Goal: Task Accomplishment & Management: Manage account settings

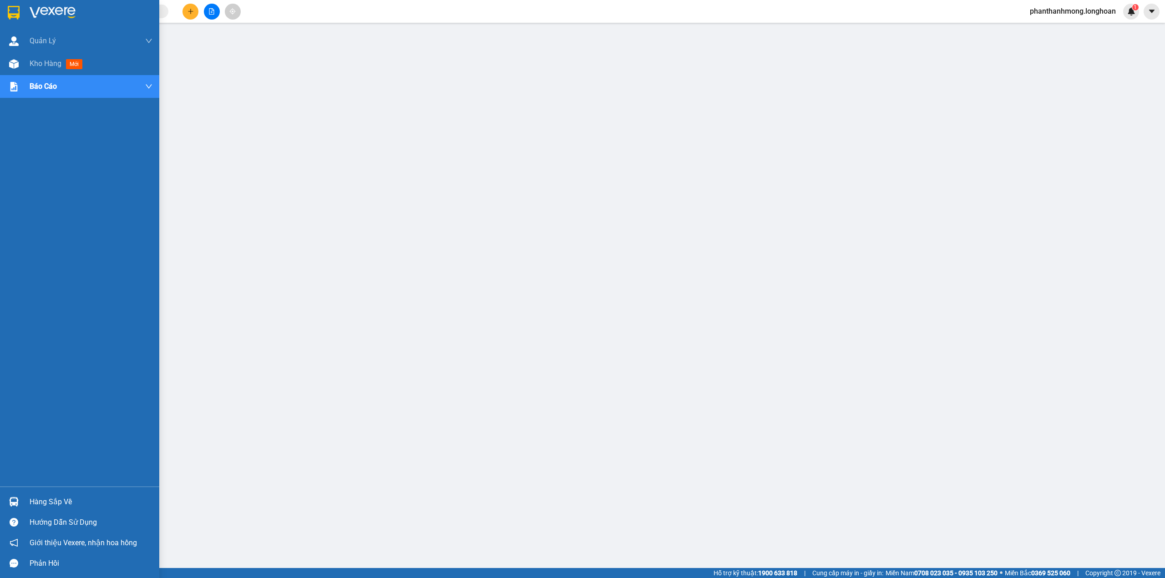
click at [2, 11] on div at bounding box center [79, 15] width 159 height 30
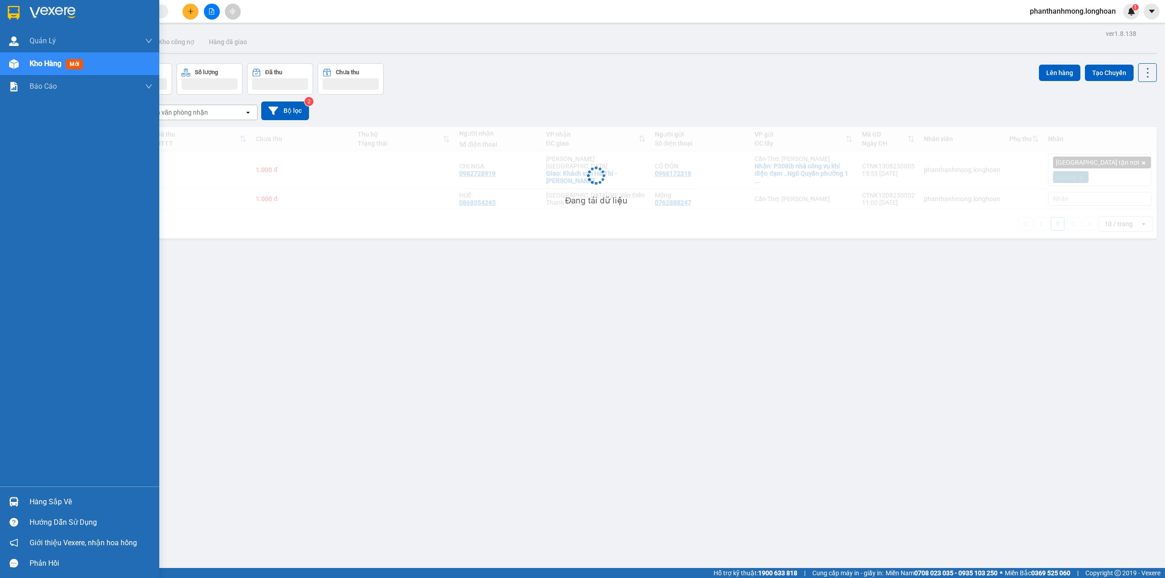
click at [56, 496] on div "Hàng sắp về" at bounding box center [91, 502] width 123 height 14
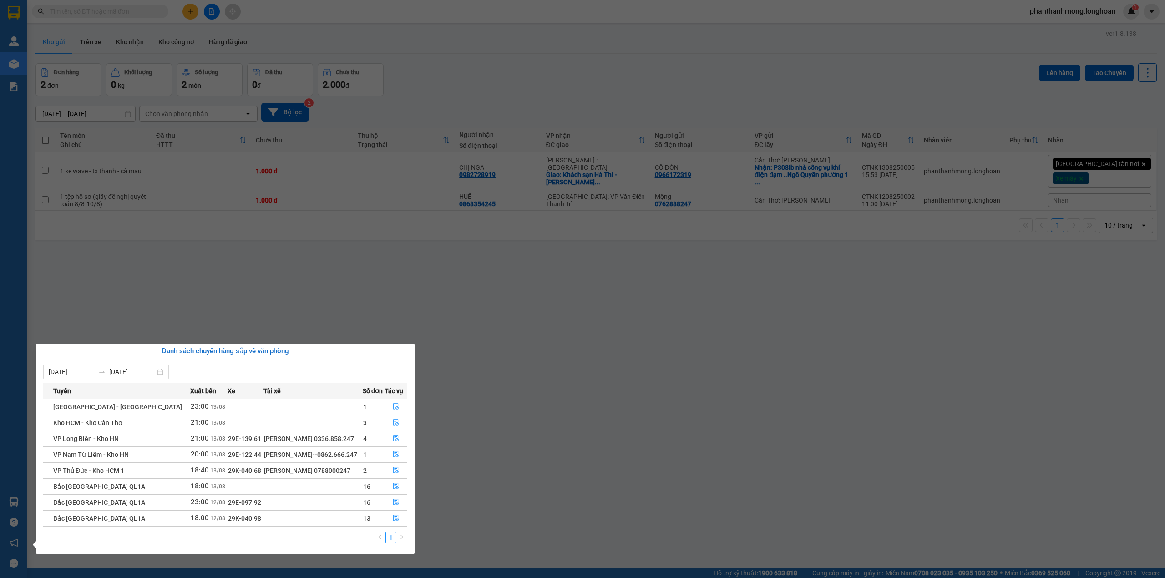
click at [296, 246] on section "Kết quả tìm kiếm ( 0 ) Bộ lọc No Data phanthanhmong.longhoan 1 Quản [PERSON_NAM…" at bounding box center [582, 289] width 1165 height 578
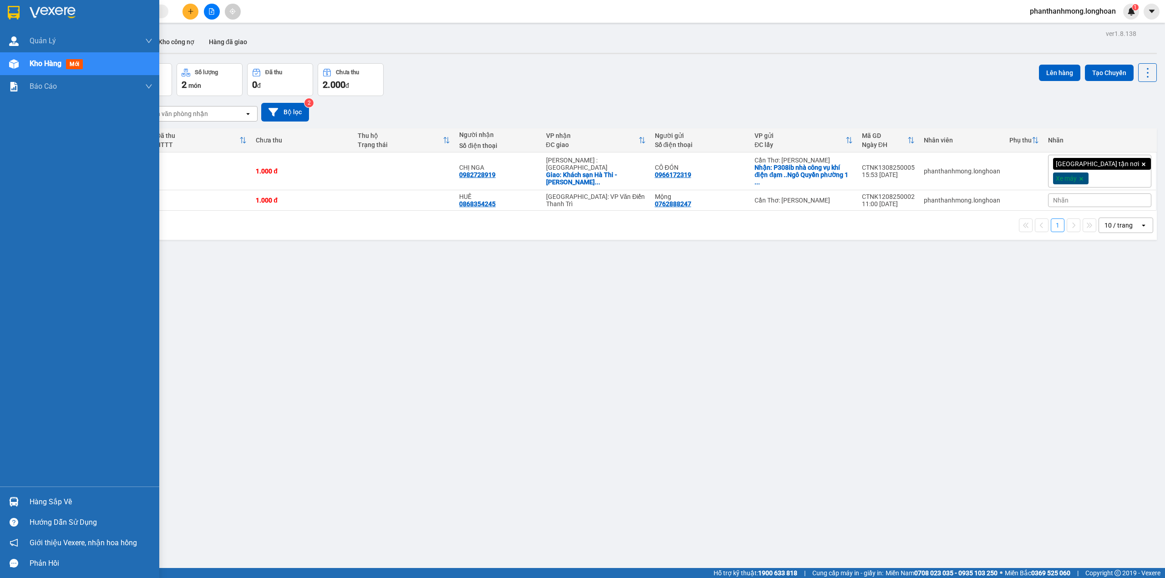
drag, startPoint x: 17, startPoint y: 481, endPoint x: 24, endPoint y: 484, distance: 7.9
click at [18, 481] on div "Quản [PERSON_NAME] lý giao nhận mới Kho hàng mới Báo cáo 11. Báo cáo đơn giao n…" at bounding box center [79, 258] width 159 height 457
drag, startPoint x: 33, startPoint y: 493, endPoint x: 71, endPoint y: 523, distance: 48.4
click at [33, 494] on div "Hàng sắp về" at bounding box center [79, 502] width 159 height 20
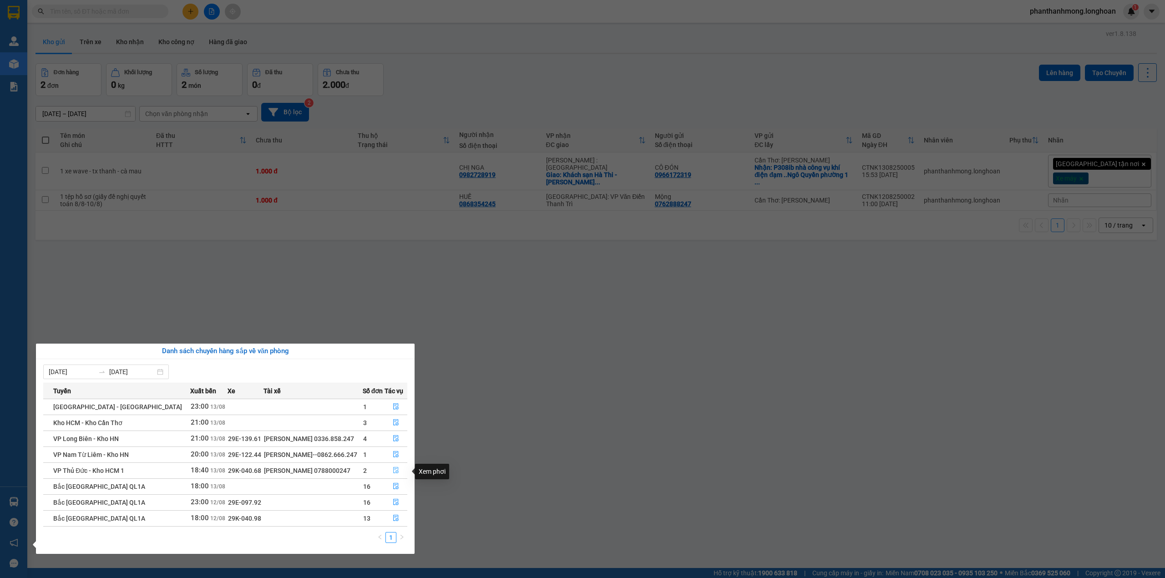
click at [393, 471] on icon "file-done" at bounding box center [395, 470] width 5 height 6
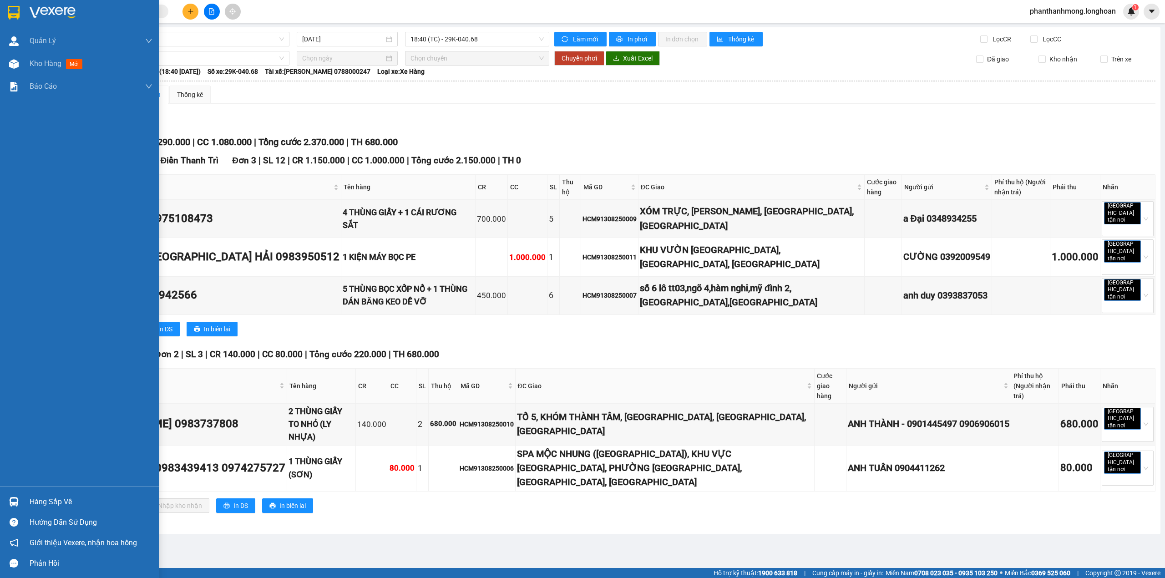
click at [15, 502] on img at bounding box center [14, 502] width 10 height 10
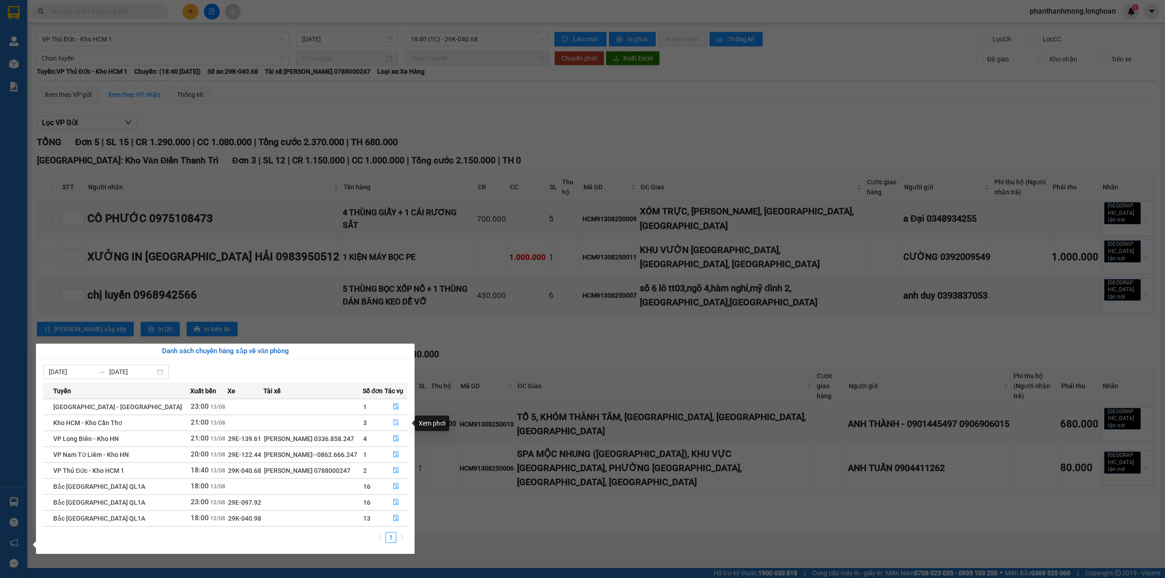
click at [395, 423] on icon "file-done" at bounding box center [396, 422] width 6 height 6
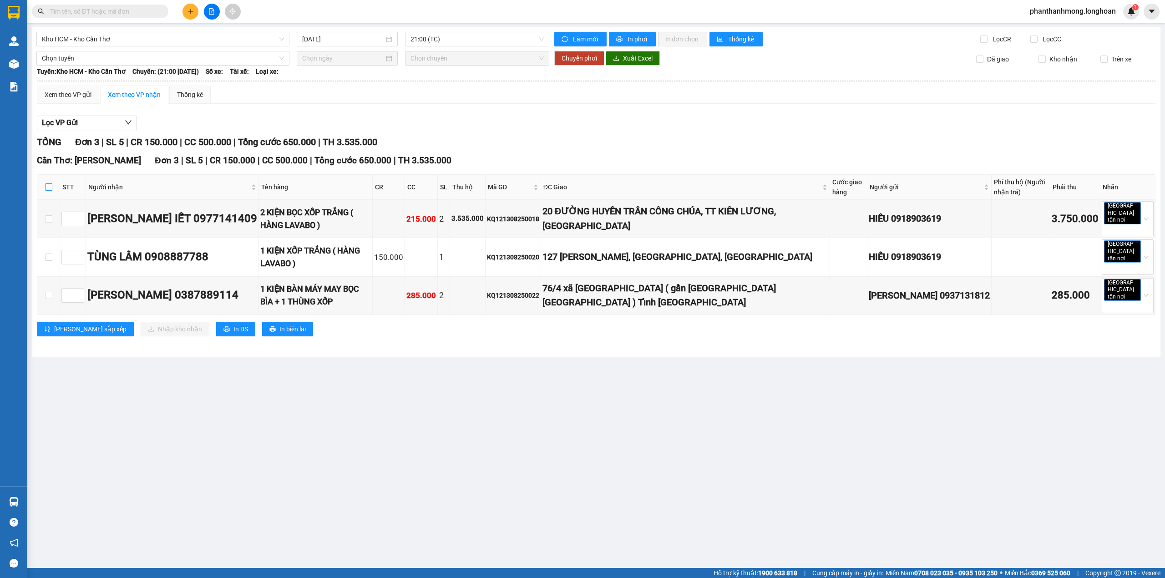
click at [48, 189] on input "checkbox" at bounding box center [48, 186] width 7 height 7
checkbox input "true"
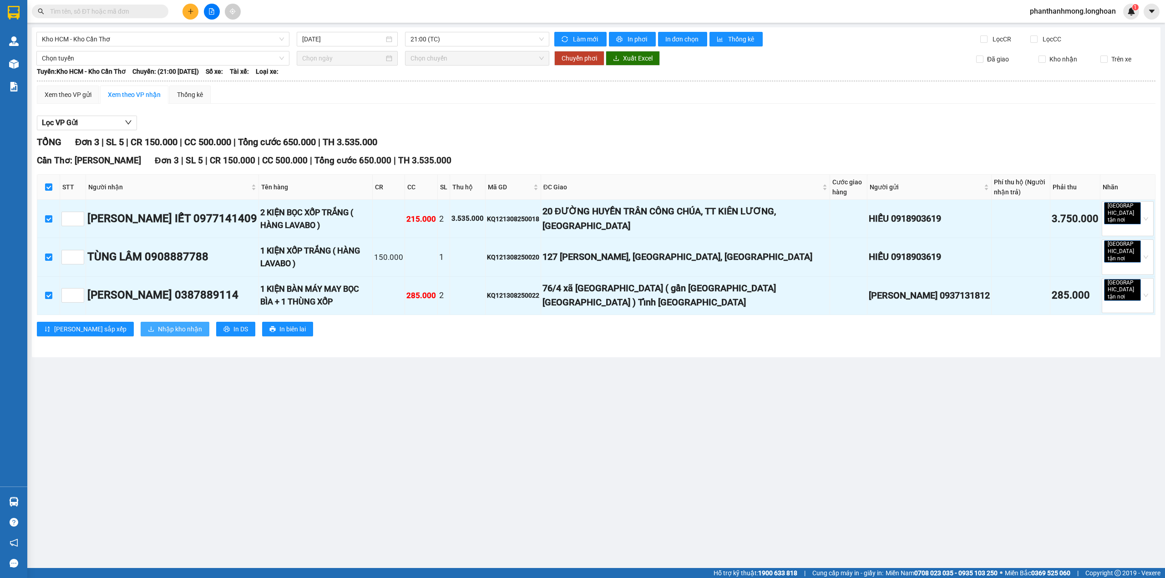
click at [158, 324] on span "Nhập kho nhận" at bounding box center [180, 329] width 44 height 10
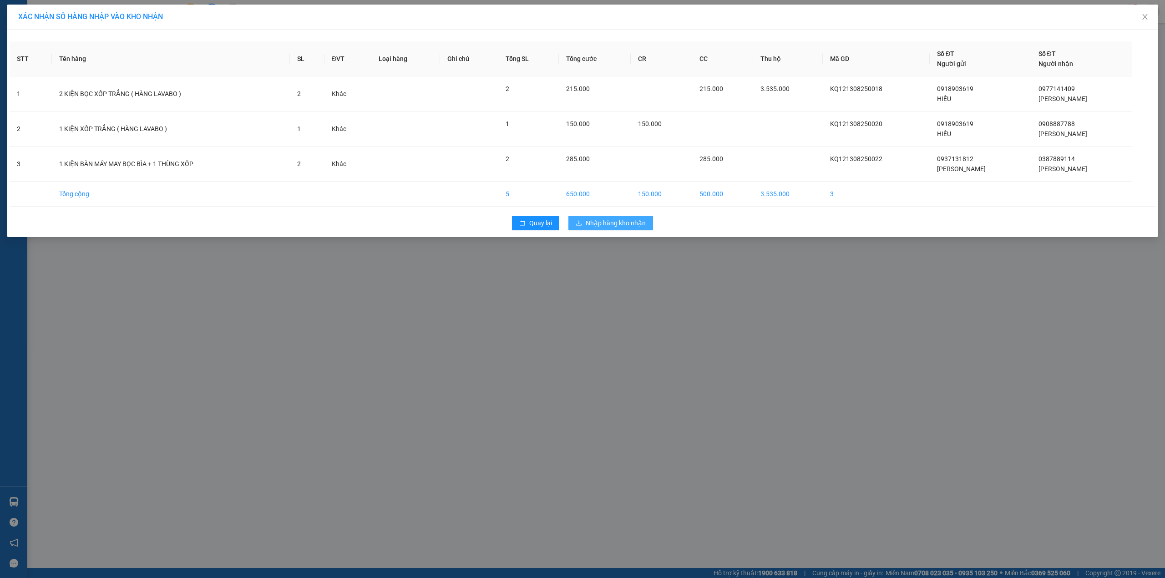
click at [585, 217] on button "Nhập hàng kho nhận" at bounding box center [610, 223] width 85 height 15
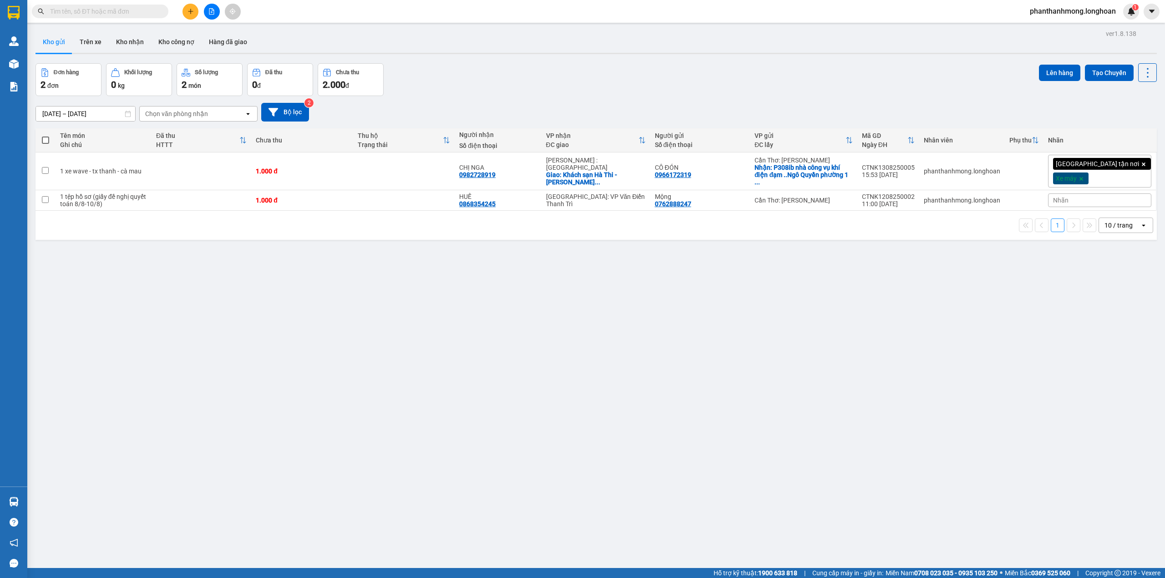
click at [118, 15] on input "text" at bounding box center [103, 11] width 107 height 10
paste input "0775862392"
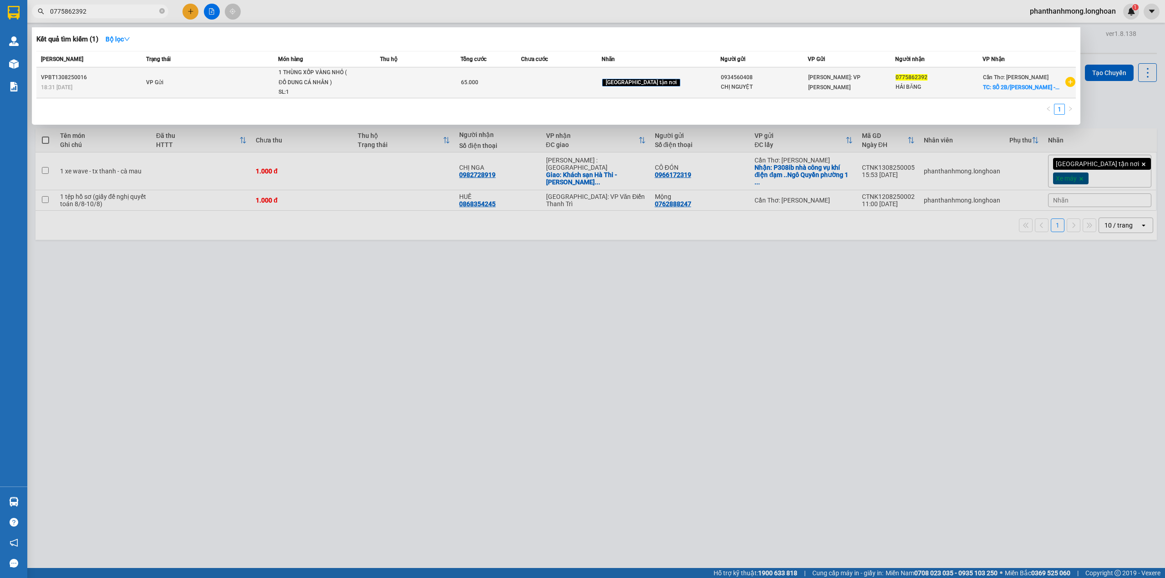
type input "0775862392"
click at [203, 86] on td "VP Gửi" at bounding box center [211, 82] width 134 height 31
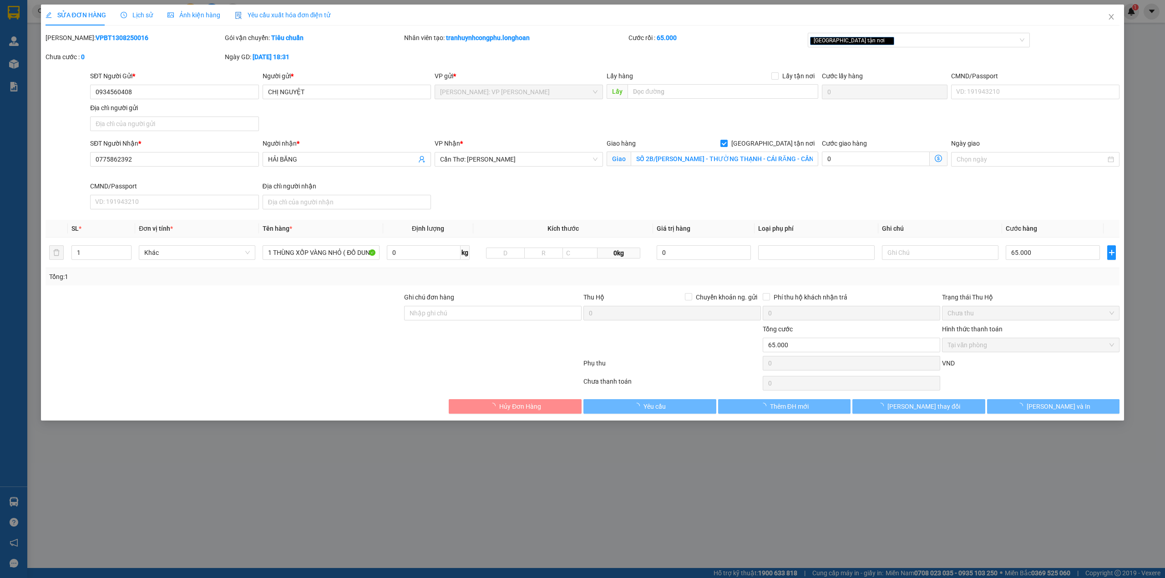
click at [149, 17] on span "Lịch sử" at bounding box center [137, 14] width 32 height 7
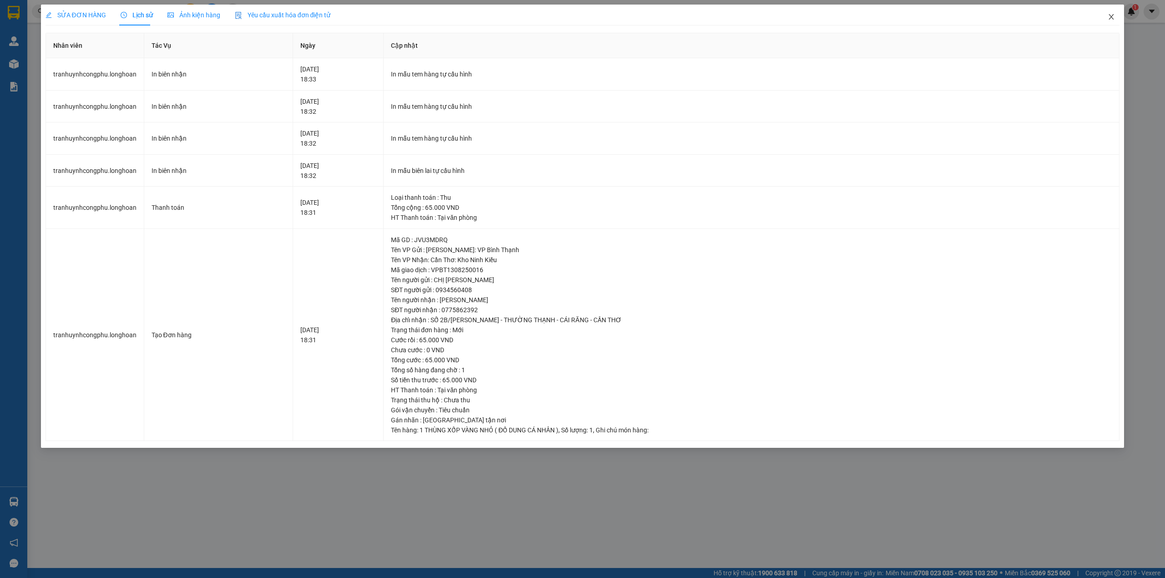
click at [1113, 20] on icon "close" at bounding box center [1111, 16] width 7 height 7
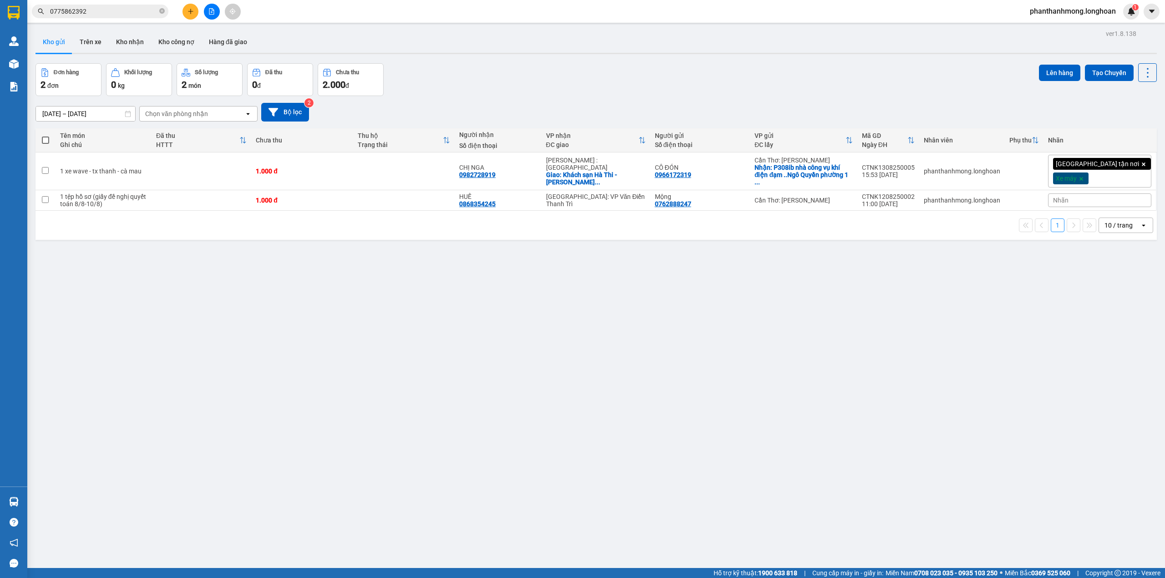
click at [126, 11] on input "0775862392" at bounding box center [103, 11] width 107 height 10
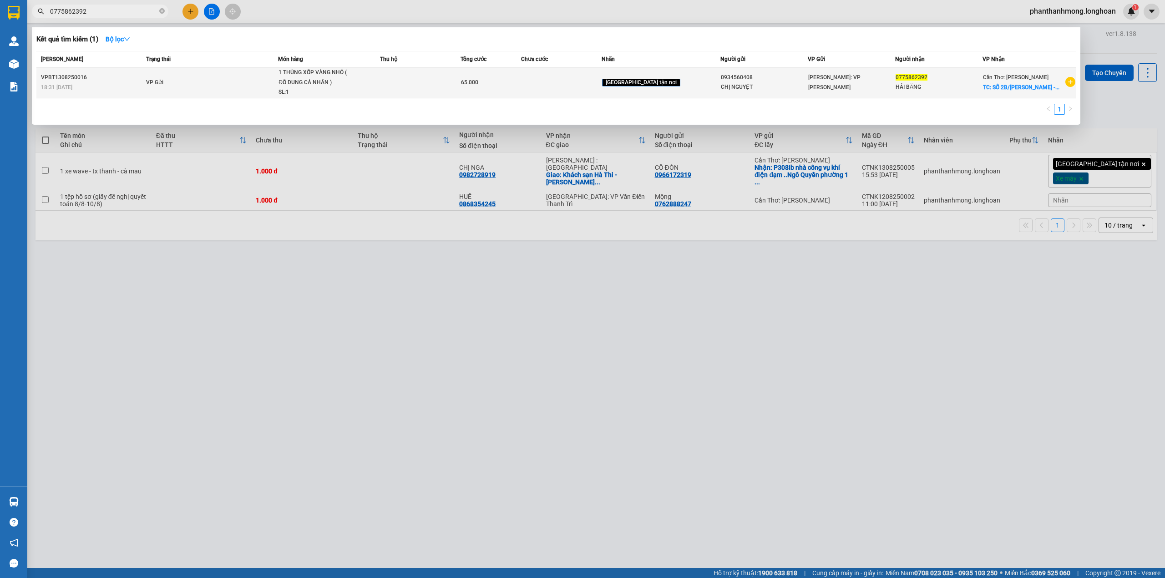
click at [277, 82] on td "VP Gửi" at bounding box center [211, 82] width 134 height 31
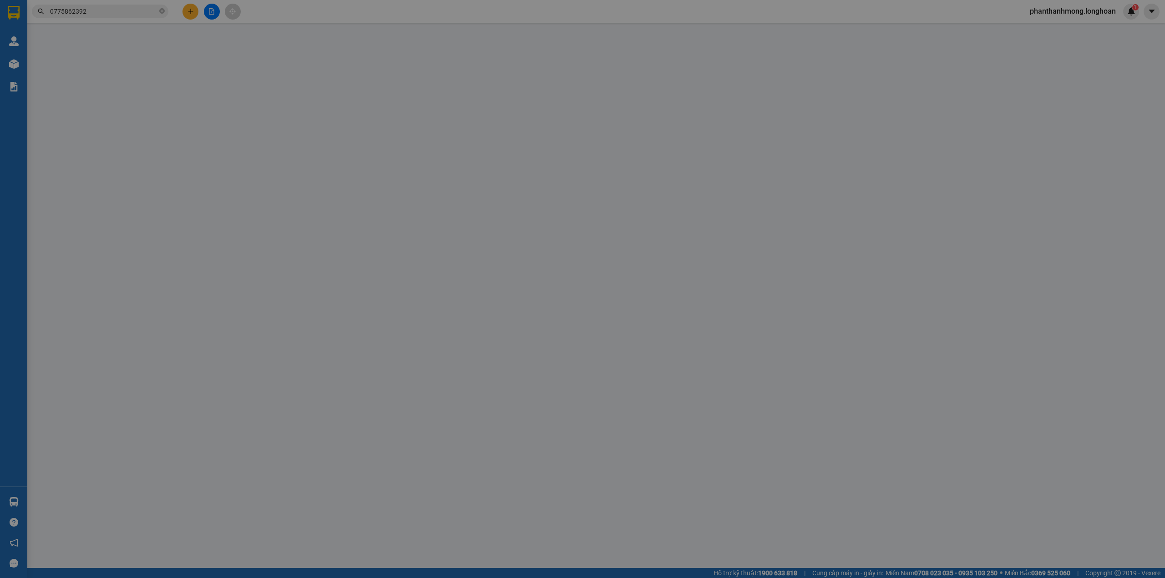
type input "0934560408"
type input "CHỊ NGUYỆT"
type input "0775862392"
type input "HẢI BĂNG"
checkbox input "true"
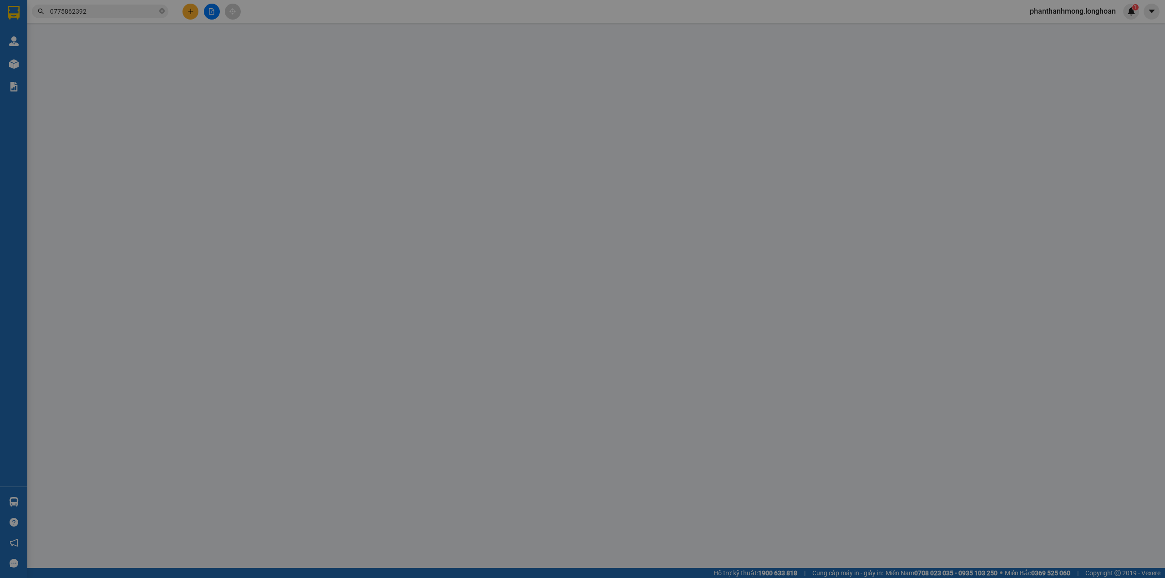
type input "SỐ 2B/[PERSON_NAME] - THƯỜNG THẠNH - CÁI RĂNG - CẦN THƠ"
type input "65.000"
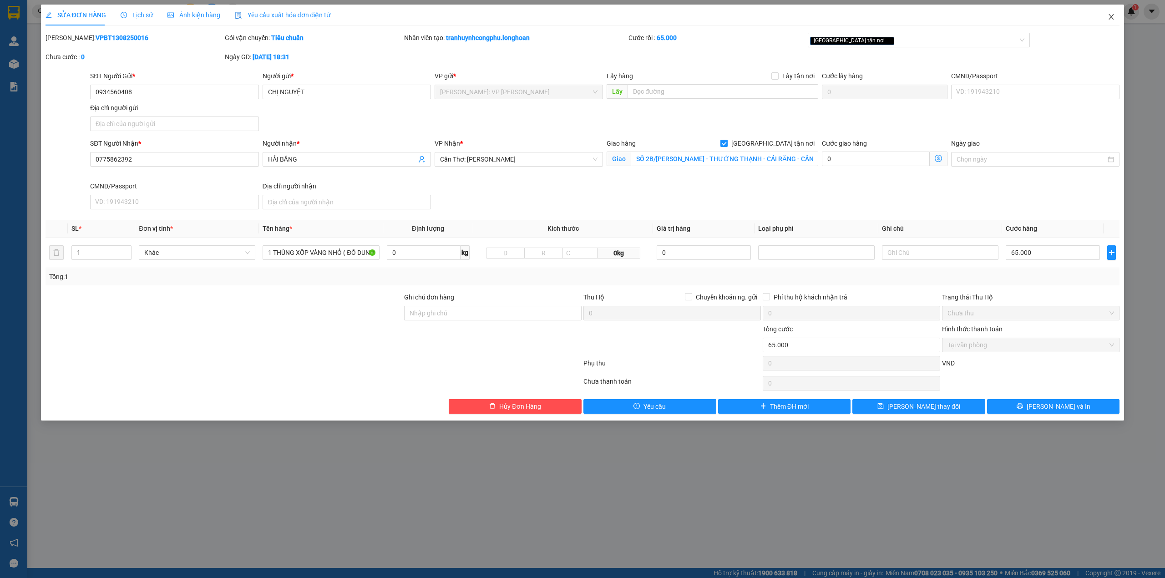
click at [1115, 25] on span "Close" at bounding box center [1111, 17] width 25 height 25
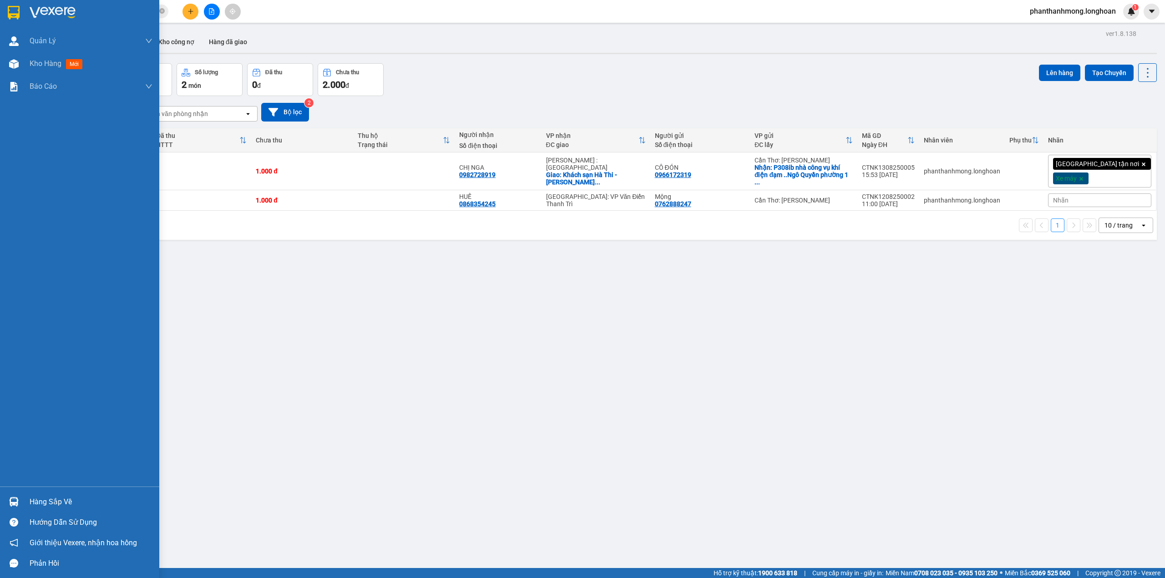
click at [13, 11] on img at bounding box center [14, 13] width 12 height 14
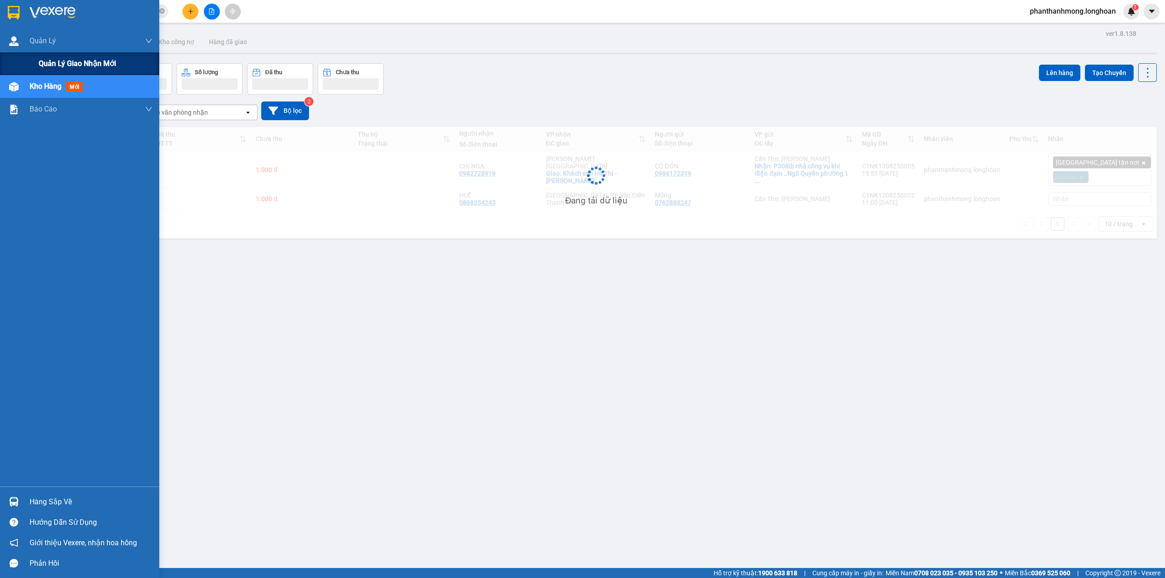
click at [51, 70] on div "Quản lý giao nhận mới" at bounding box center [96, 63] width 114 height 23
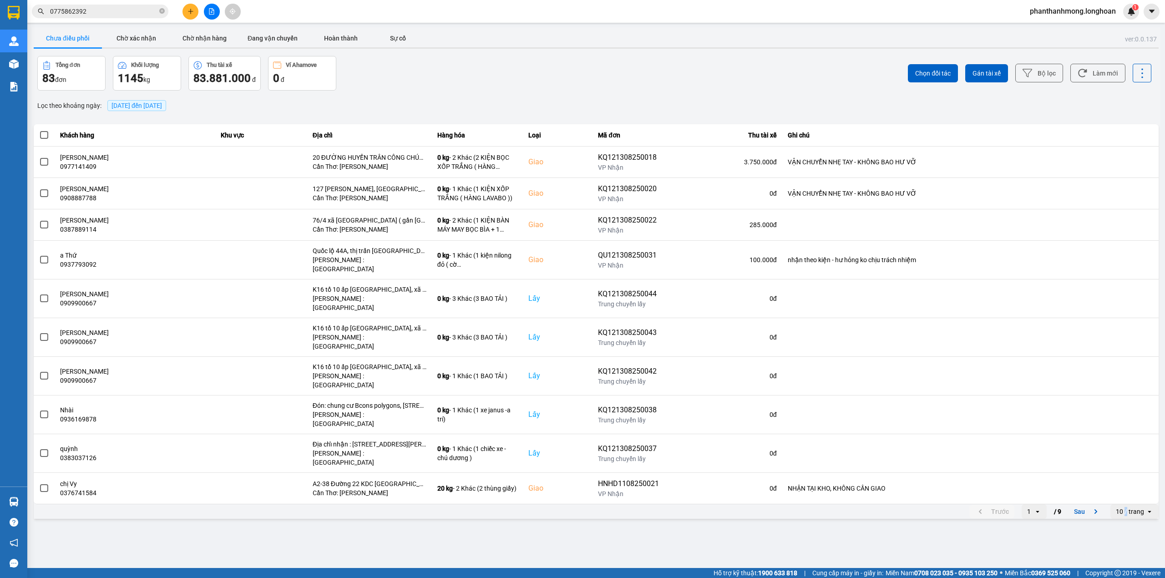
click at [1127, 507] on div "10 / trang" at bounding box center [1130, 511] width 28 height 9
click at [1124, 552] on div "100 / trang" at bounding box center [1134, 554] width 33 height 9
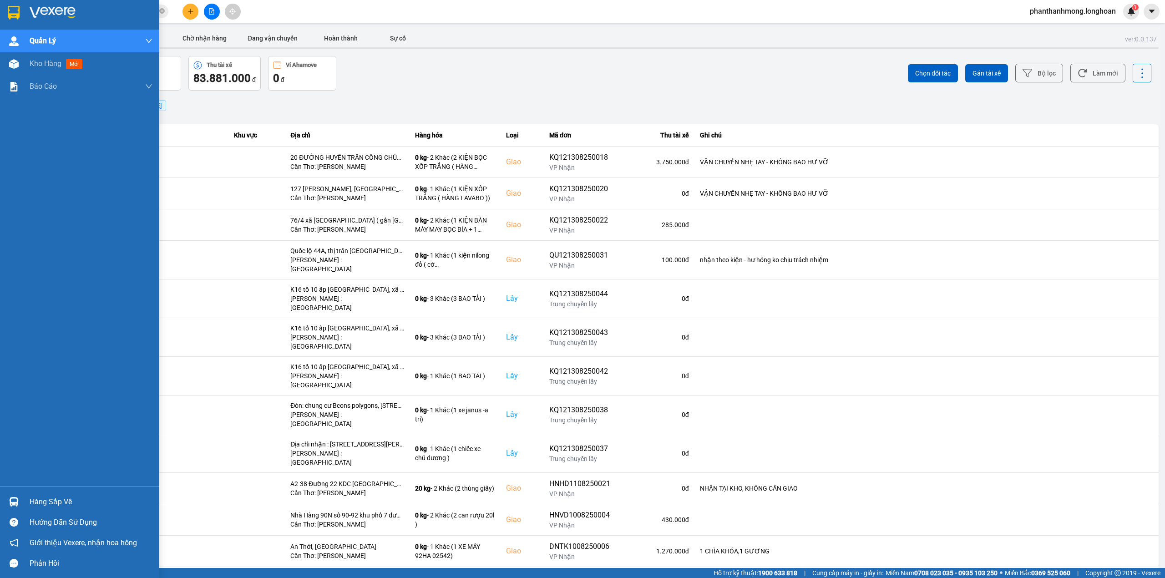
click at [9, 498] on img at bounding box center [14, 502] width 10 height 10
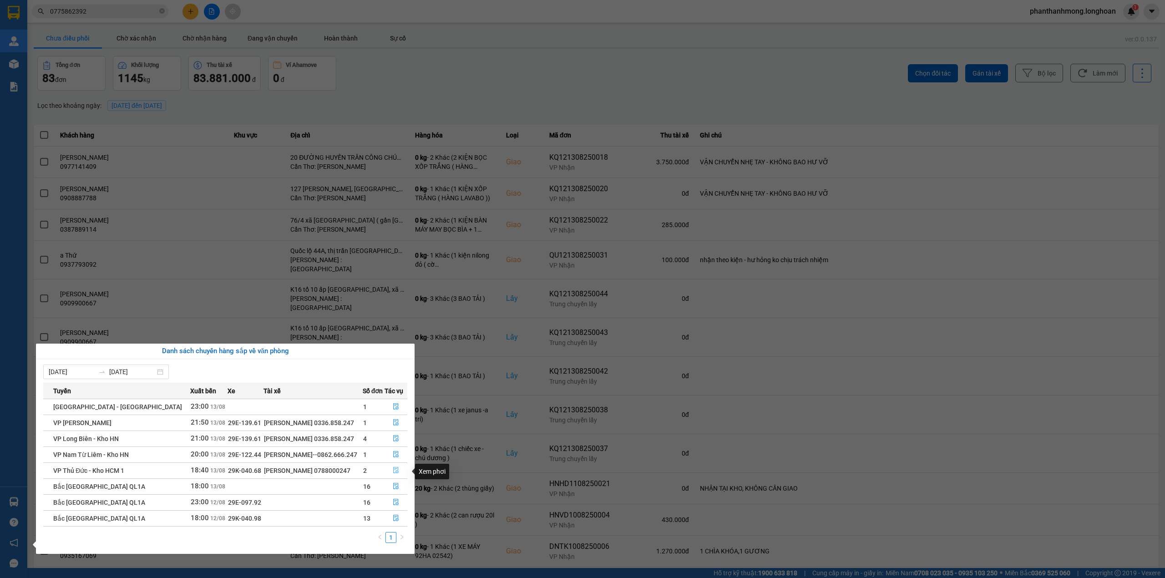
click at [394, 472] on icon "file-done" at bounding box center [396, 470] width 6 height 6
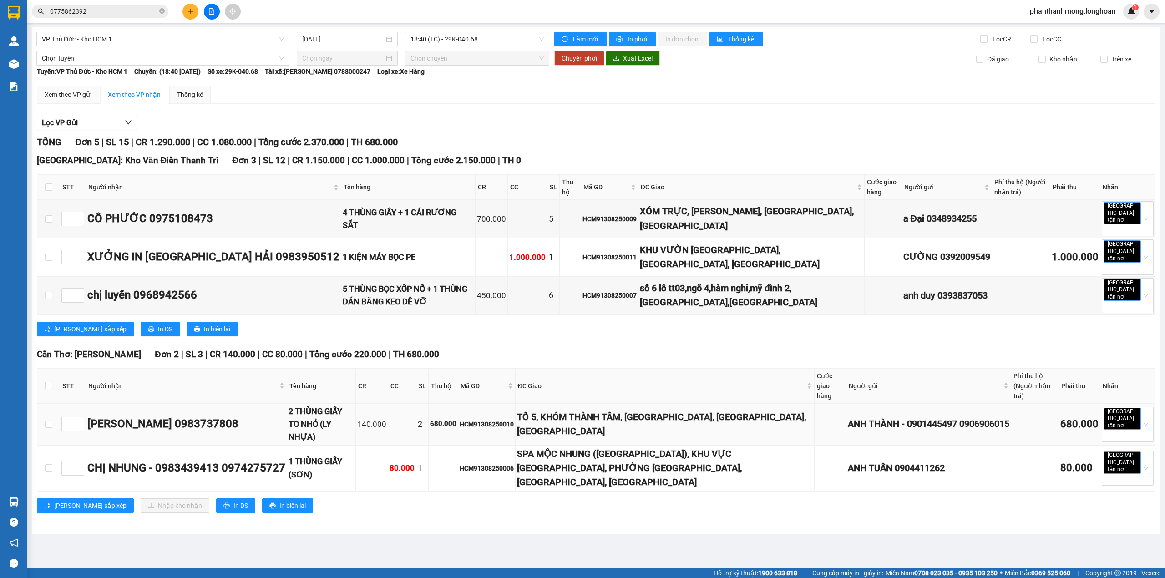
click at [186, 416] on div "[PERSON_NAME] 0983737808" at bounding box center [186, 424] width 198 height 17
click at [190, 416] on div "[PERSON_NAME] 0983737808" at bounding box center [186, 424] width 198 height 17
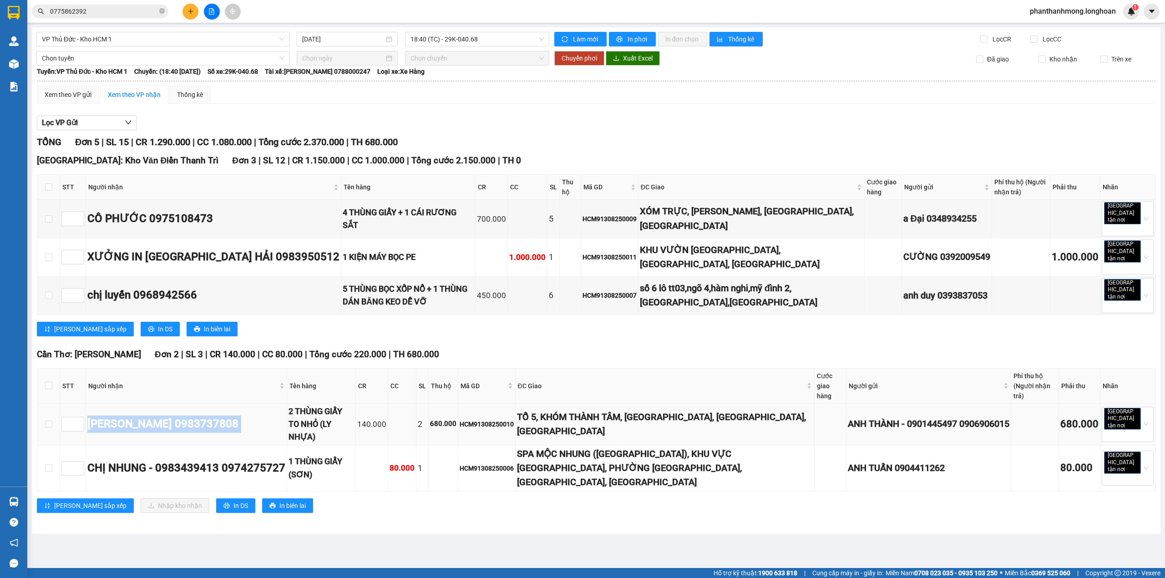
click at [190, 416] on div "[PERSON_NAME] 0983737808" at bounding box center [186, 424] width 198 height 17
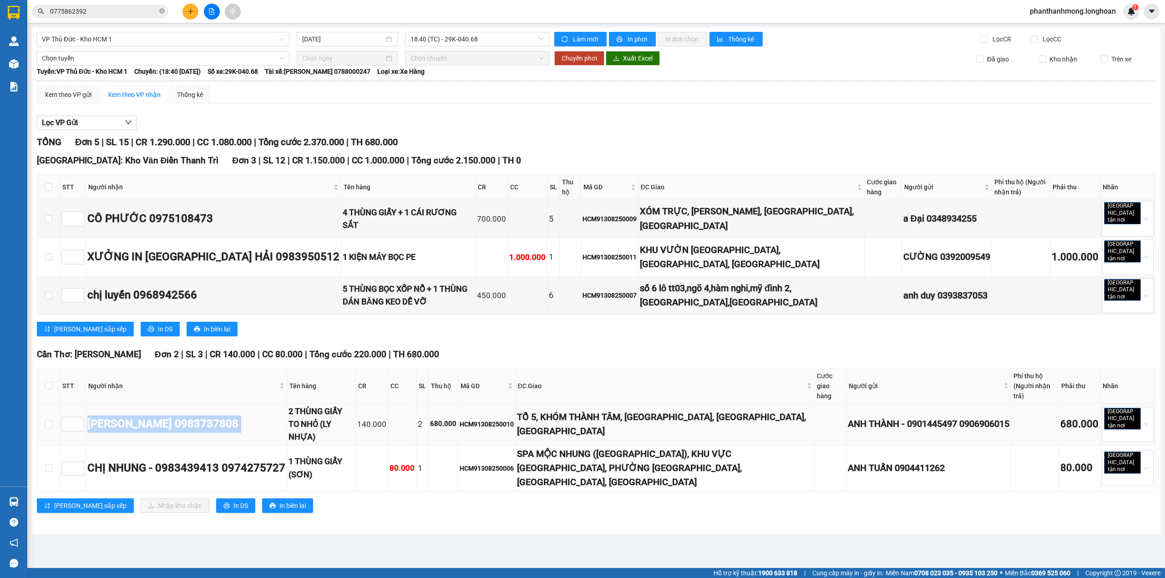
click at [190, 416] on div "[PERSON_NAME] 0983737808" at bounding box center [186, 424] width 198 height 17
click at [198, 416] on div "[PERSON_NAME] 0983737808" at bounding box center [186, 424] width 198 height 17
click at [200, 416] on div "[PERSON_NAME] 0983737808" at bounding box center [186, 424] width 198 height 17
copy div "0983737808"
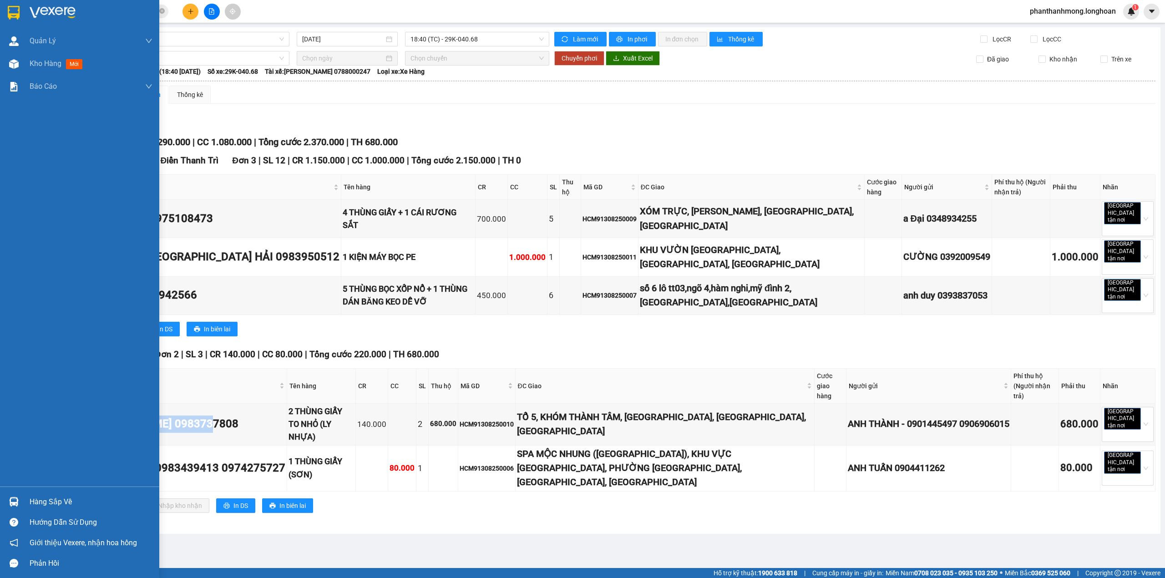
click at [14, 13] on img at bounding box center [14, 13] width 12 height 14
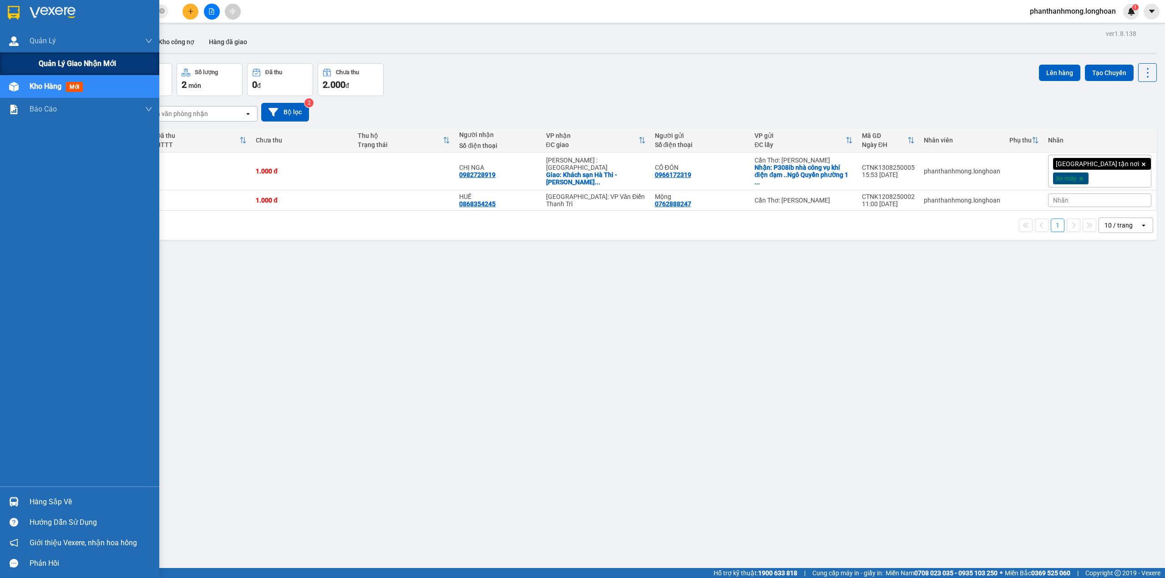
click at [71, 70] on div "Quản lý giao nhận mới" at bounding box center [96, 63] width 114 height 23
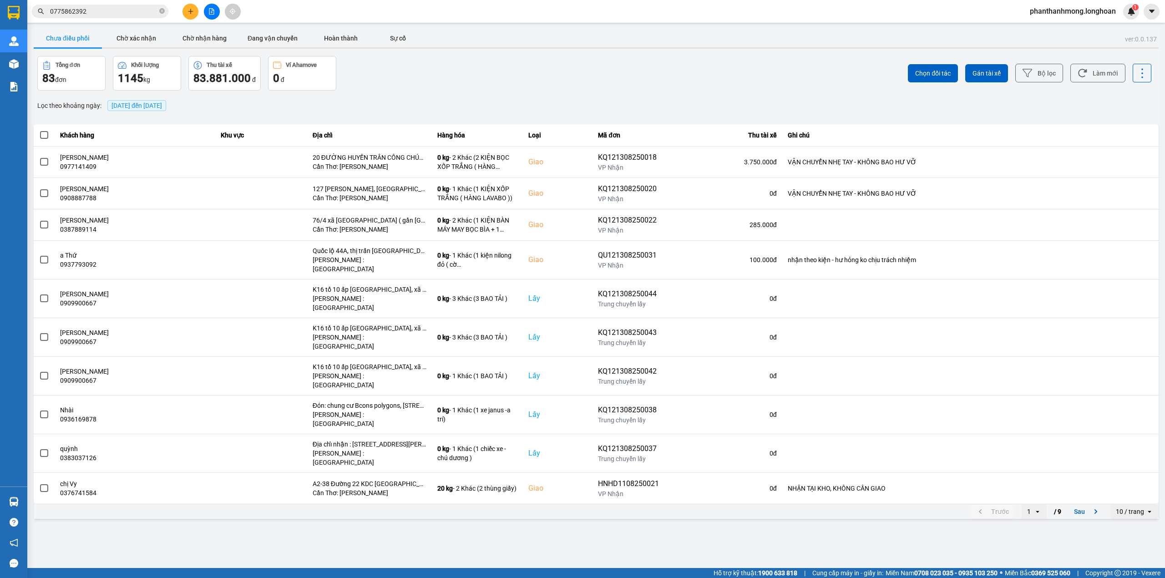
click at [1056, 86] on div "Chọn đối tác Gán tài xế Bộ lọc Làm mới" at bounding box center [872, 73] width 557 height 35
click at [1052, 74] on button "Bộ lọc" at bounding box center [1039, 73] width 48 height 19
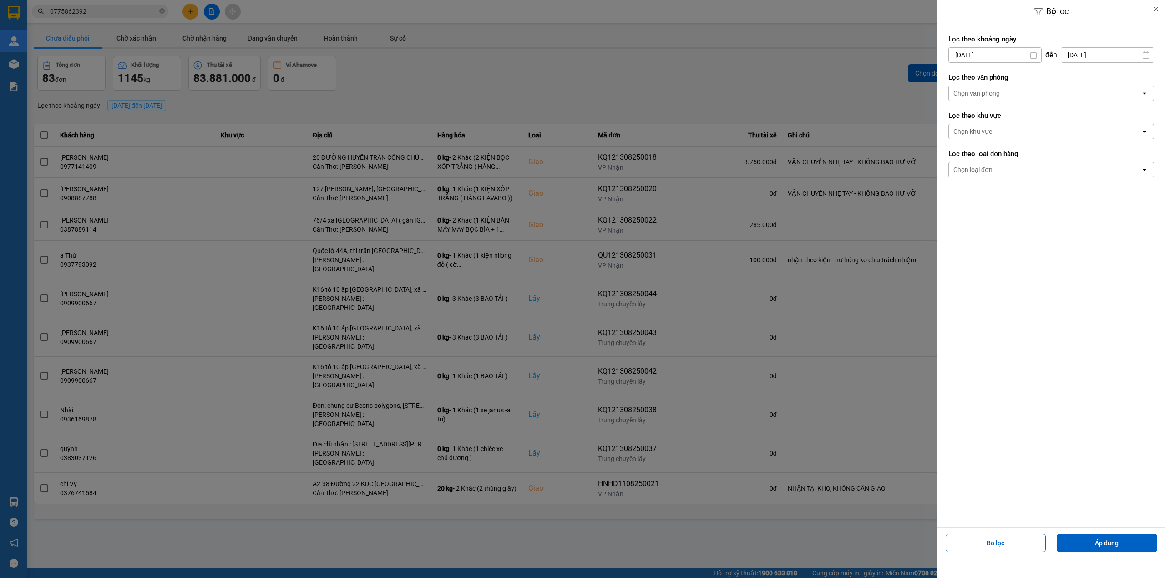
click at [1005, 55] on input "[DATE]" at bounding box center [995, 55] width 92 height 15
click at [1033, 122] on div "1" at bounding box center [1026, 121] width 13 height 11
type input "[DATE]"
click at [1011, 86] on div "Chọn văn phòng" at bounding box center [1045, 93] width 192 height 15
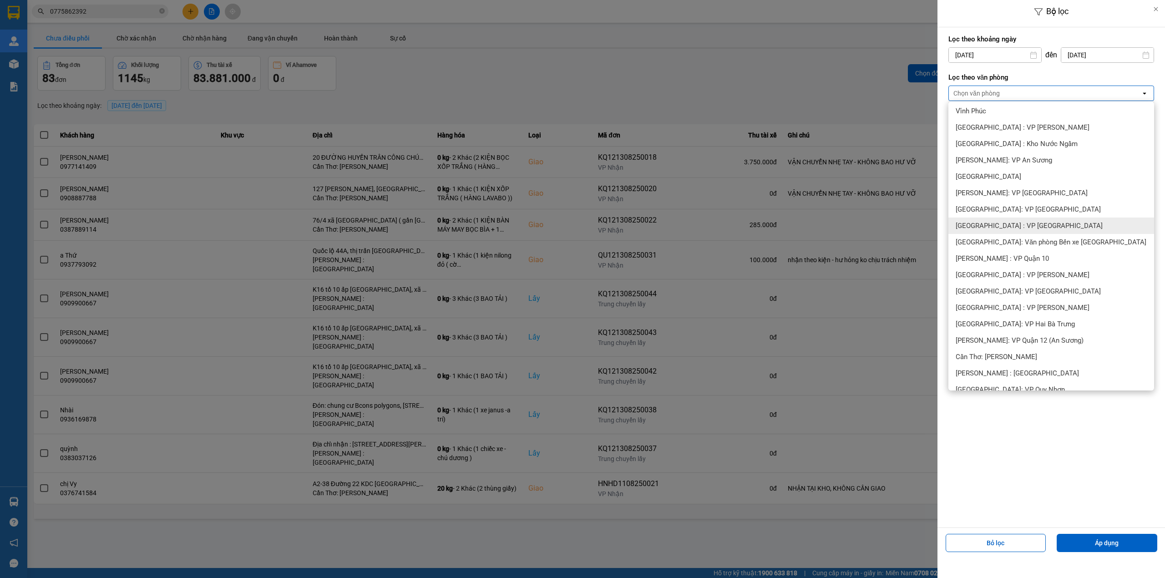
scroll to position [121, 0]
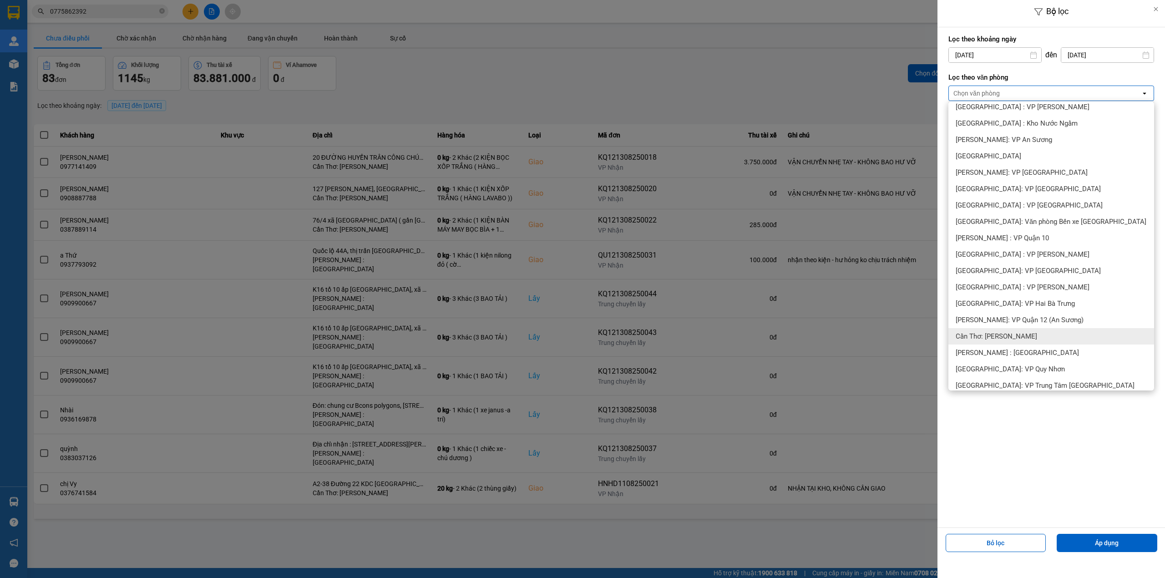
click at [1020, 339] on span "Cần Thơ: [PERSON_NAME]" at bounding box center [996, 336] width 81 height 9
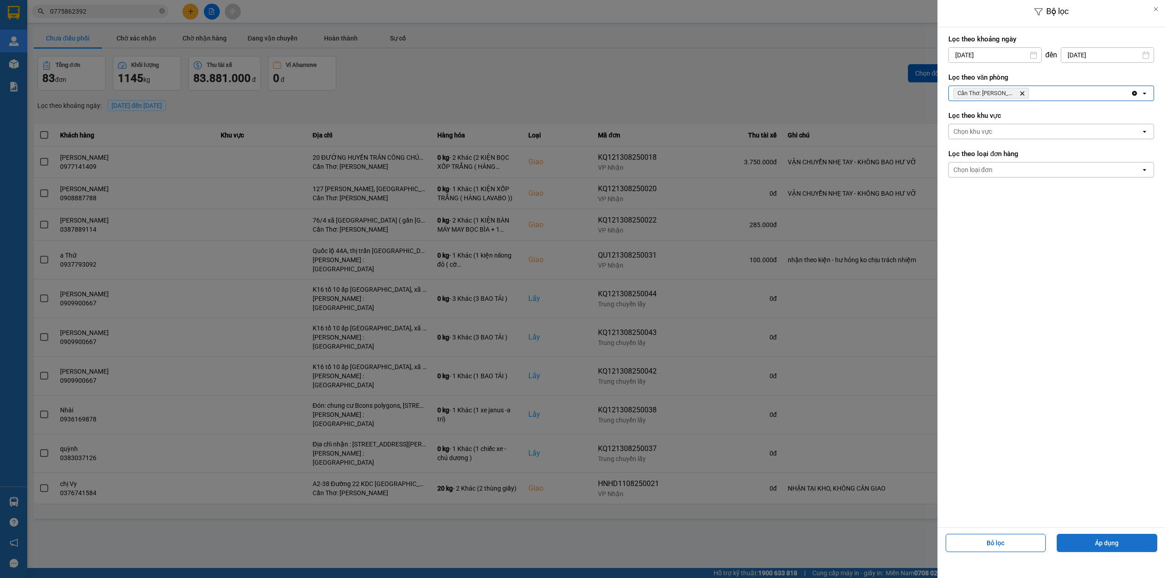
drag, startPoint x: 1096, startPoint y: 545, endPoint x: 1082, endPoint y: 546, distance: 13.7
click at [1095, 545] on button "Áp dụng" at bounding box center [1107, 543] width 101 height 18
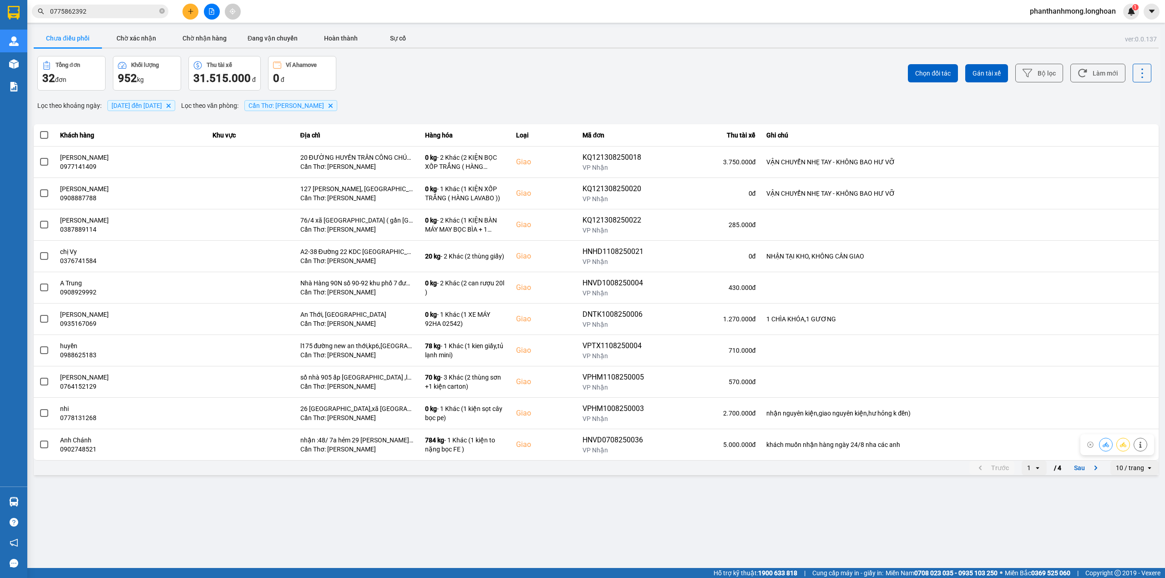
click at [1129, 465] on div "10 / trang" at bounding box center [1130, 467] width 28 height 9
click at [1124, 550] on div "100 / trang" at bounding box center [1134, 554] width 33 height 9
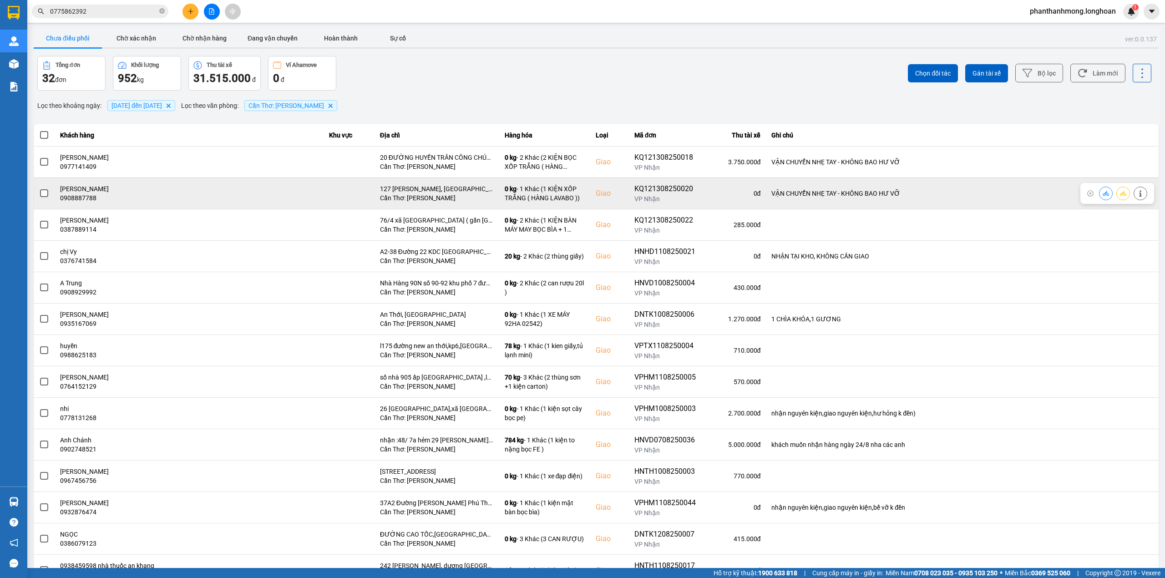
click at [43, 192] on span at bounding box center [44, 193] width 8 height 8
click at [39, 188] on input "checkbox" at bounding box center [39, 188] width 0 height 0
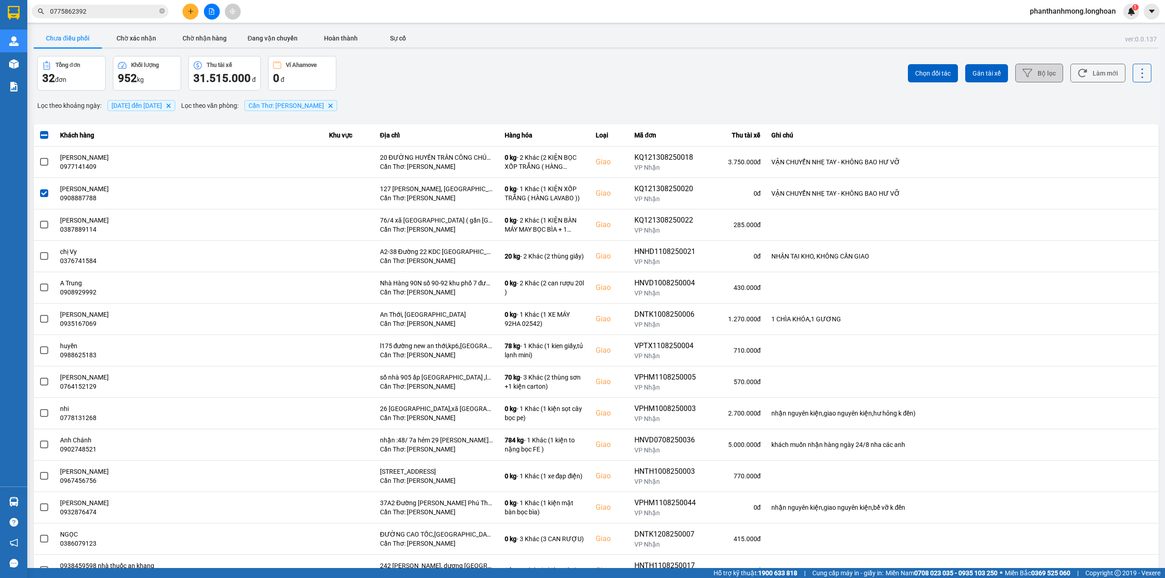
click at [1023, 72] on icon at bounding box center [1028, 73] width 10 height 10
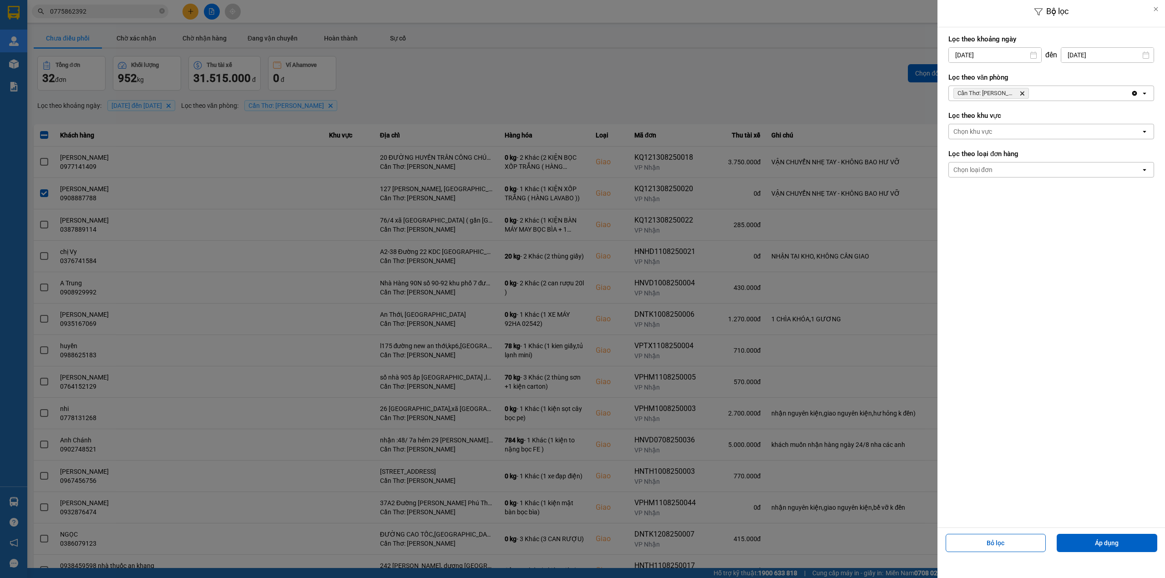
click at [898, 375] on div at bounding box center [582, 289] width 1165 height 578
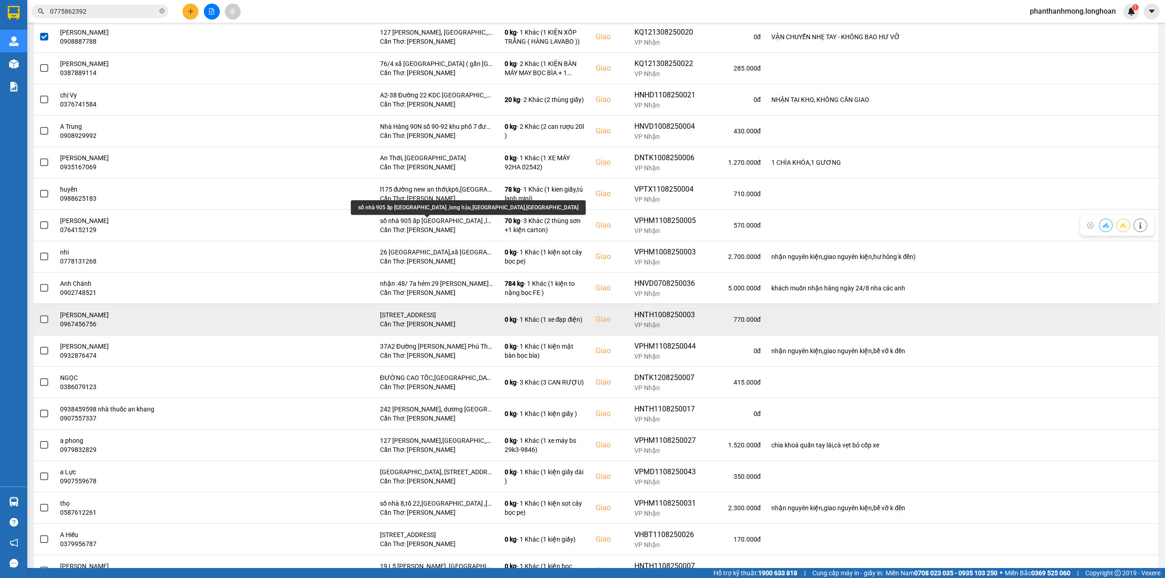
scroll to position [182, 0]
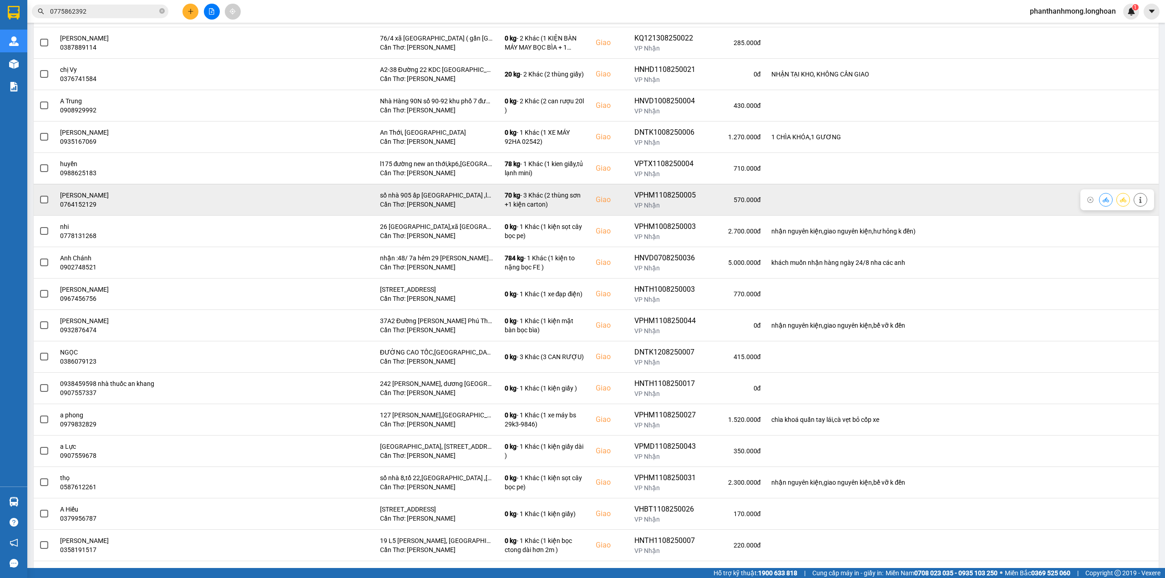
click at [47, 203] on span at bounding box center [44, 200] width 8 height 8
click at [39, 195] on input "checkbox" at bounding box center [39, 195] width 0 height 0
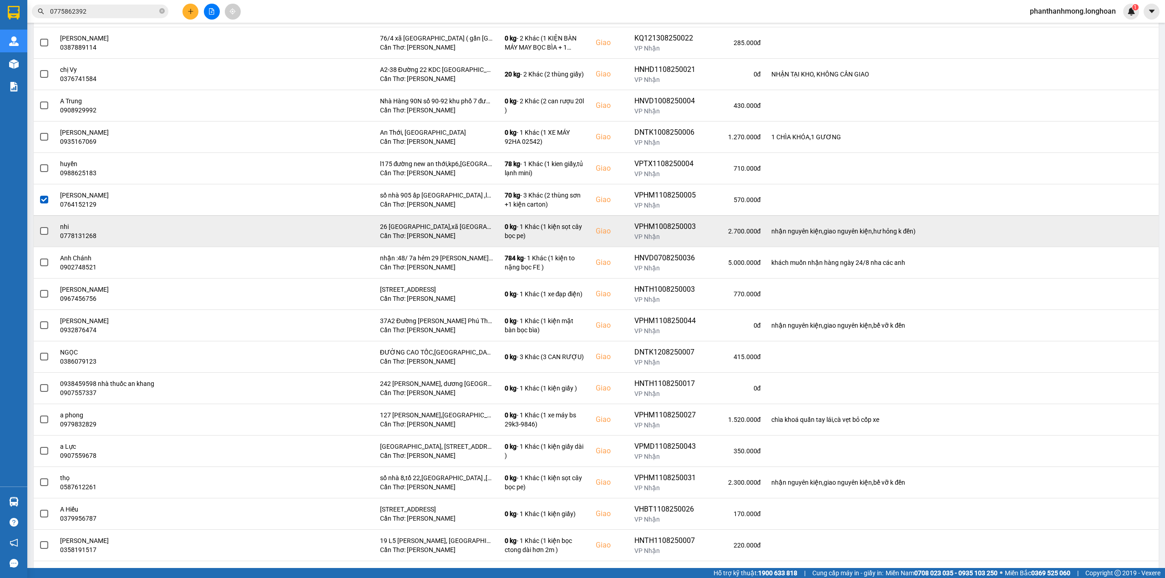
click at [42, 232] on span at bounding box center [44, 231] width 8 height 8
click at [39, 226] on input "checkbox" at bounding box center [39, 226] width 0 height 0
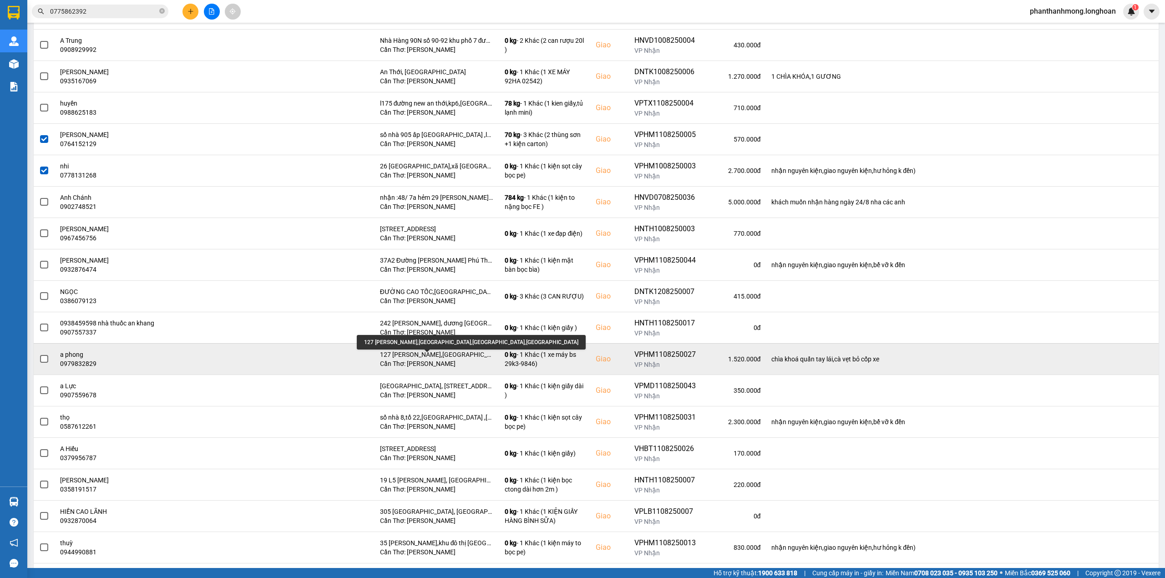
scroll to position [303, 0]
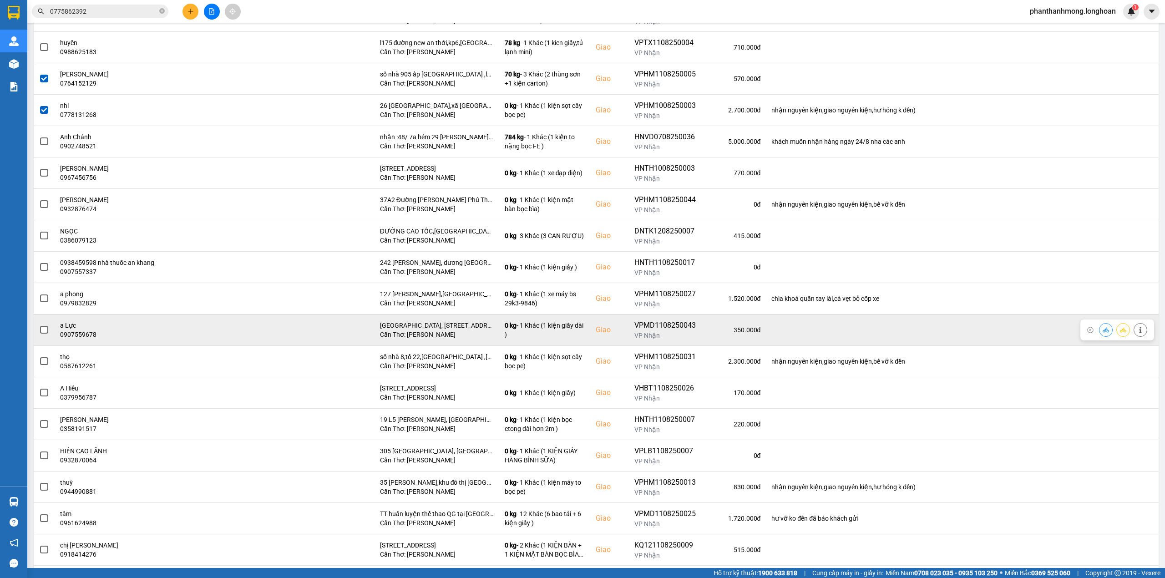
click at [46, 329] on span at bounding box center [44, 330] width 8 height 8
click at [39, 325] on input "checkbox" at bounding box center [39, 325] width 0 height 0
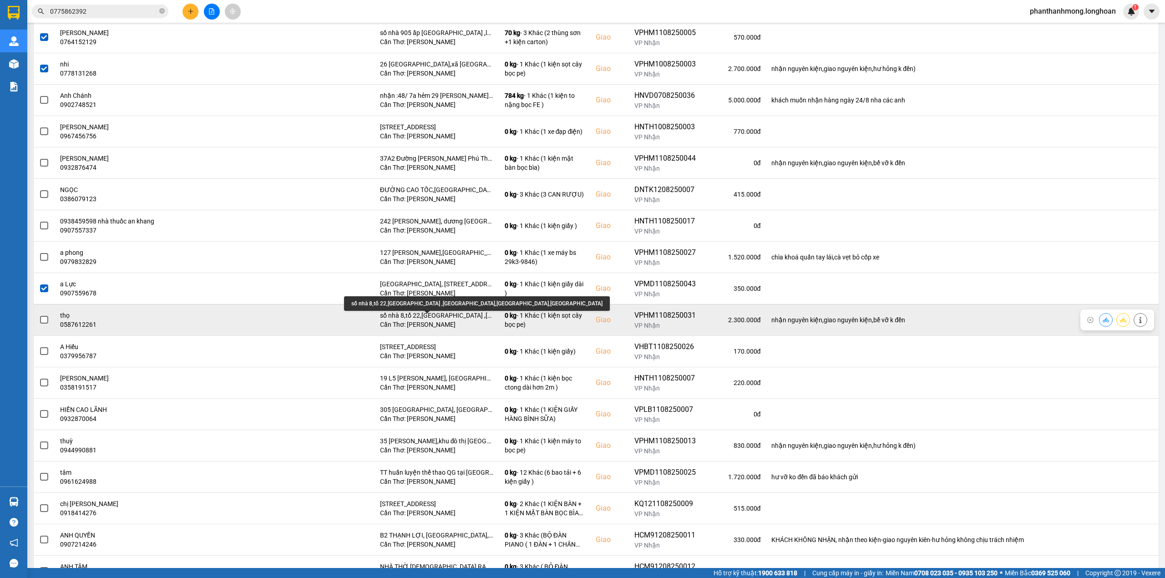
scroll to position [364, 0]
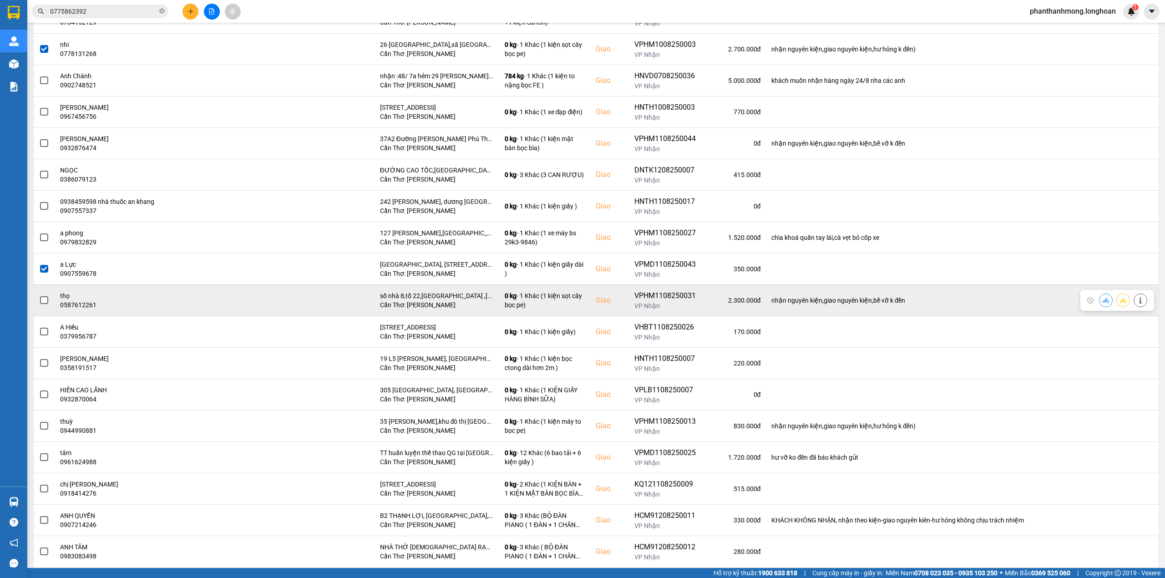
click at [44, 304] on span at bounding box center [44, 300] width 8 height 8
click at [39, 295] on input "checkbox" at bounding box center [39, 295] width 0 height 0
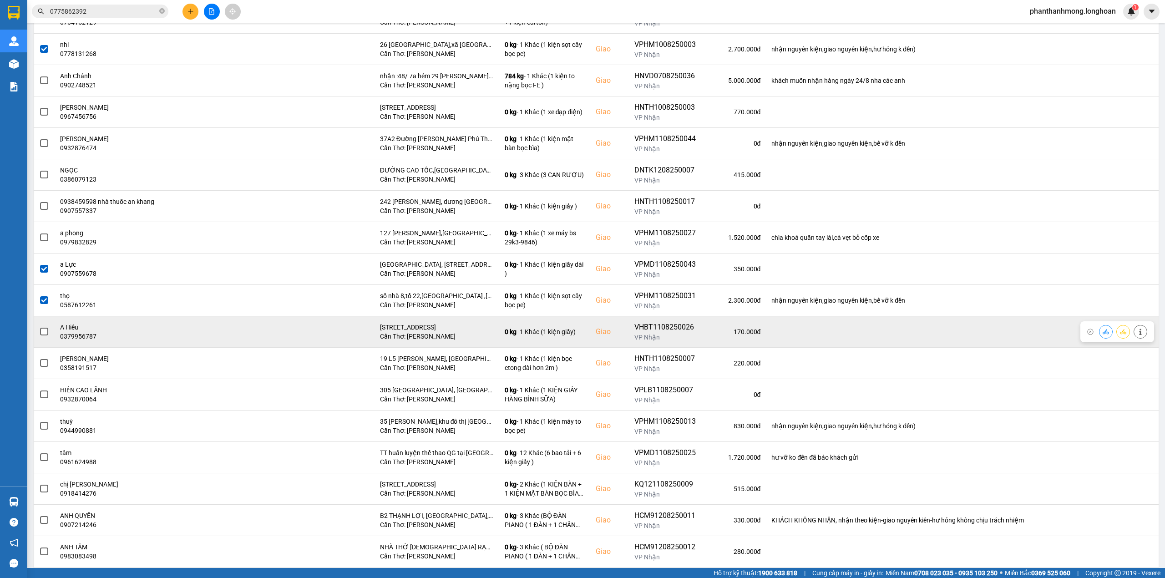
click at [42, 335] on span at bounding box center [44, 332] width 8 height 8
click at [39, 327] on input "checkbox" at bounding box center [39, 327] width 0 height 0
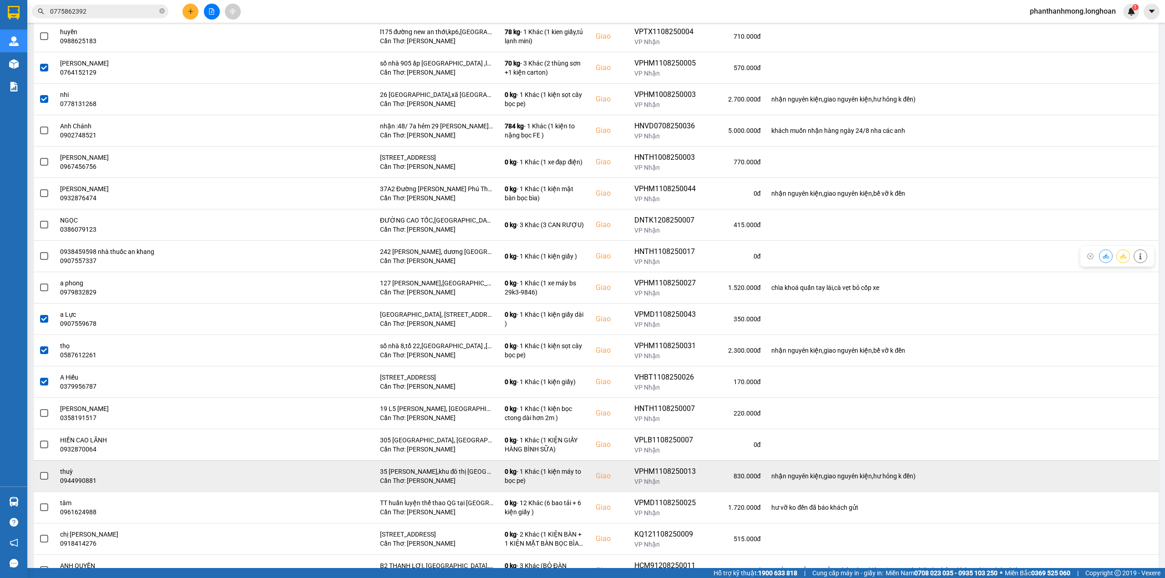
scroll to position [425, 0]
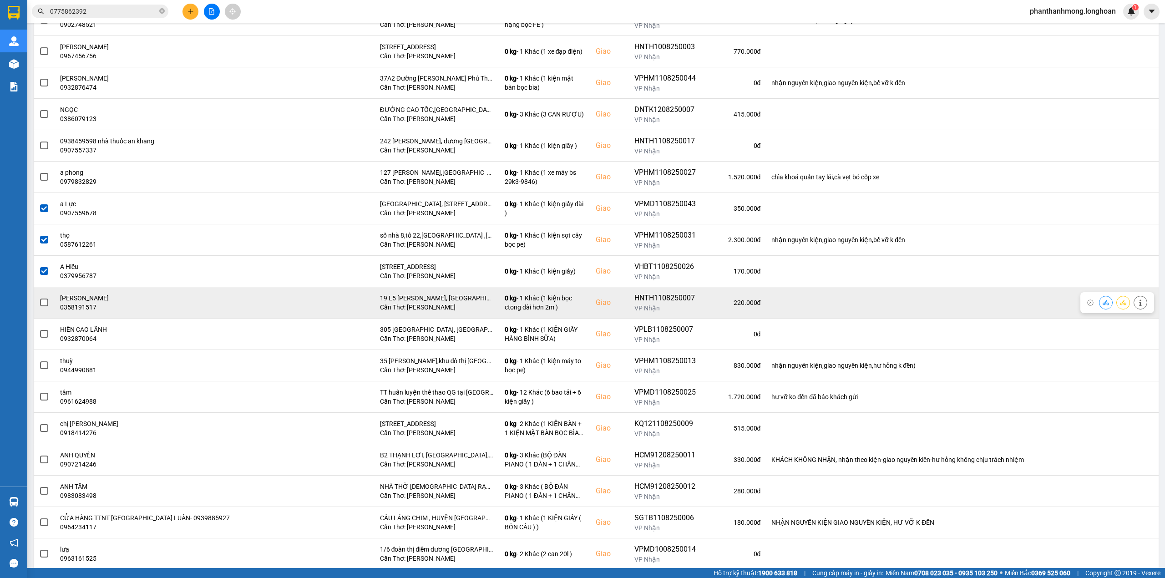
click at [44, 301] on span at bounding box center [44, 303] width 8 height 8
click at [39, 298] on input "checkbox" at bounding box center [39, 298] width 0 height 0
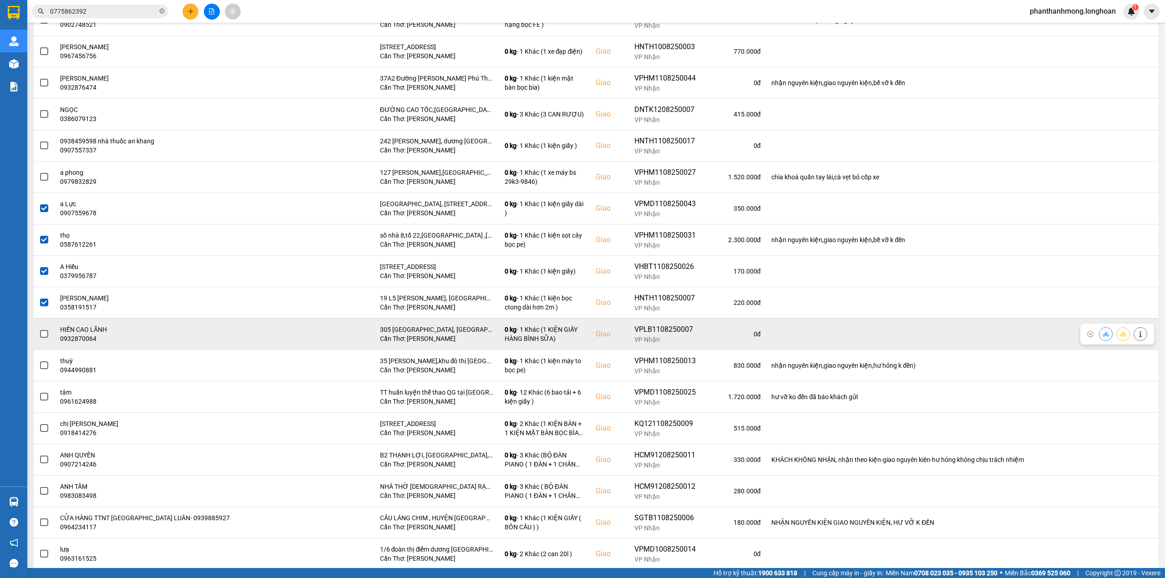
click at [45, 338] on span at bounding box center [44, 334] width 8 height 8
click at [39, 329] on input "checkbox" at bounding box center [39, 329] width 0 height 0
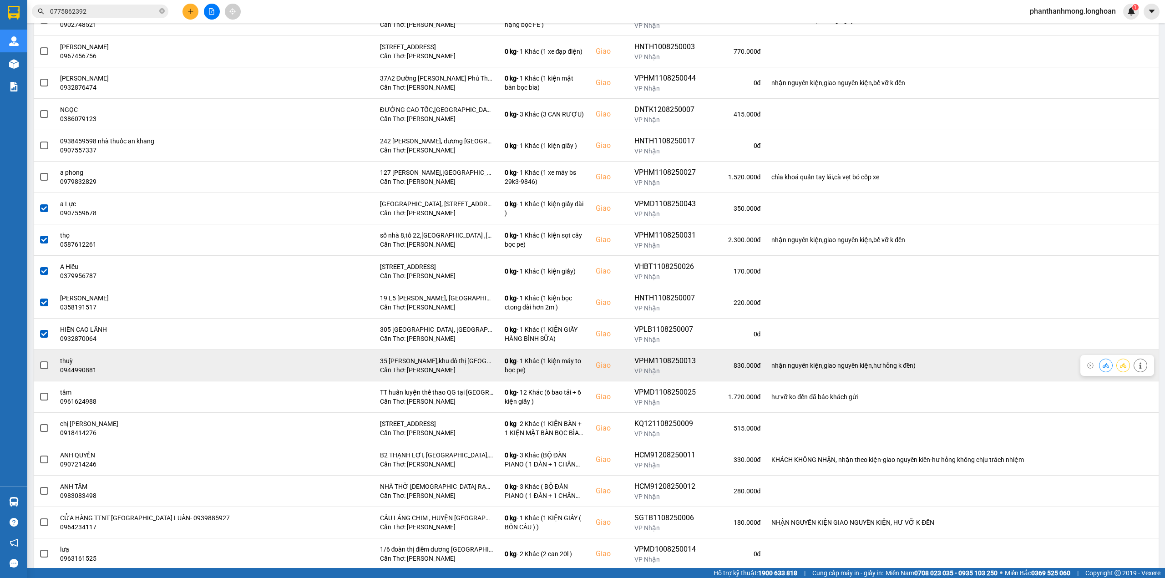
click at [48, 370] on span at bounding box center [44, 365] width 8 height 8
click at [39, 360] on input "checkbox" at bounding box center [39, 360] width 0 height 0
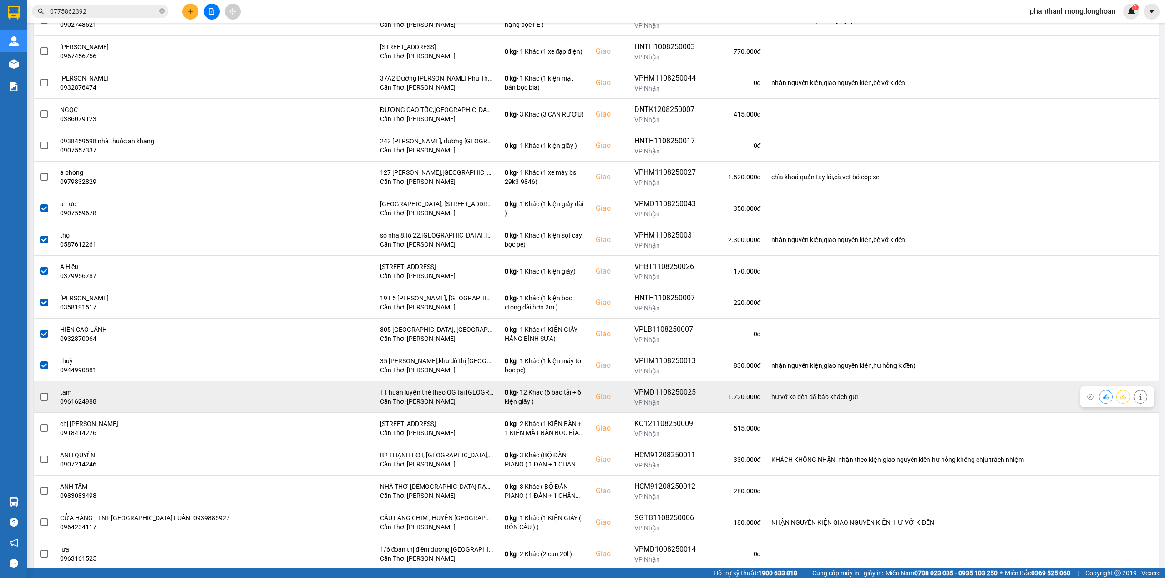
click at [44, 398] on span at bounding box center [44, 397] width 8 height 8
click at [39, 392] on input "checkbox" at bounding box center [39, 392] width 0 height 0
click at [47, 401] on span at bounding box center [44, 397] width 8 height 8
click at [39, 392] on input "checkbox" at bounding box center [39, 392] width 0 height 0
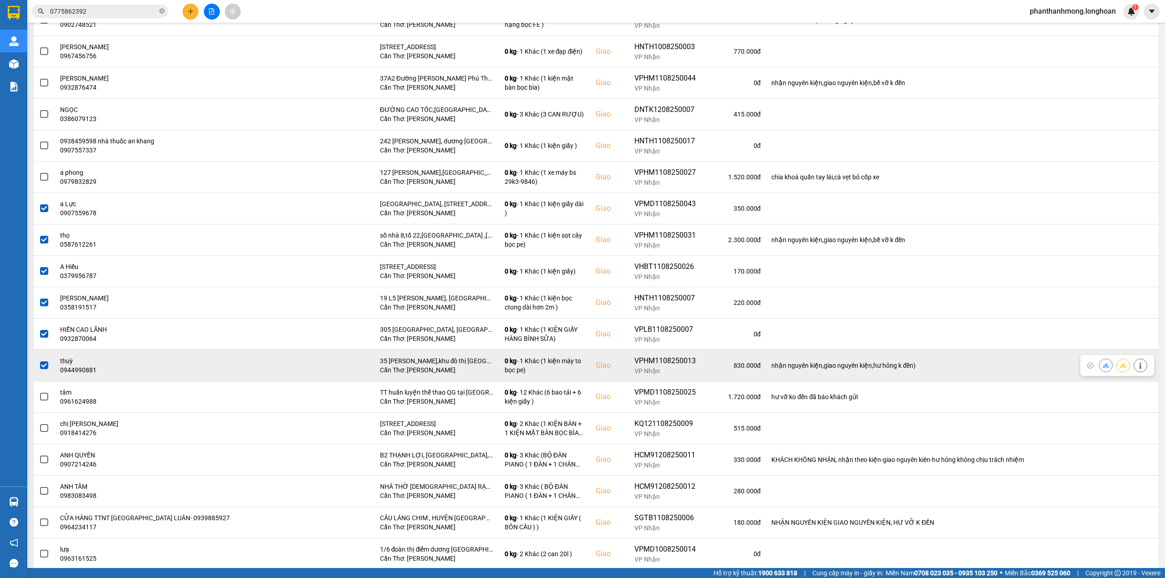
click at [44, 365] on label at bounding box center [44, 365] width 10 height 10
click at [39, 360] on input "checkbox" at bounding box center [39, 360] width 0 height 0
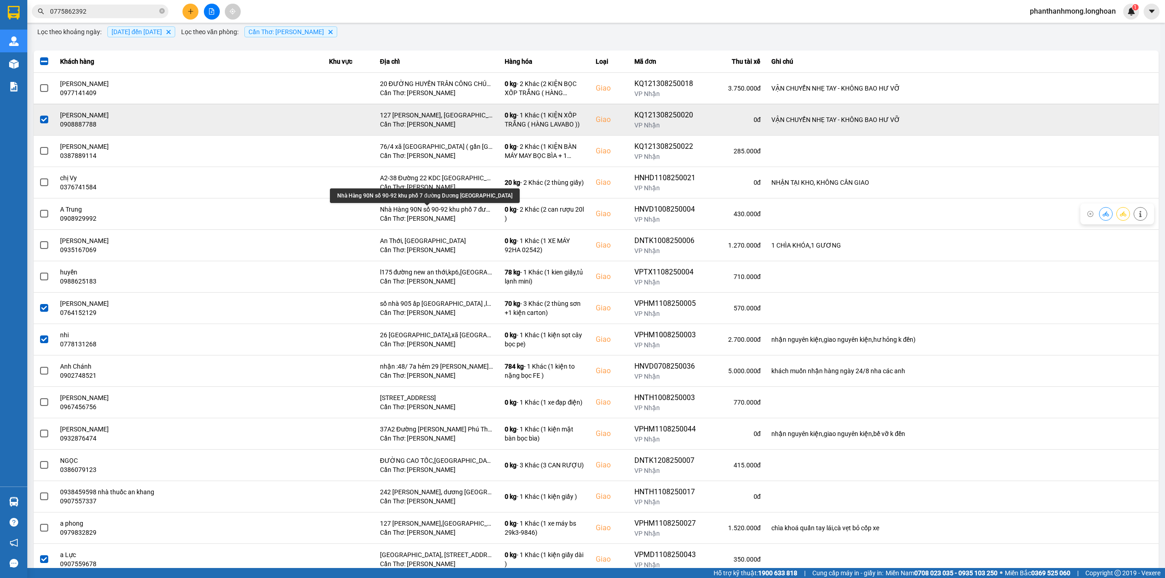
scroll to position [61, 0]
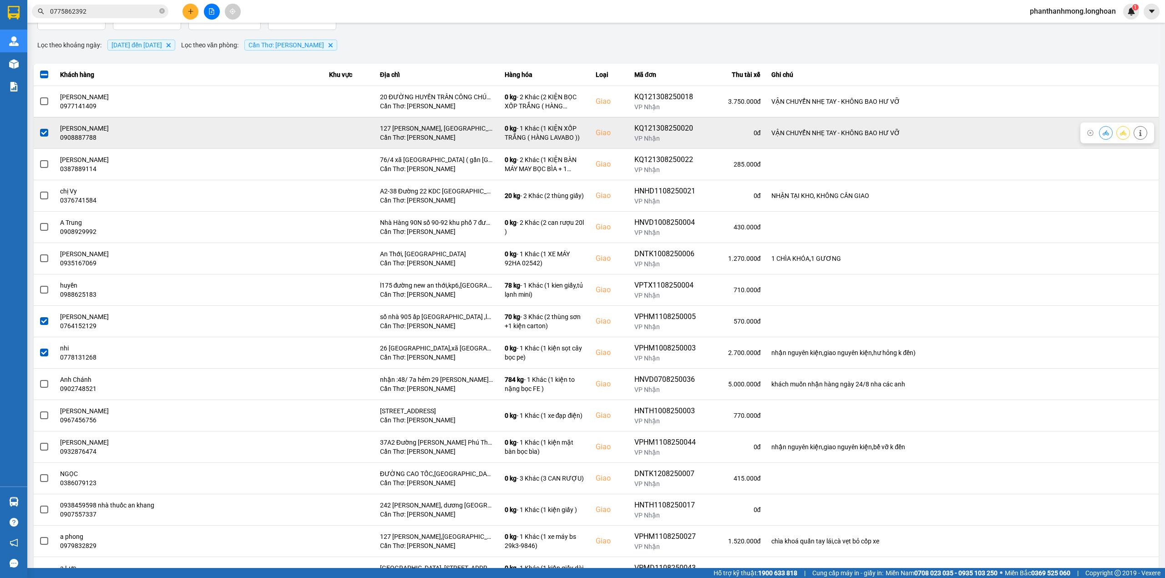
click at [44, 131] on span at bounding box center [44, 133] width 8 height 8
click at [39, 128] on input "checkbox" at bounding box center [39, 128] width 0 height 0
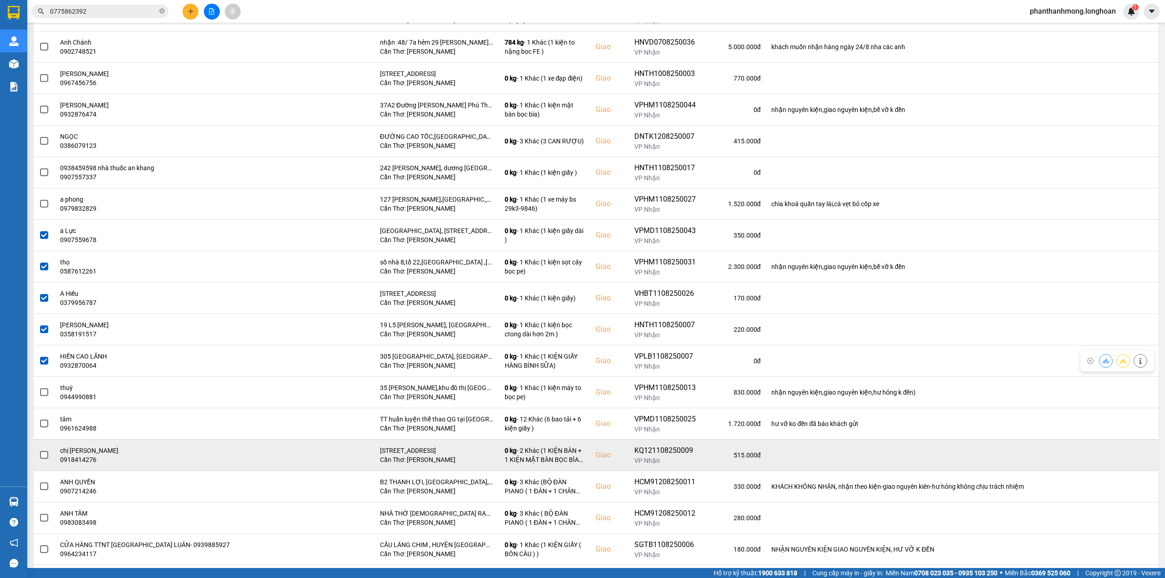
scroll to position [485, 0]
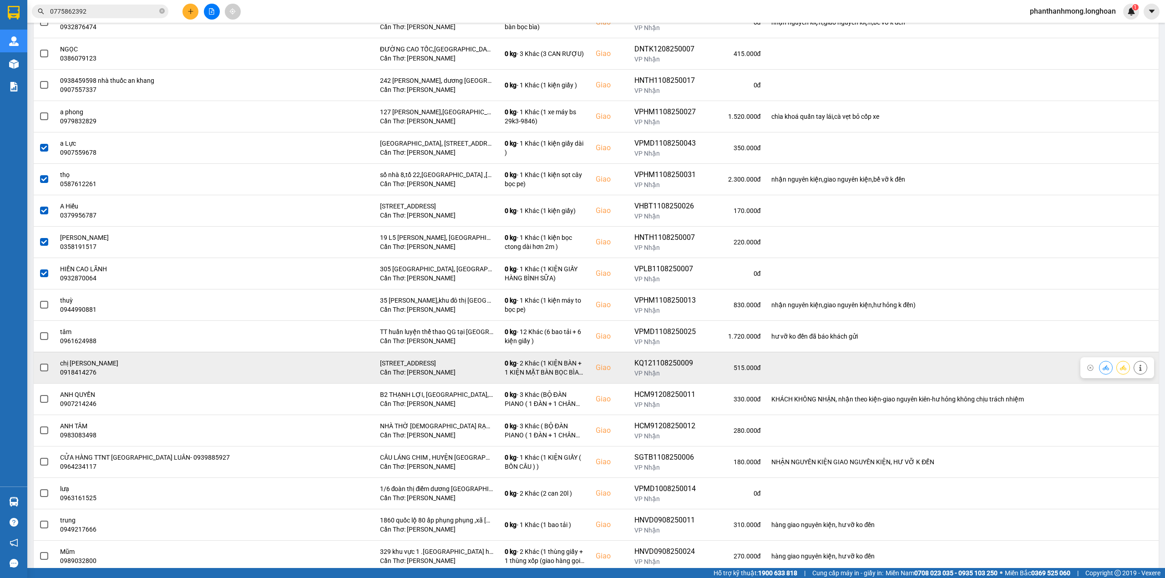
click at [44, 375] on div at bounding box center [44, 368] width 10 height 14
click at [46, 370] on span at bounding box center [44, 368] width 8 height 8
click at [39, 363] on input "checkbox" at bounding box center [39, 363] width 0 height 0
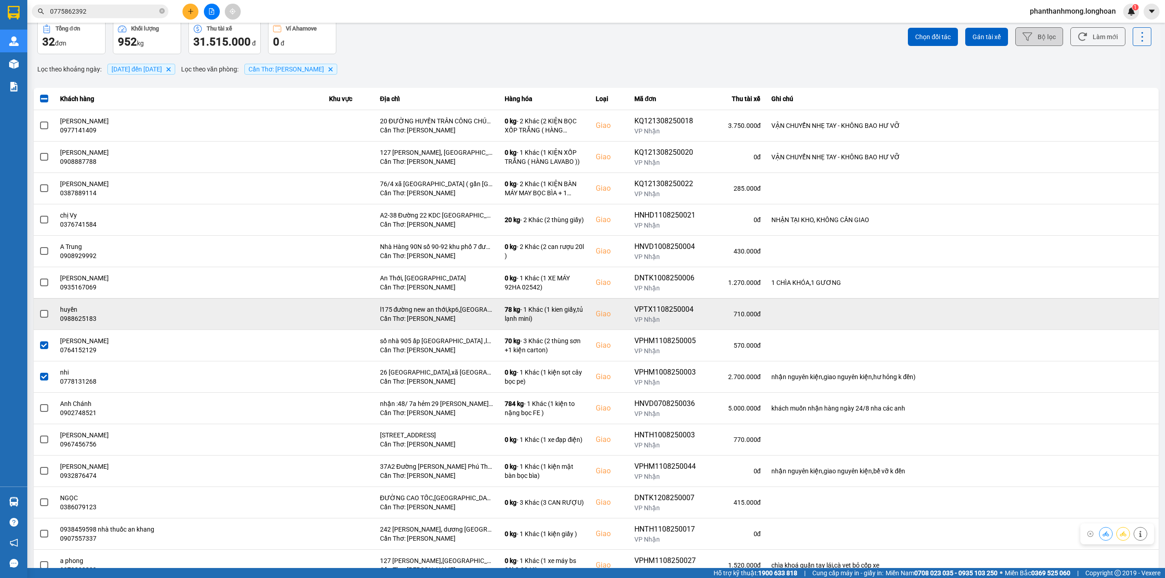
scroll to position [0, 0]
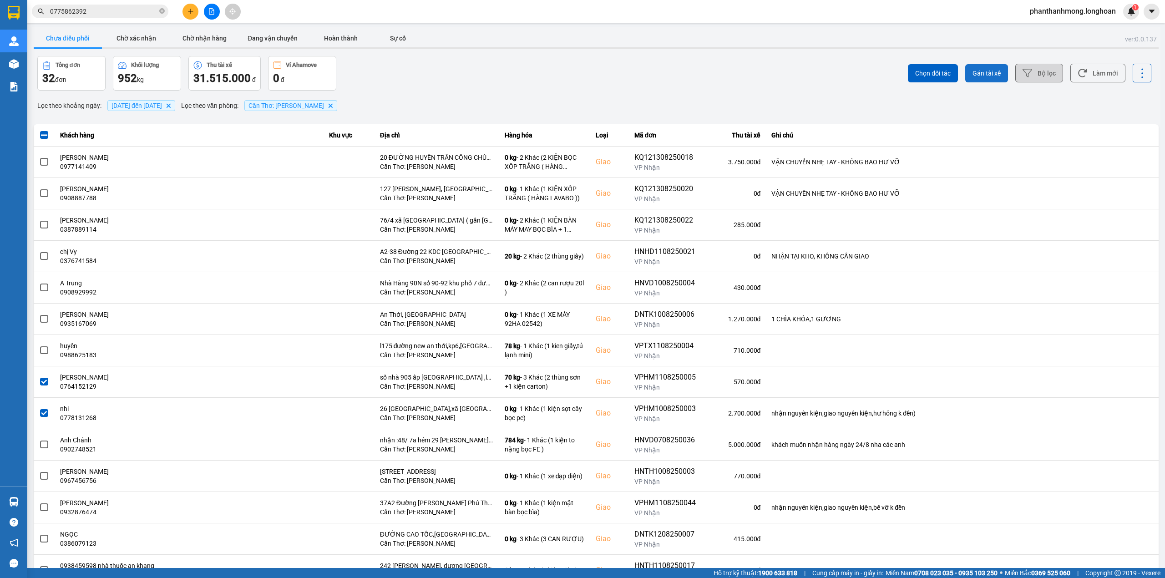
click at [980, 78] on button "Gán tài xế" at bounding box center [986, 73] width 43 height 18
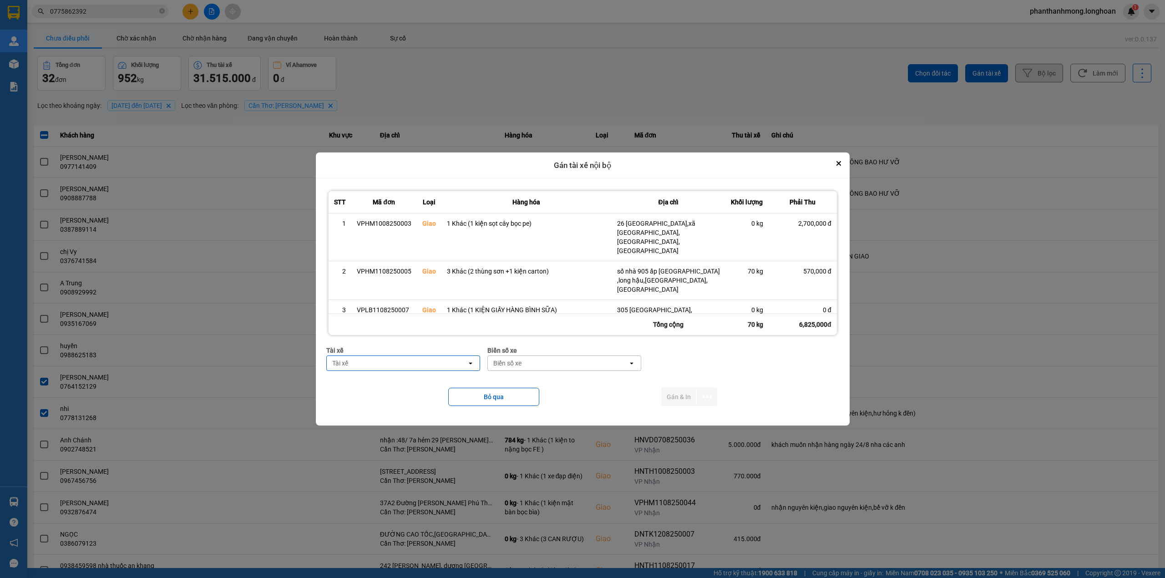
click at [408, 361] on div "Tài xế" at bounding box center [397, 363] width 140 height 15
type input "d"
type input "định"
click at [439, 365] on div "Tài xế" at bounding box center [397, 363] width 140 height 15
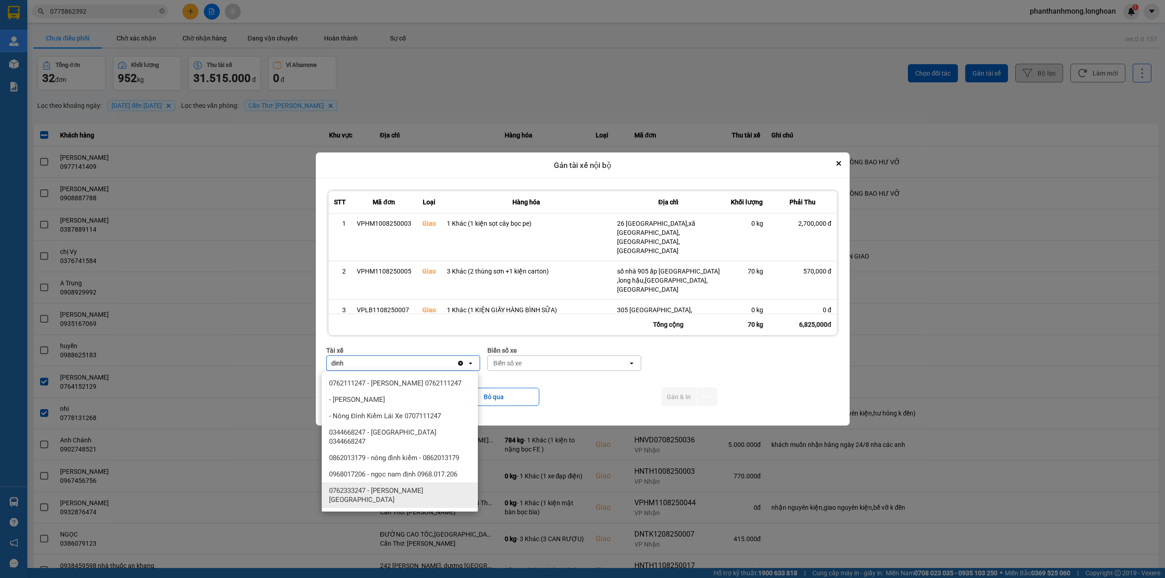
type input "dinh"
click at [420, 486] on span "0762333247 - [PERSON_NAME][GEOGRAPHIC_DATA]" at bounding box center [401, 495] width 145 height 18
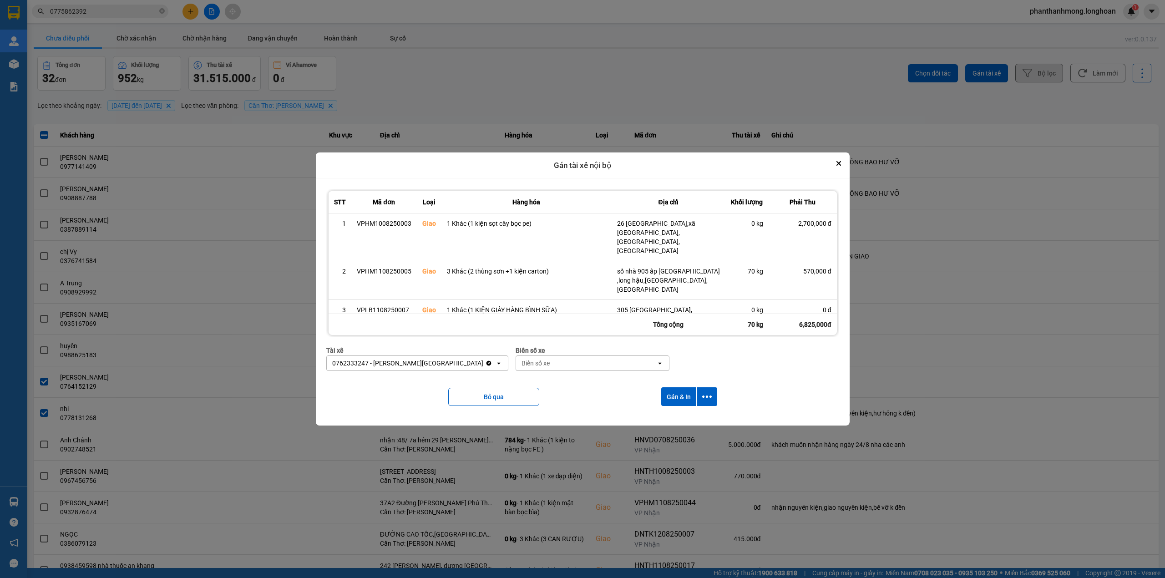
click at [553, 353] on div "Biển số xe" at bounding box center [593, 350] width 154 height 10
click at [565, 364] on div "Biển số xe" at bounding box center [586, 363] width 140 height 15
type input "95"
click at [536, 414] on div "29E-080.95" at bounding box center [570, 416] width 156 height 16
click at [702, 394] on button "dialog" at bounding box center [707, 396] width 20 height 19
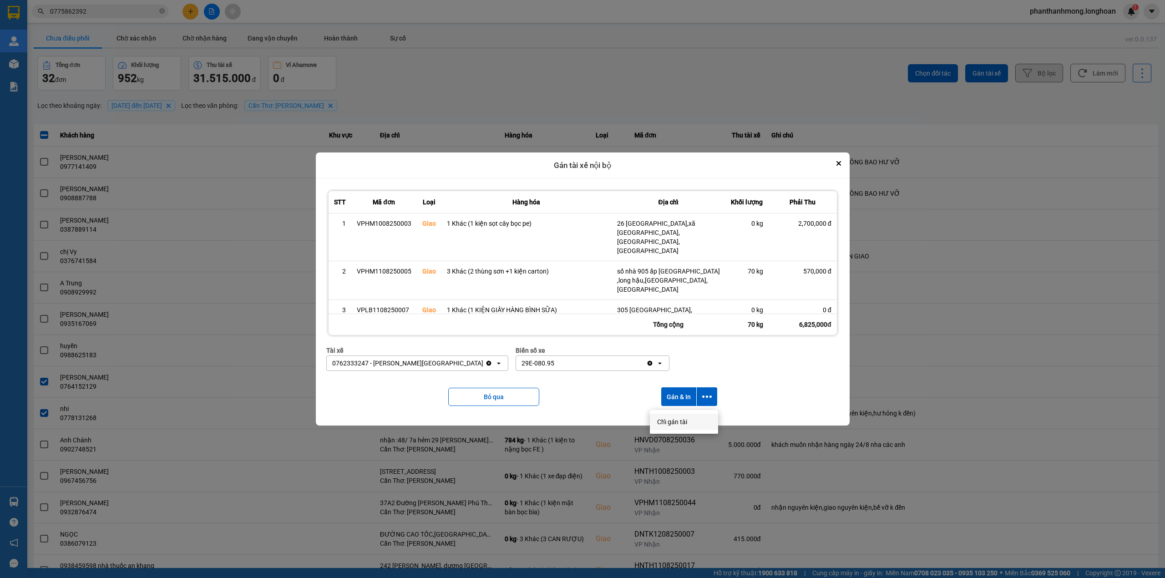
click at [681, 421] on span "Chỉ gán tài" at bounding box center [672, 421] width 30 height 9
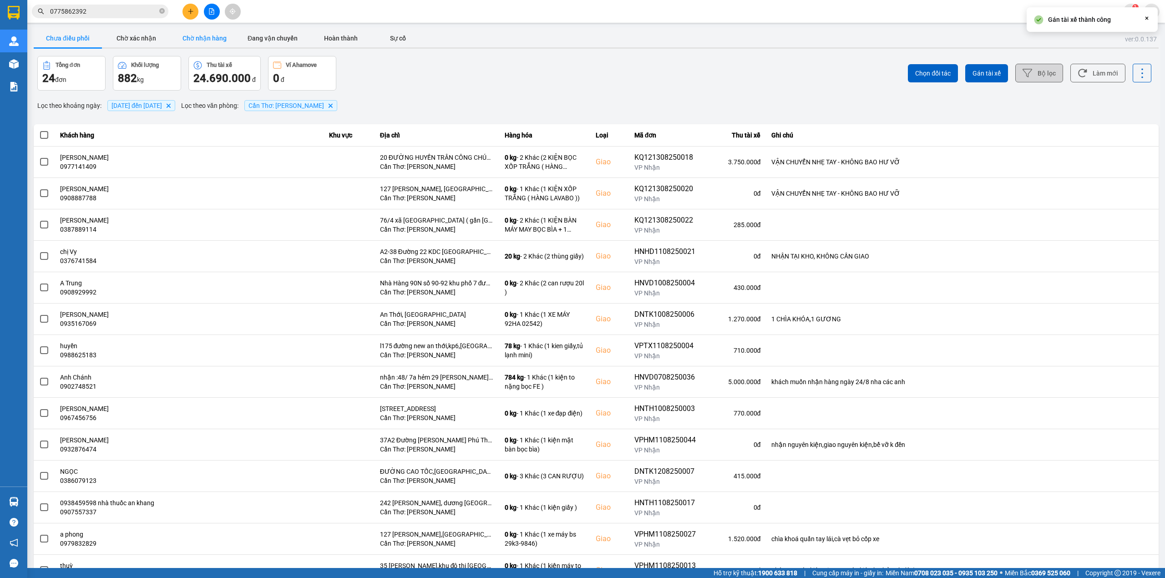
click at [216, 31] on button "Chờ nhận hàng" at bounding box center [204, 38] width 68 height 18
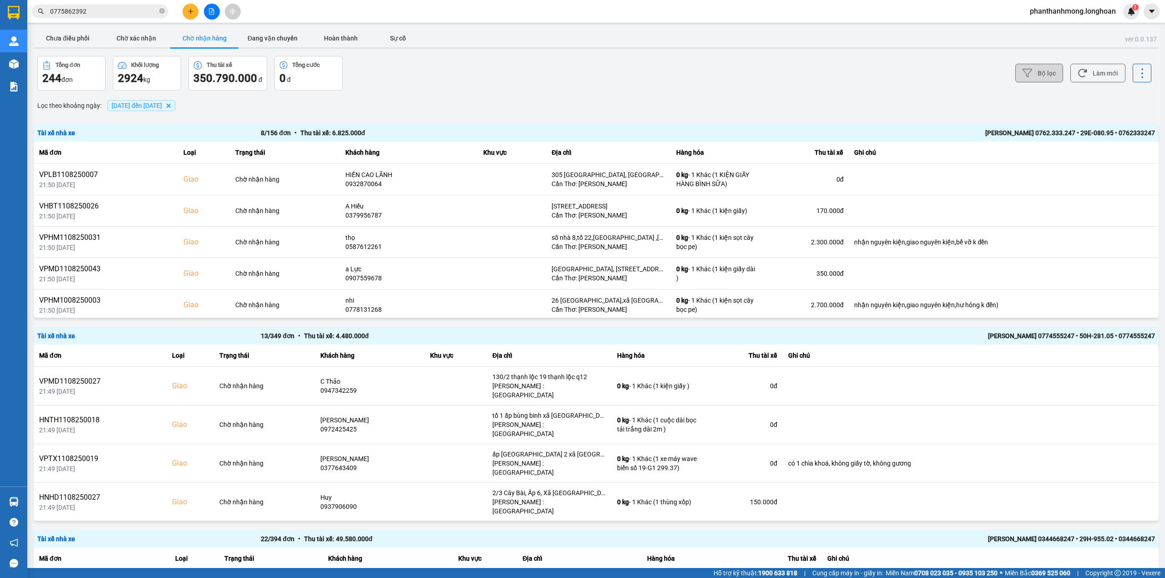
click at [1037, 70] on button "Bộ lọc" at bounding box center [1039, 73] width 48 height 19
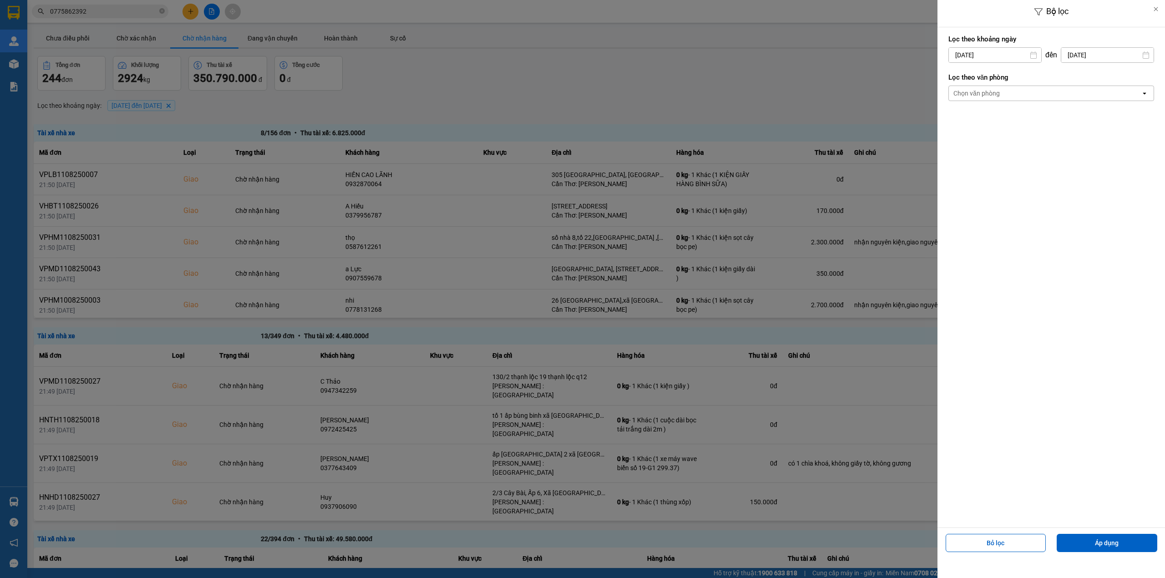
click at [994, 58] on input "[DATE]" at bounding box center [995, 55] width 92 height 15
click at [1030, 122] on div "1" at bounding box center [1026, 121] width 13 height 11
click at [1023, 88] on div "Chọn văn phòng" at bounding box center [1045, 93] width 192 height 15
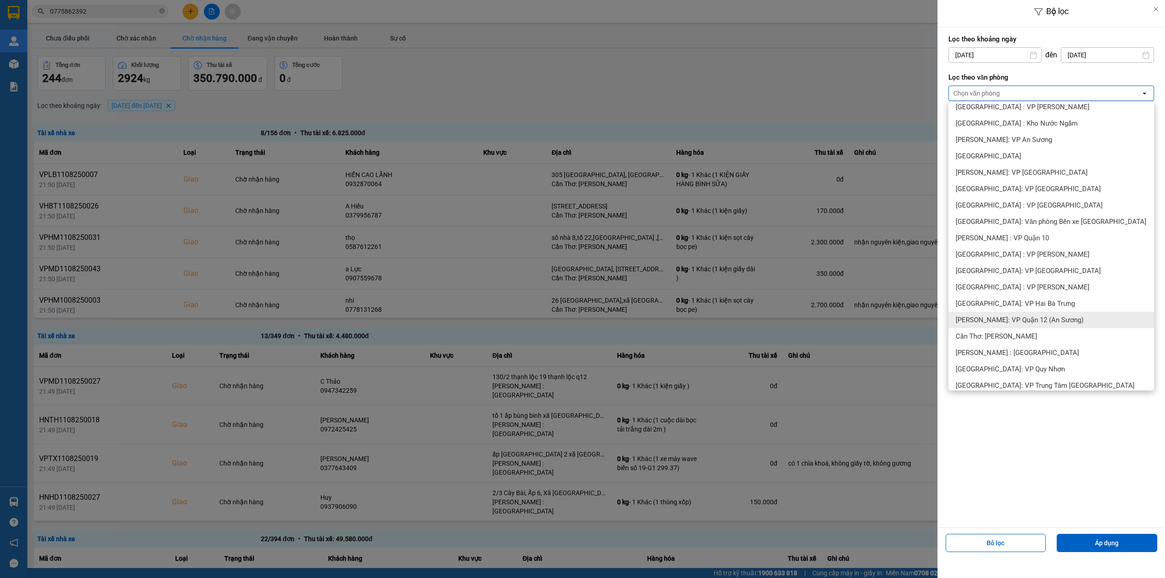
scroll to position [182, 0]
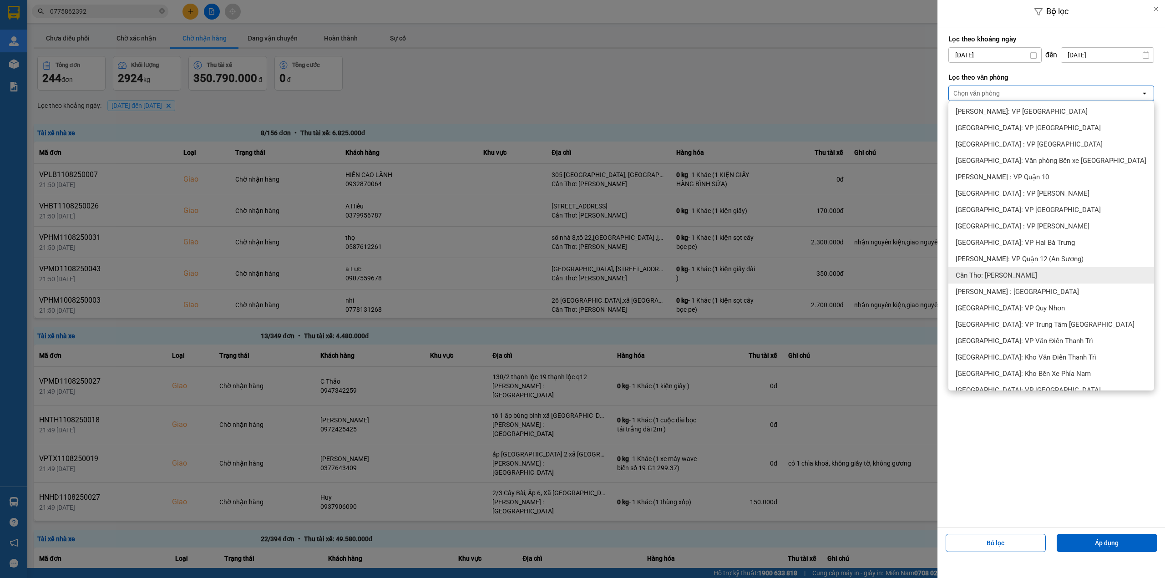
drag, startPoint x: 1022, startPoint y: 279, endPoint x: 1081, endPoint y: 392, distance: 127.4
click at [1022, 278] on span "Cần Thơ: [PERSON_NAME]" at bounding box center [996, 275] width 81 height 9
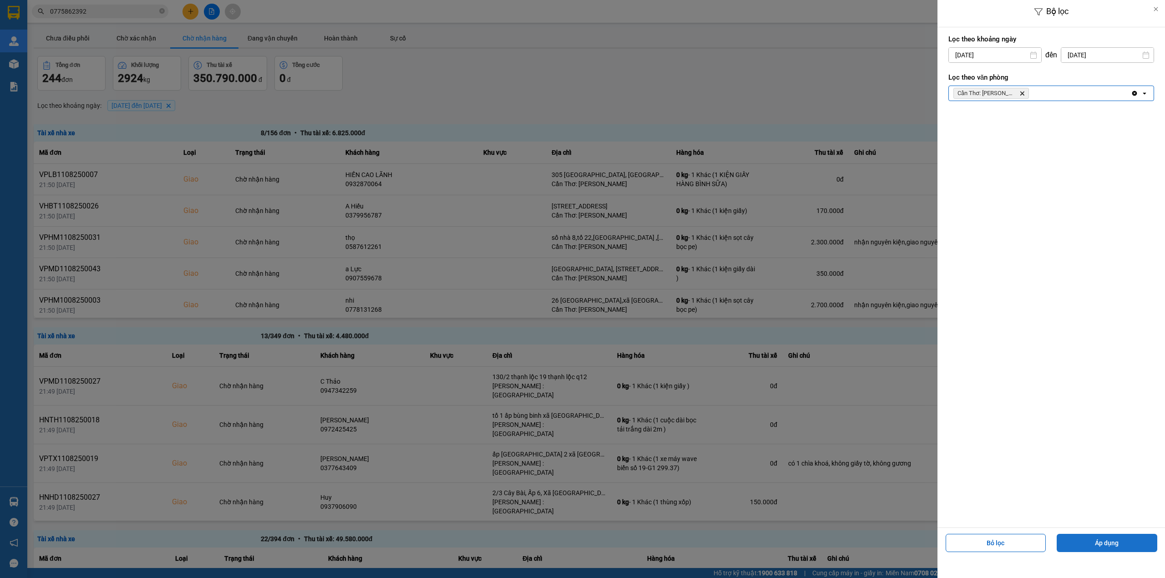
click at [1128, 543] on button "Áp dụng" at bounding box center [1107, 543] width 101 height 18
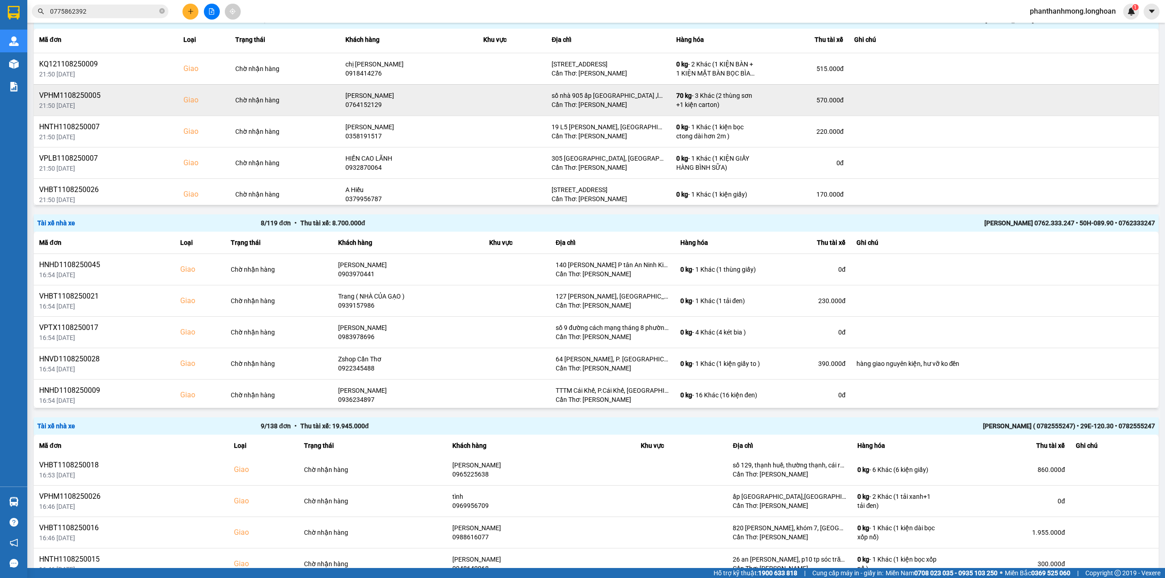
scroll to position [0, 0]
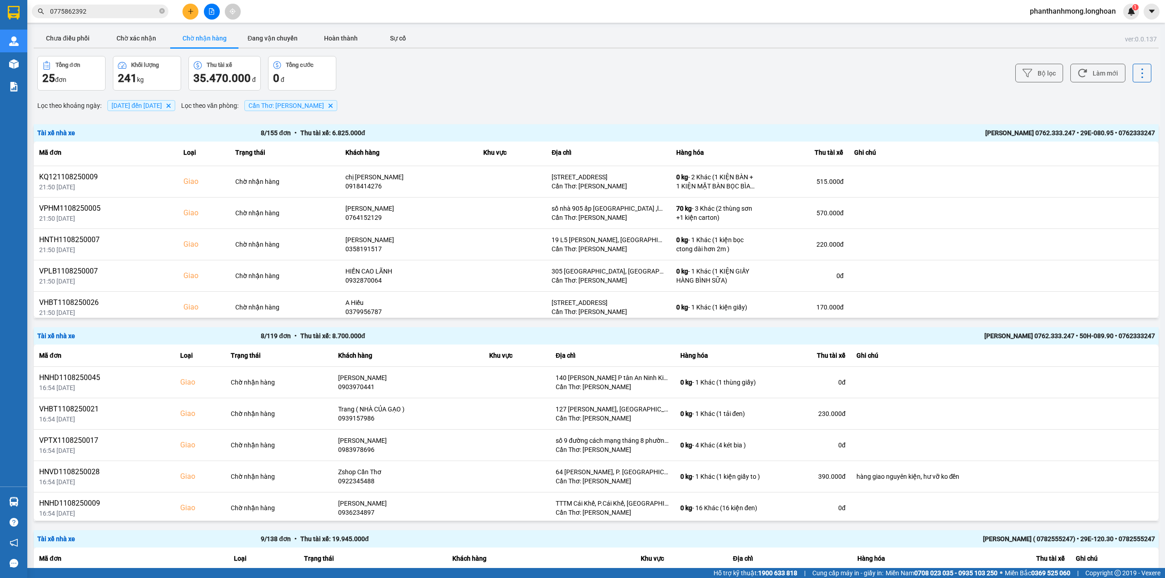
click at [65, 24] on main "ver: 0.0.137 Chưa điều phối Chờ xác nhận Chờ nhận hàng Đang vận chuyển Hoàn thà…" at bounding box center [582, 284] width 1165 height 568
click at [66, 35] on button "Chưa điều phối" at bounding box center [68, 38] width 68 height 18
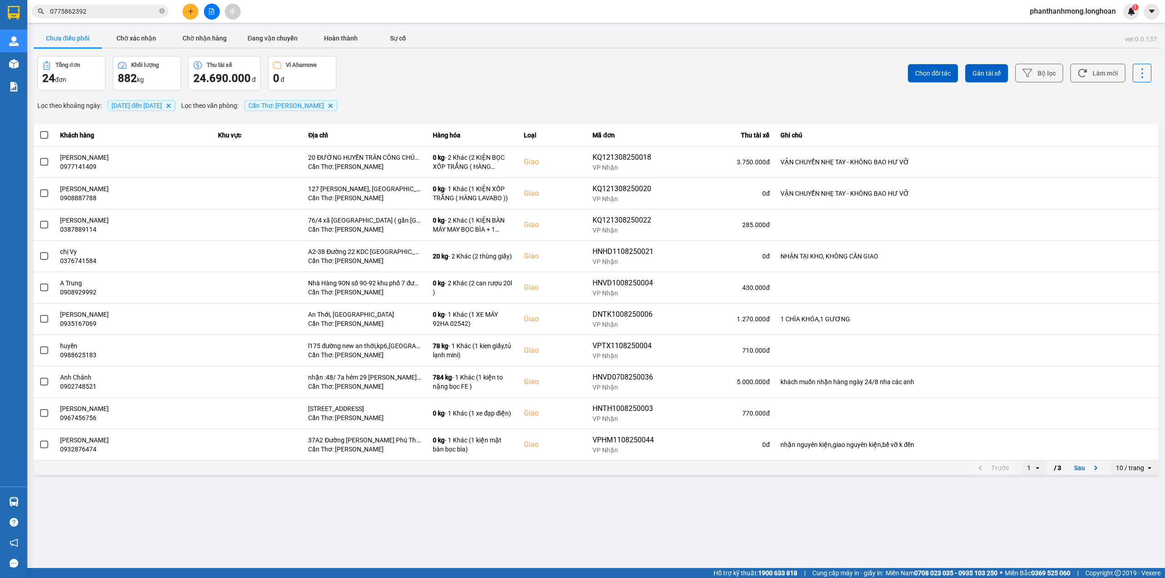
click at [1136, 472] on div "10 / trang" at bounding box center [1130, 467] width 28 height 9
click at [1126, 551] on div "100 / trang" at bounding box center [1134, 554] width 33 height 9
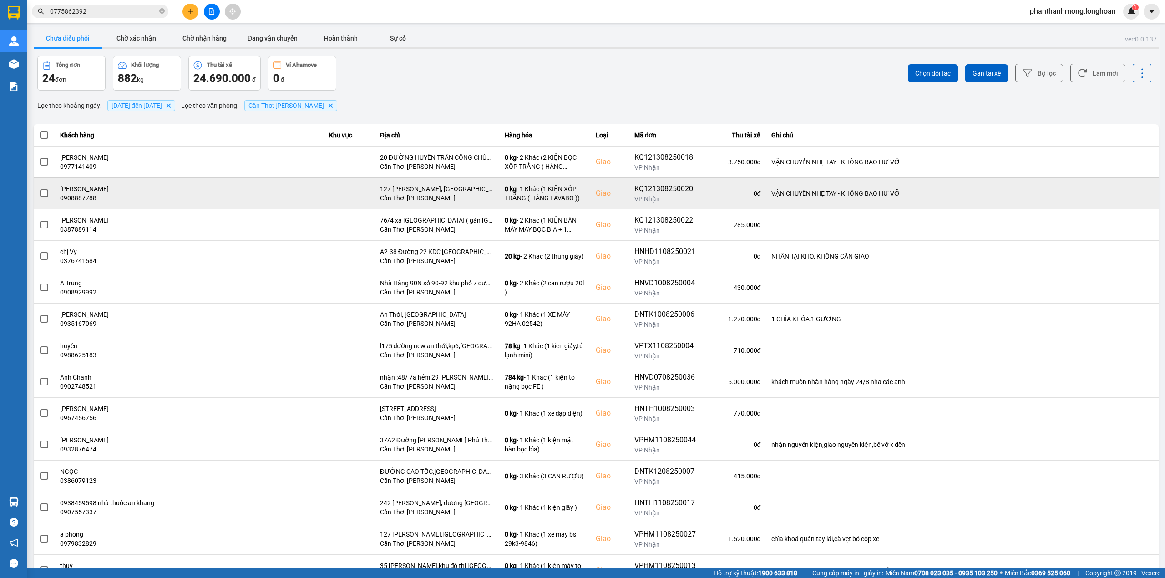
click at [41, 197] on span at bounding box center [44, 193] width 8 height 8
click at [39, 188] on input "checkbox" at bounding box center [39, 188] width 0 height 0
click at [45, 191] on span at bounding box center [44, 193] width 8 height 8
click at [39, 188] on input "checkbox" at bounding box center [39, 188] width 0 height 0
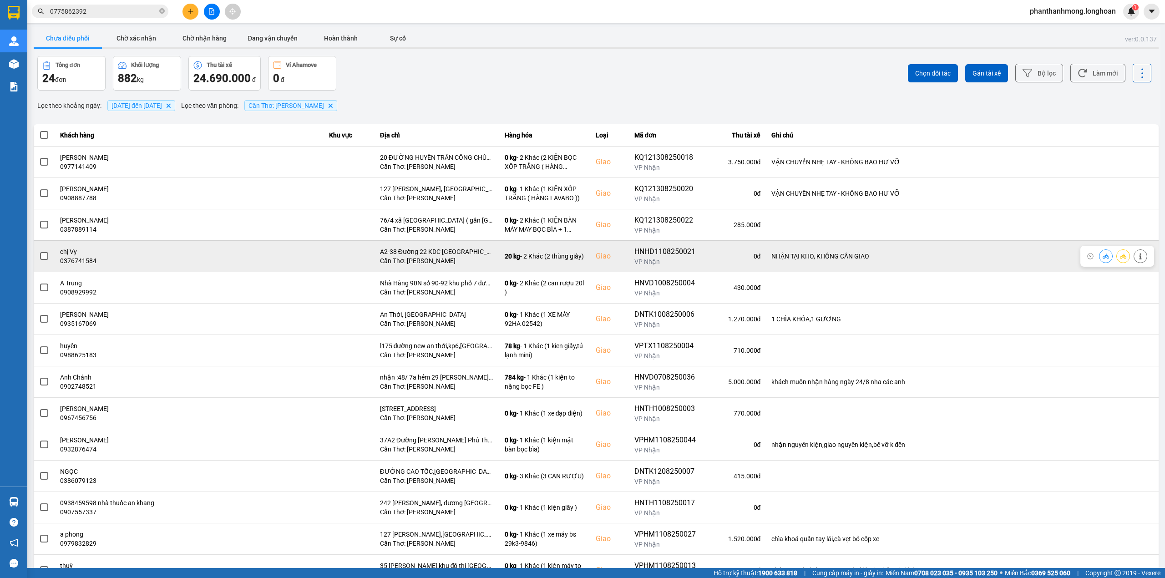
click at [44, 259] on span at bounding box center [44, 256] width 8 height 8
click at [39, 251] on input "checkbox" at bounding box center [39, 251] width 0 height 0
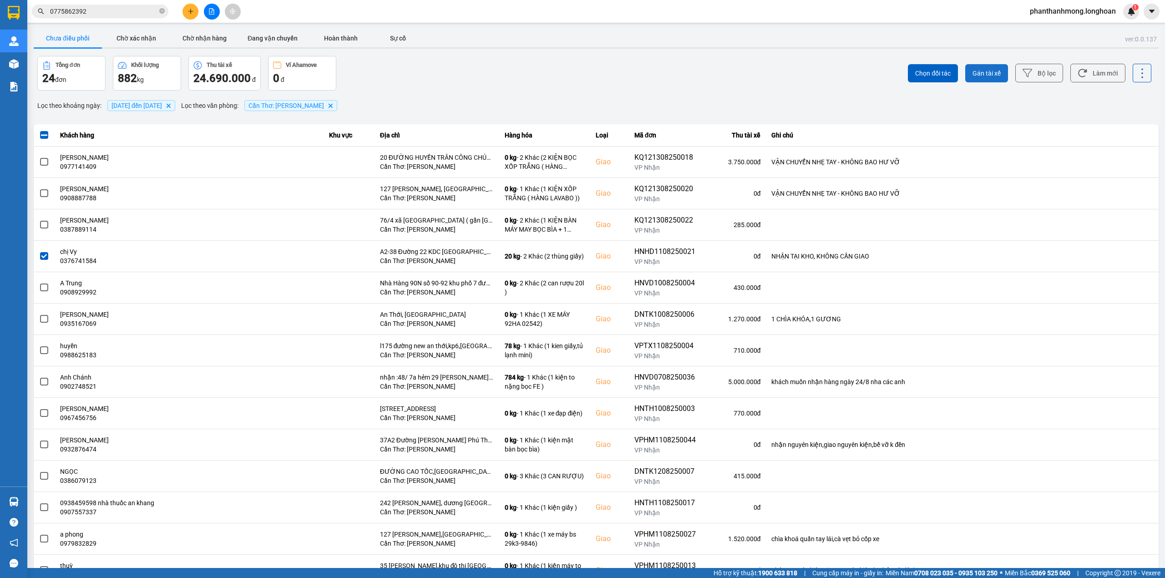
click at [979, 71] on span "Gán tài xế" at bounding box center [987, 73] width 28 height 9
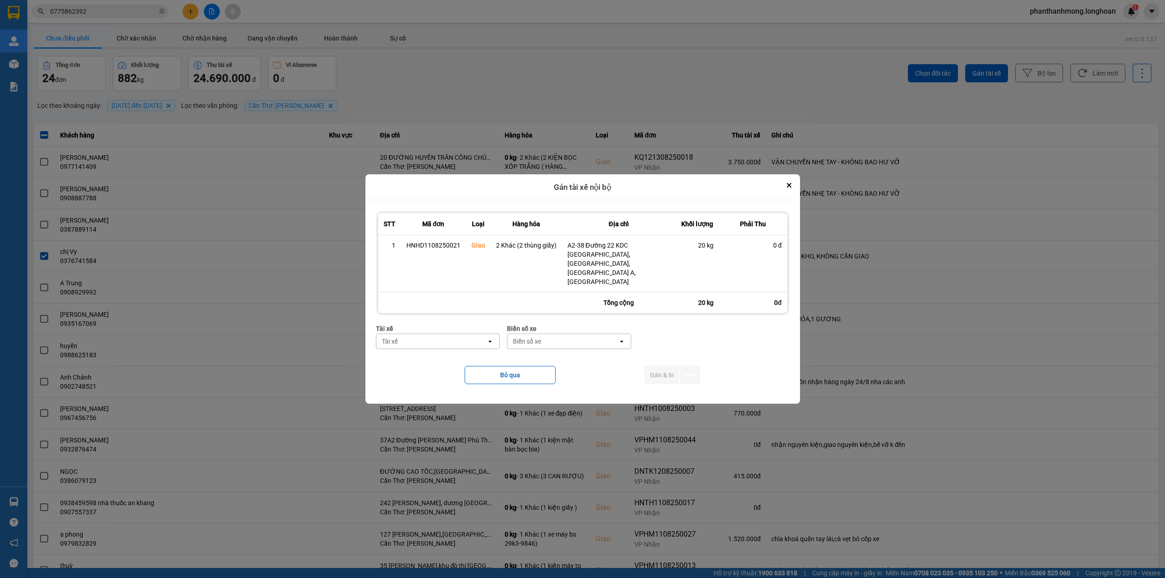
click at [444, 334] on div "Tài xế" at bounding box center [431, 341] width 111 height 15
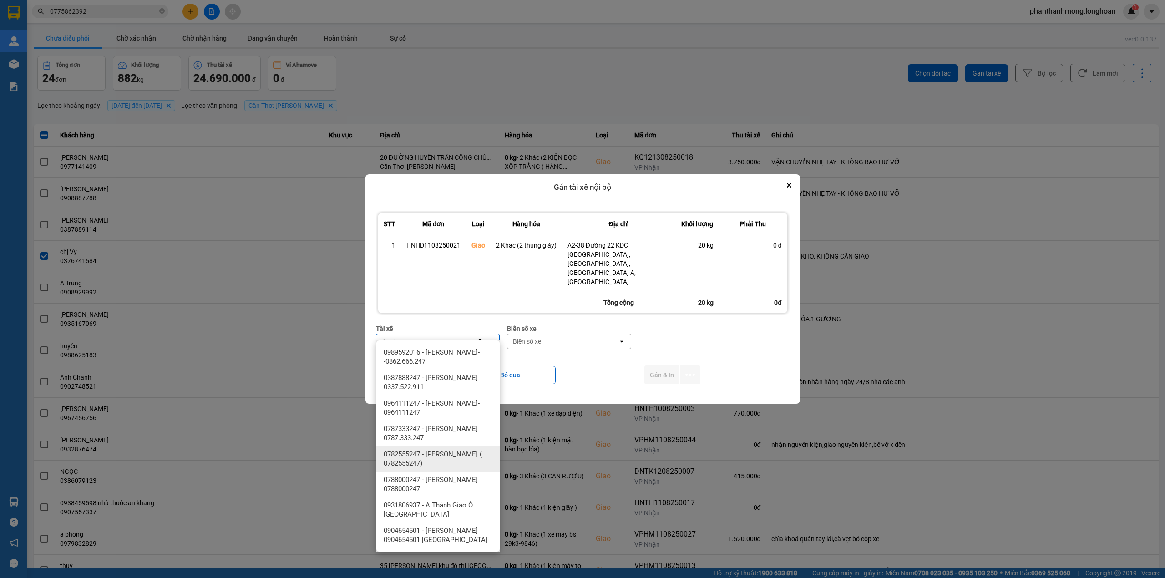
type input "thanh"
click at [461, 452] on span "0782555247 - [PERSON_NAME] ( 0782555247)" at bounding box center [440, 459] width 112 height 18
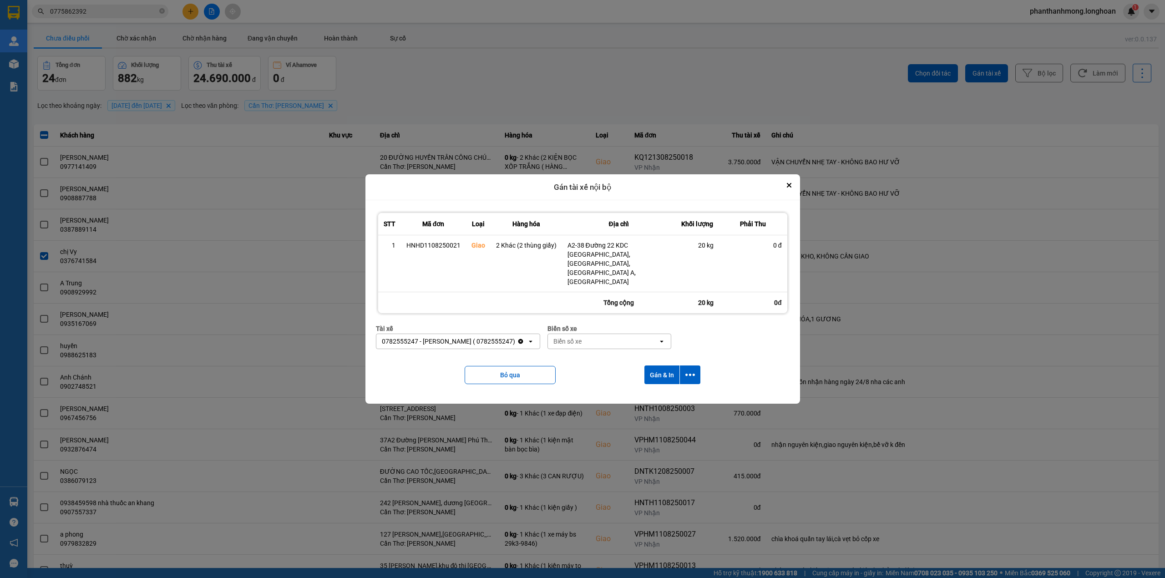
click at [604, 334] on div "Biển số xe open" at bounding box center [610, 341] width 124 height 15
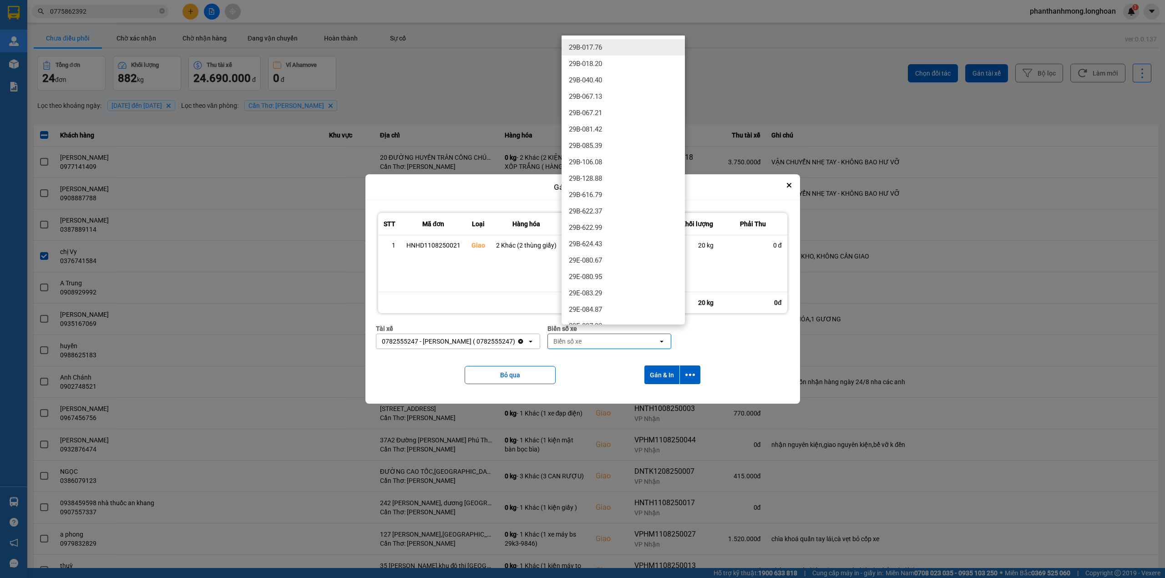
click at [607, 334] on div "Biển số xe" at bounding box center [603, 341] width 111 height 15
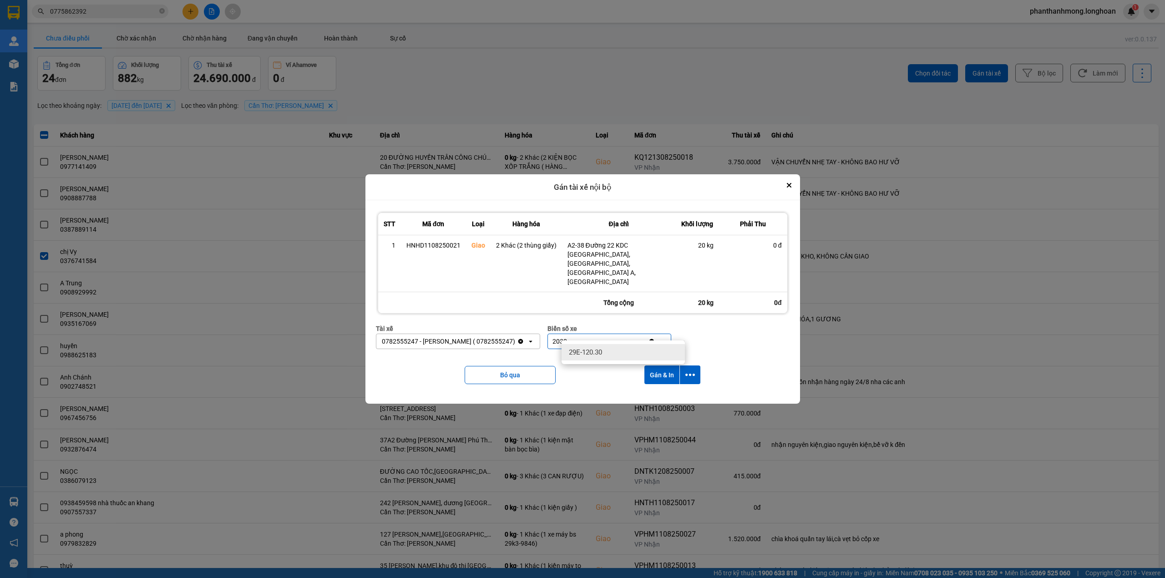
type input "2030"
click at [610, 350] on div "29E-120.30" at bounding box center [623, 352] width 123 height 16
click at [689, 370] on icon "dialog" at bounding box center [690, 375] width 10 height 10
click at [672, 390] on div "Chỉ gán tài" at bounding box center [666, 390] width 54 height 9
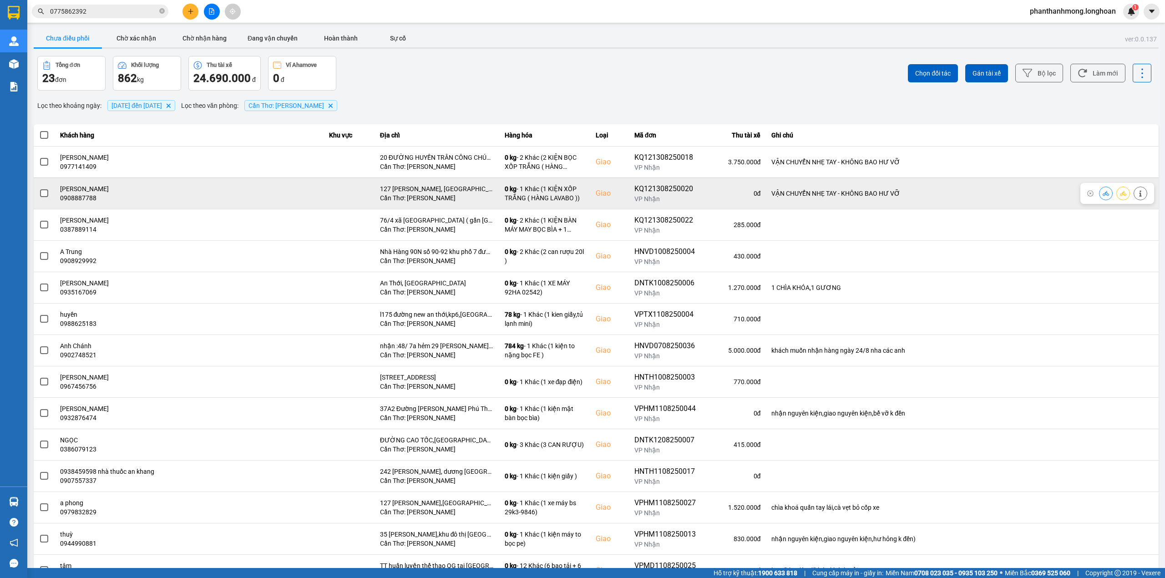
click at [46, 193] on span at bounding box center [44, 193] width 8 height 8
click at [39, 188] on input "checkbox" at bounding box center [39, 188] width 0 height 0
click at [47, 193] on span at bounding box center [44, 193] width 8 height 8
click at [39, 188] on input "checkbox" at bounding box center [39, 188] width 0 height 0
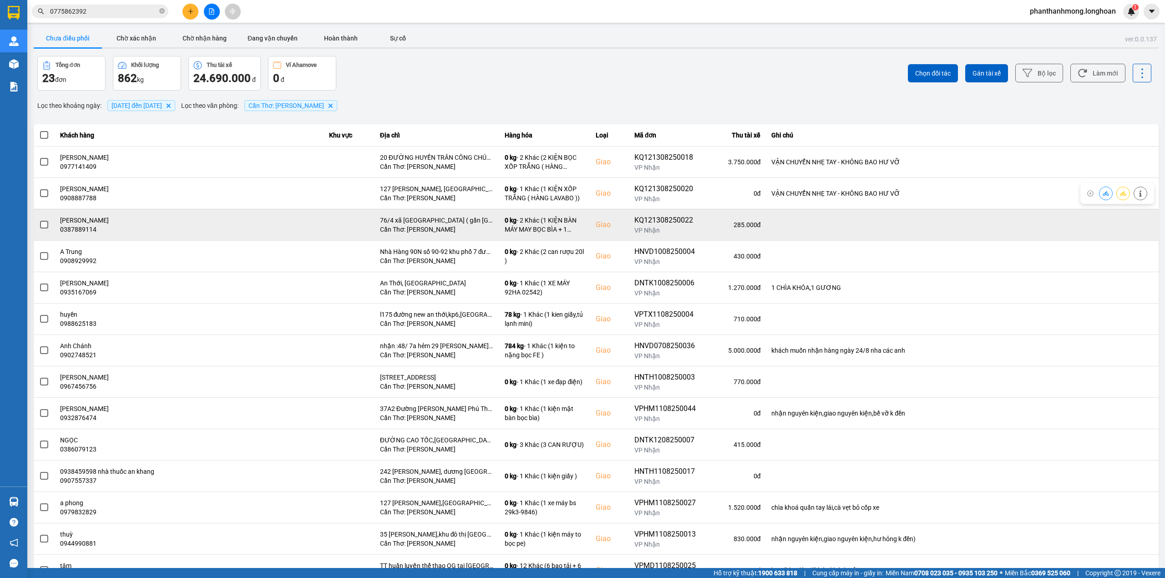
click at [44, 221] on label at bounding box center [44, 225] width 10 height 10
click at [39, 220] on input "checkbox" at bounding box center [39, 220] width 0 height 0
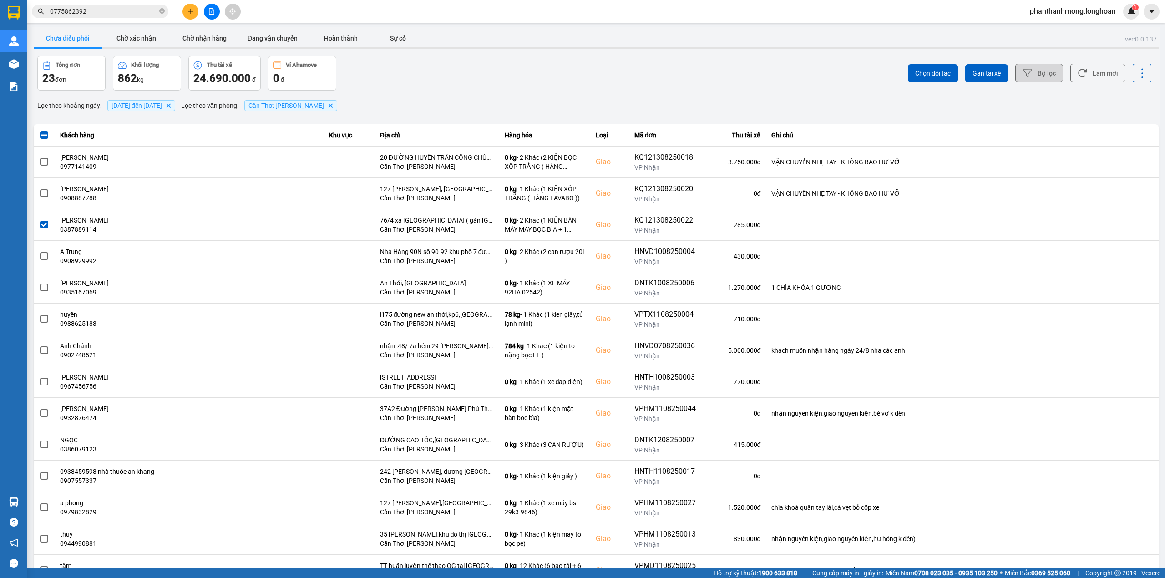
click at [1015, 69] on button "Bộ lọc" at bounding box center [1039, 73] width 48 height 19
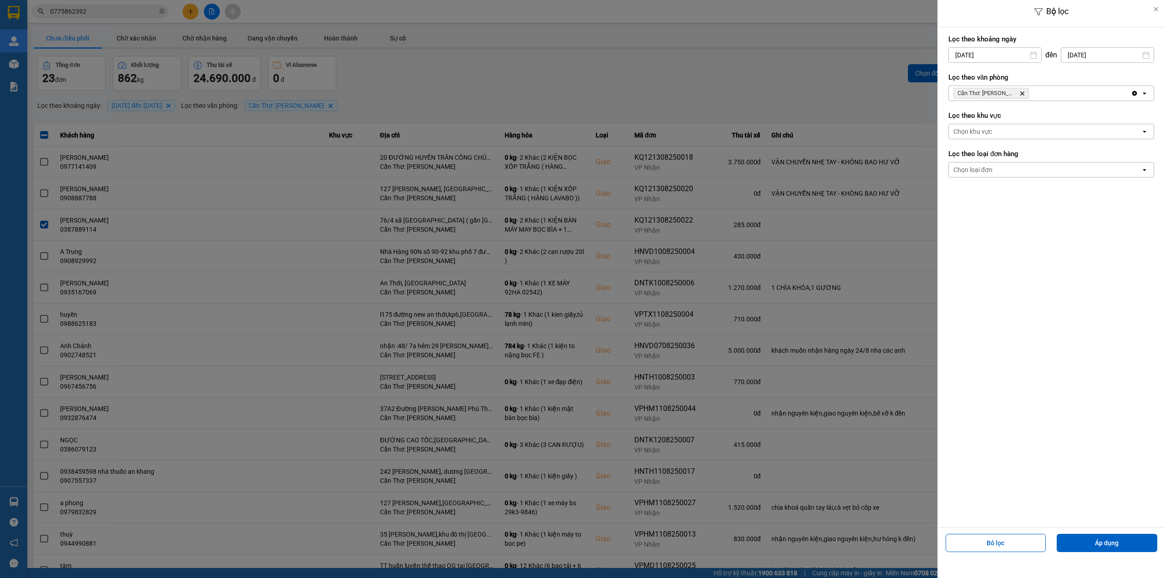
click at [969, 72] on div "Lọc theo văn phòng Cần Thơ: Kho Ninh Kiều Delete Clear all open" at bounding box center [1052, 87] width 206 height 34
click at [887, 53] on div at bounding box center [582, 289] width 1165 height 578
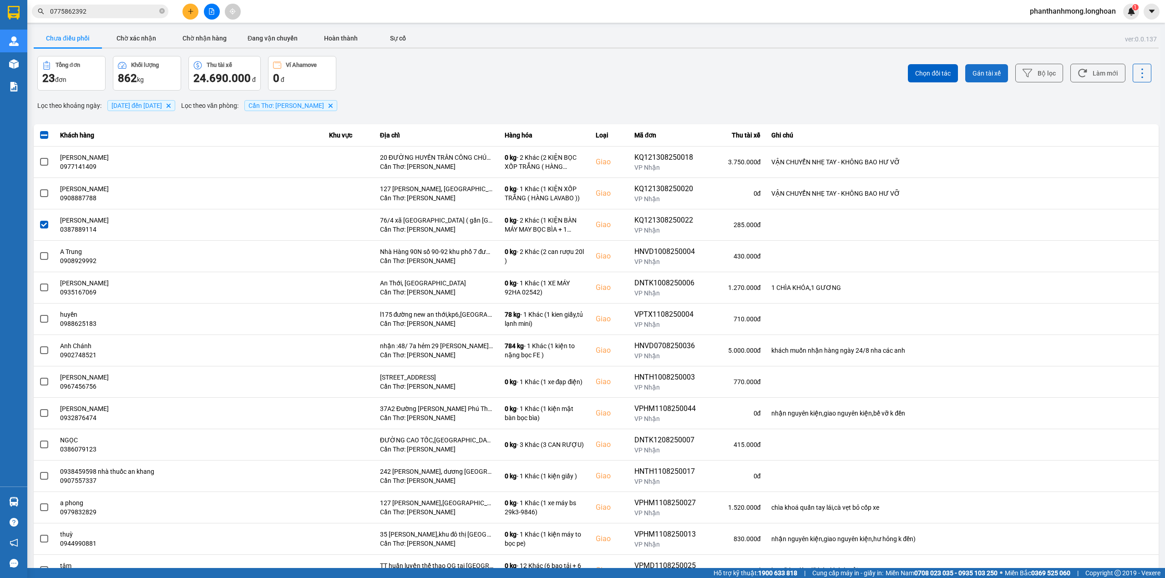
click at [984, 73] on span "Gán tài xế" at bounding box center [987, 73] width 28 height 9
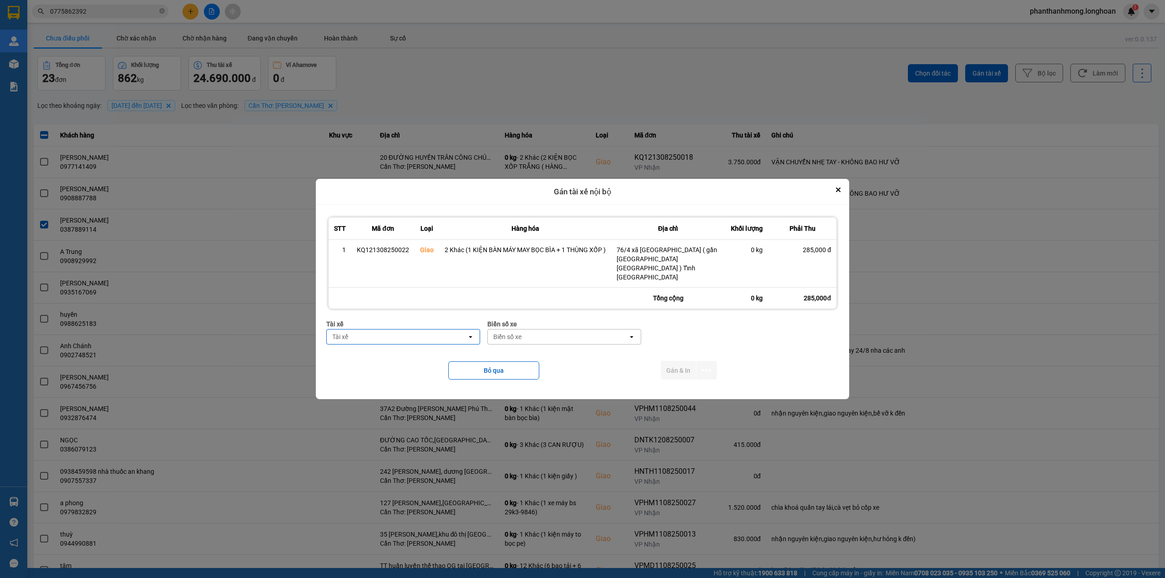
click at [357, 330] on div "Tài xế" at bounding box center [397, 337] width 140 height 15
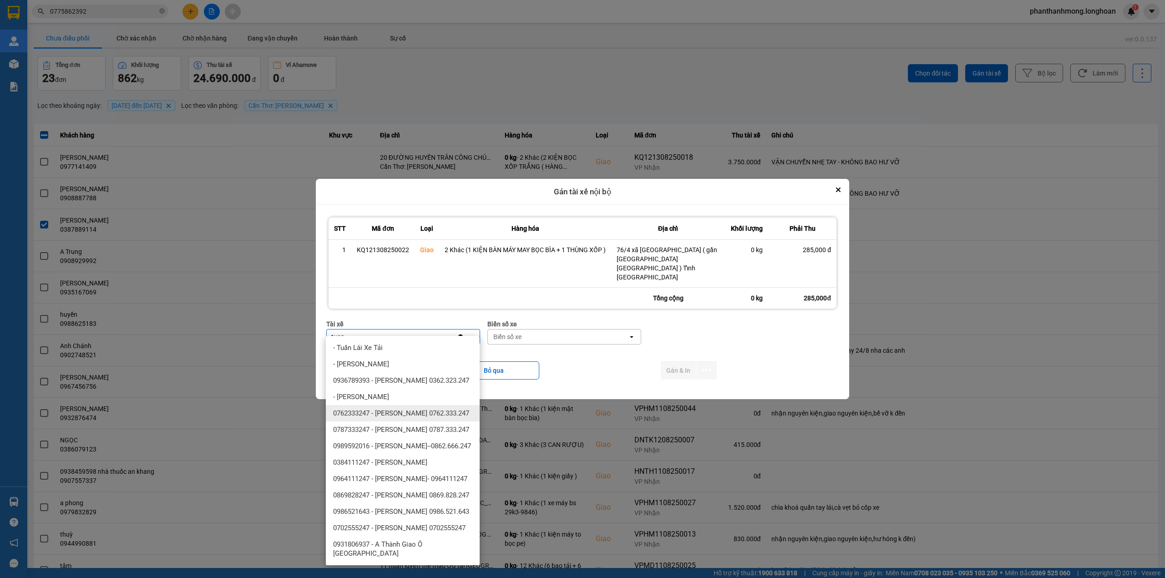
type input "tuan"
click at [439, 409] on span "0762333247 - [PERSON_NAME] 0762.333.247" at bounding box center [401, 413] width 136 height 9
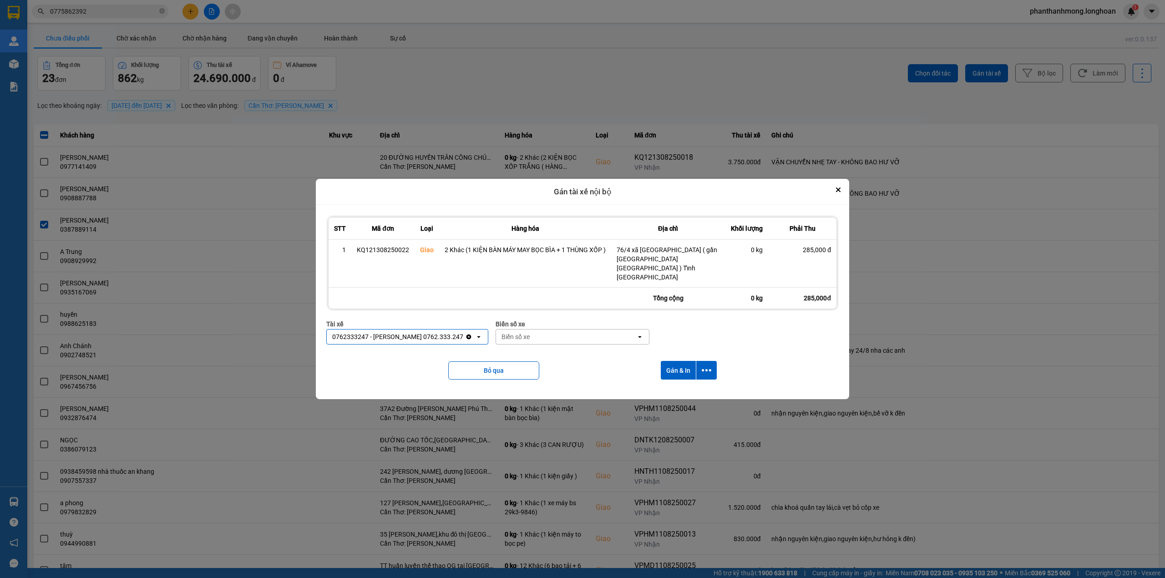
click at [571, 330] on div "Biển số xe" at bounding box center [566, 337] width 140 height 15
type input "90"
click at [599, 341] on div "50H-089.90" at bounding box center [566, 348] width 154 height 16
click at [696, 361] on button "dialog" at bounding box center [706, 370] width 20 height 19
click at [692, 386] on div "Chỉ gán tài" at bounding box center [683, 386] width 54 height 9
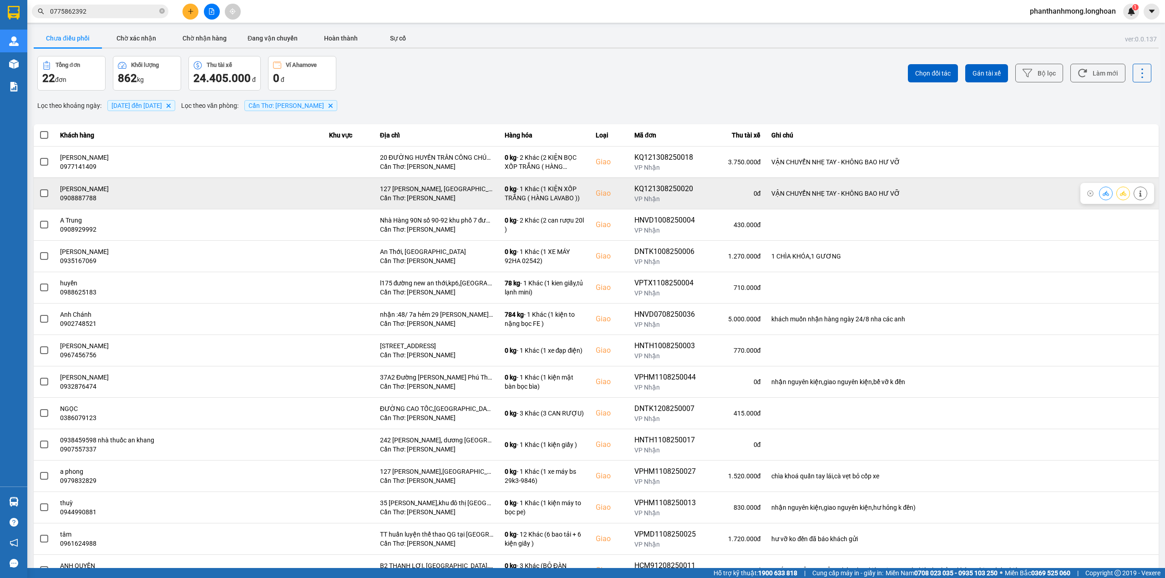
click at [42, 190] on span at bounding box center [44, 193] width 8 height 8
click at [39, 188] on input "checkbox" at bounding box center [39, 188] width 0 height 0
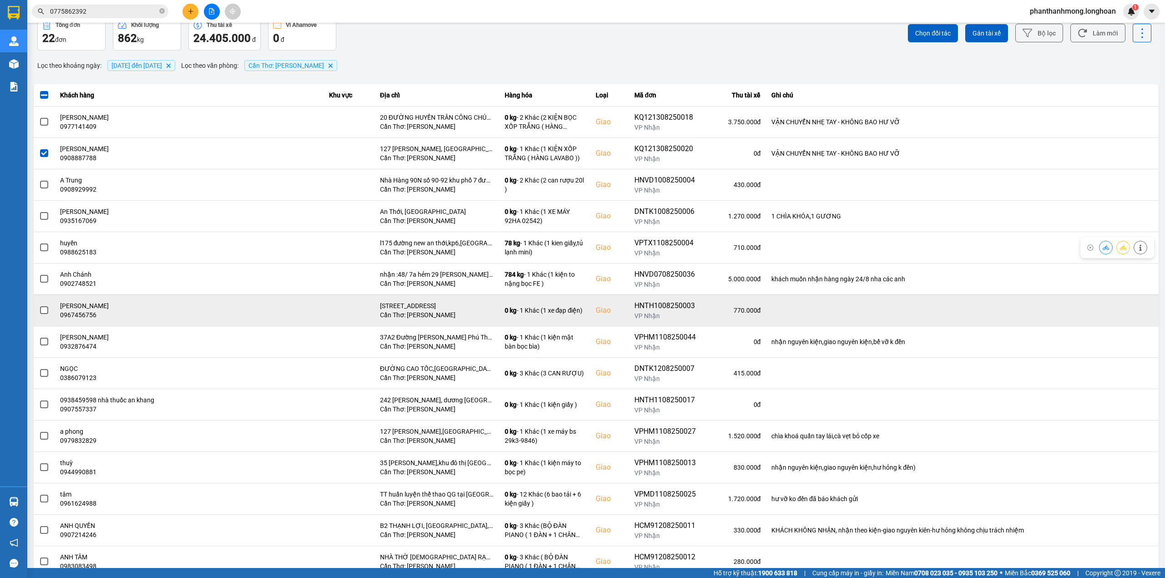
scroll to position [61, 0]
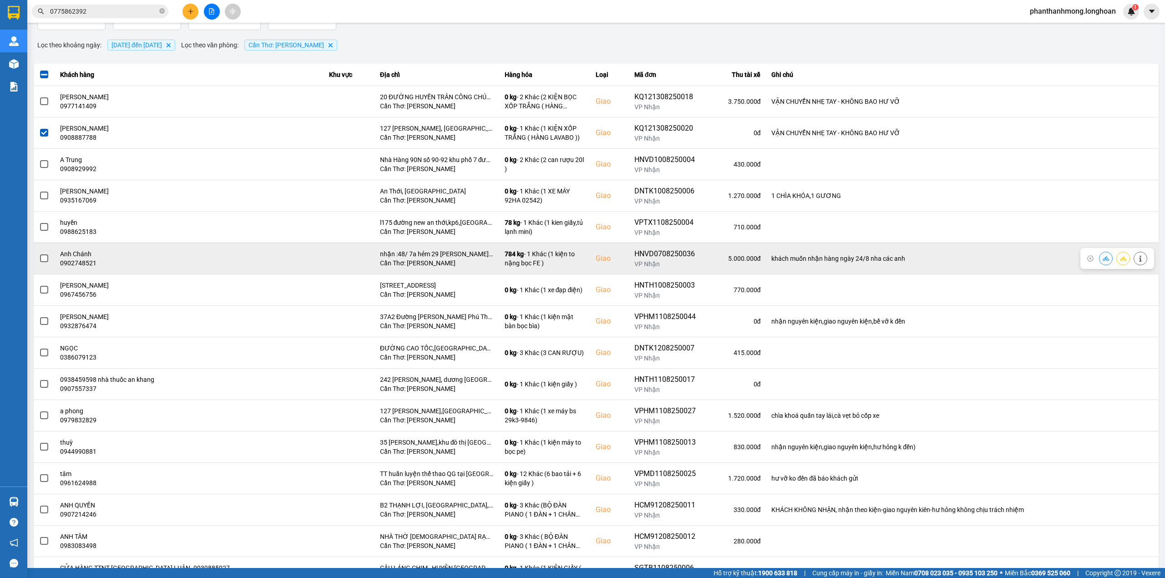
click at [41, 258] on span at bounding box center [44, 258] width 8 height 8
click at [39, 254] on input "checkbox" at bounding box center [39, 254] width 0 height 0
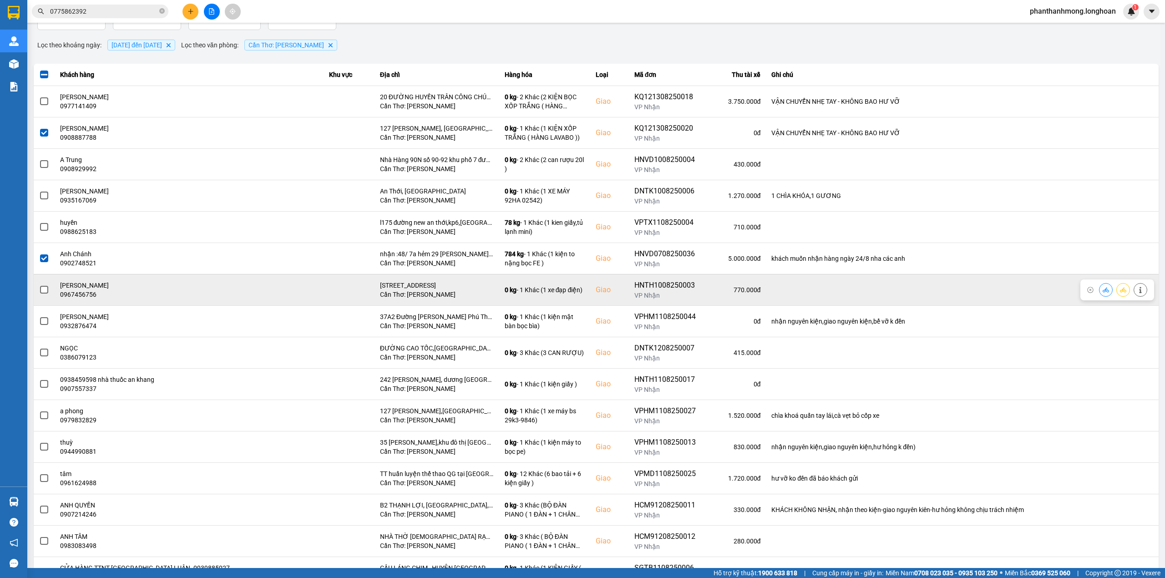
click at [48, 291] on span at bounding box center [44, 290] width 8 height 8
click at [39, 285] on input "checkbox" at bounding box center [39, 285] width 0 height 0
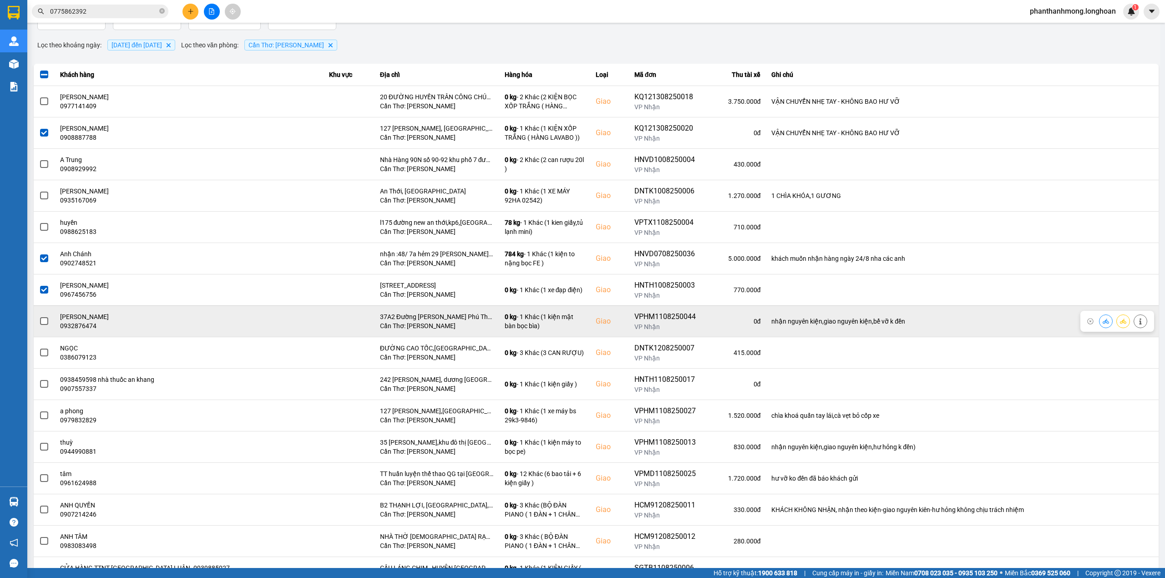
click at [43, 325] on span at bounding box center [44, 321] width 8 height 8
click at [39, 316] on input "checkbox" at bounding box center [39, 316] width 0 height 0
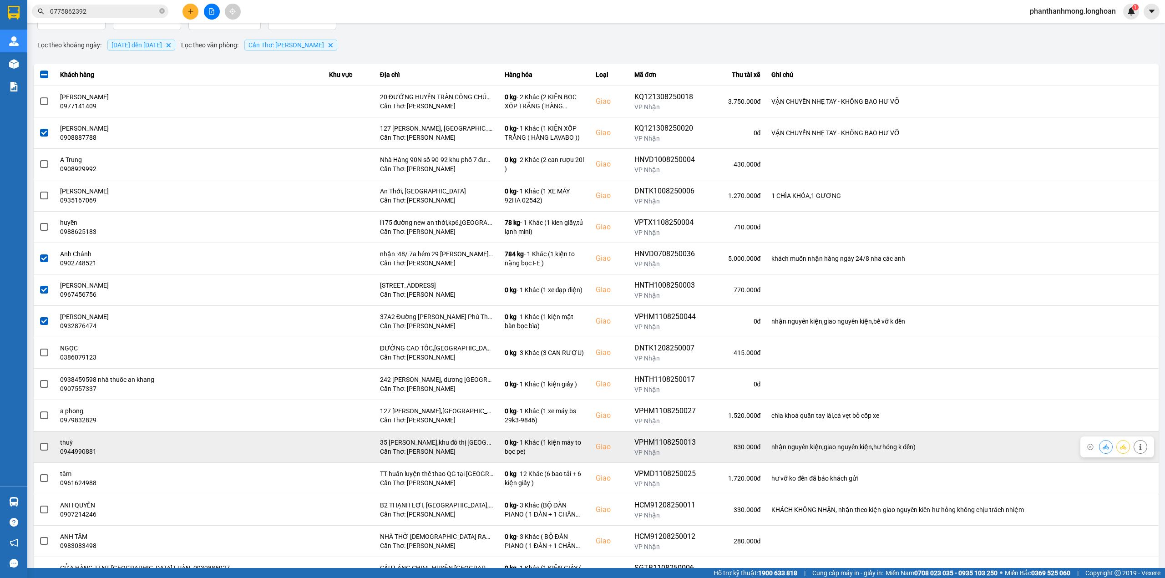
click at [43, 451] on span at bounding box center [44, 447] width 8 height 8
click at [39, 442] on input "checkbox" at bounding box center [39, 442] width 0 height 0
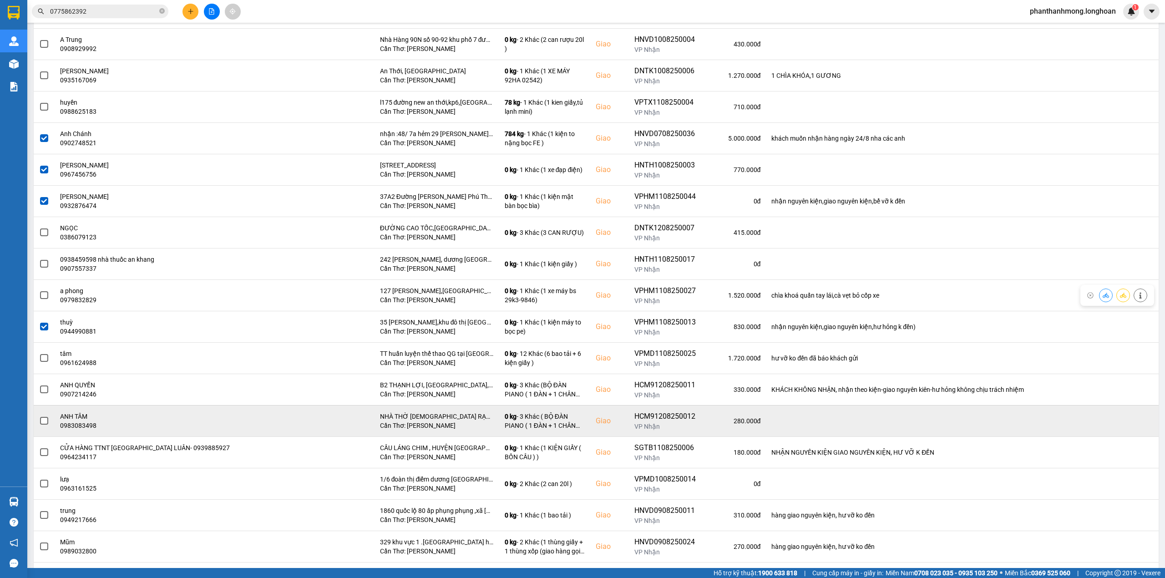
scroll to position [182, 0]
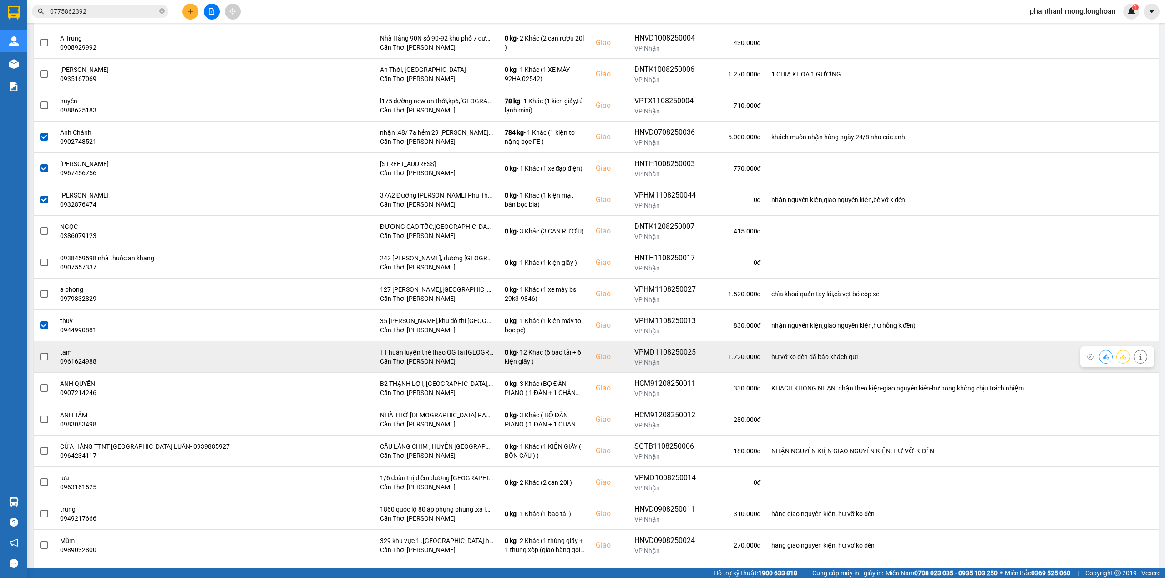
click at [39, 360] on label at bounding box center [44, 357] width 10 height 10
click at [39, 352] on input "checkbox" at bounding box center [39, 352] width 0 height 0
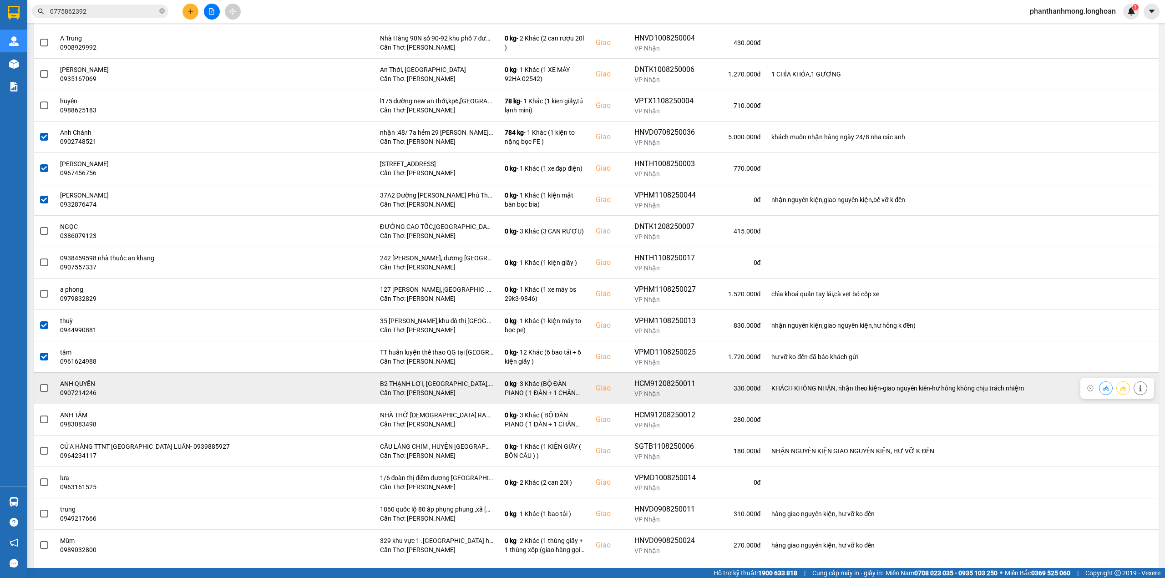
click at [41, 390] on span at bounding box center [44, 388] width 8 height 8
click at [39, 383] on input "checkbox" at bounding box center [39, 383] width 0 height 0
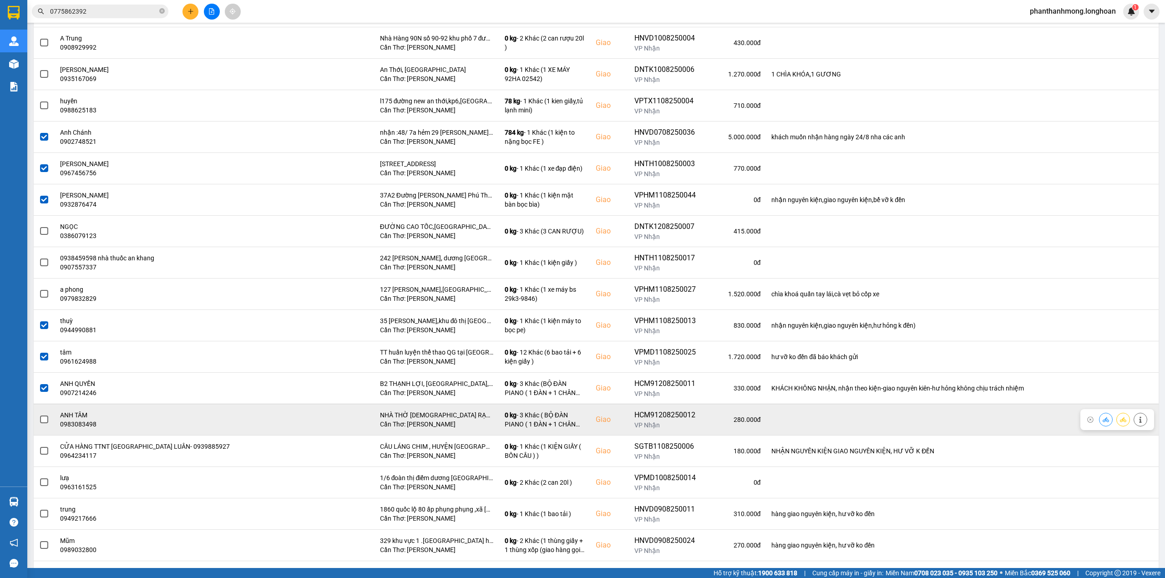
click at [46, 420] on span at bounding box center [44, 420] width 8 height 8
click at [39, 415] on input "checkbox" at bounding box center [39, 415] width 0 height 0
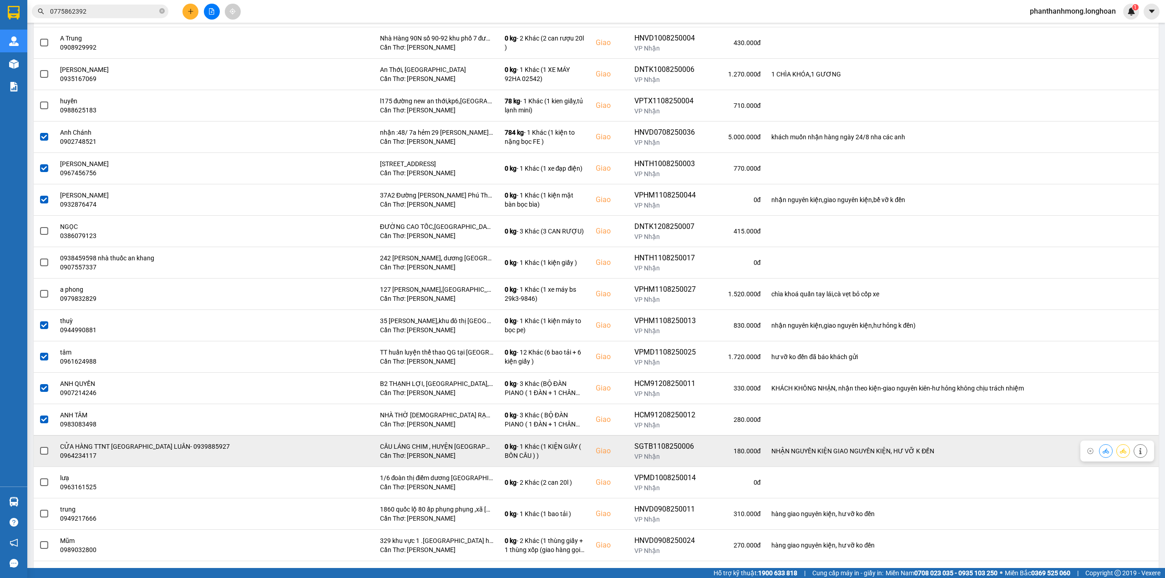
click at [42, 451] on span at bounding box center [44, 451] width 8 height 8
click at [39, 446] on input "checkbox" at bounding box center [39, 446] width 0 height 0
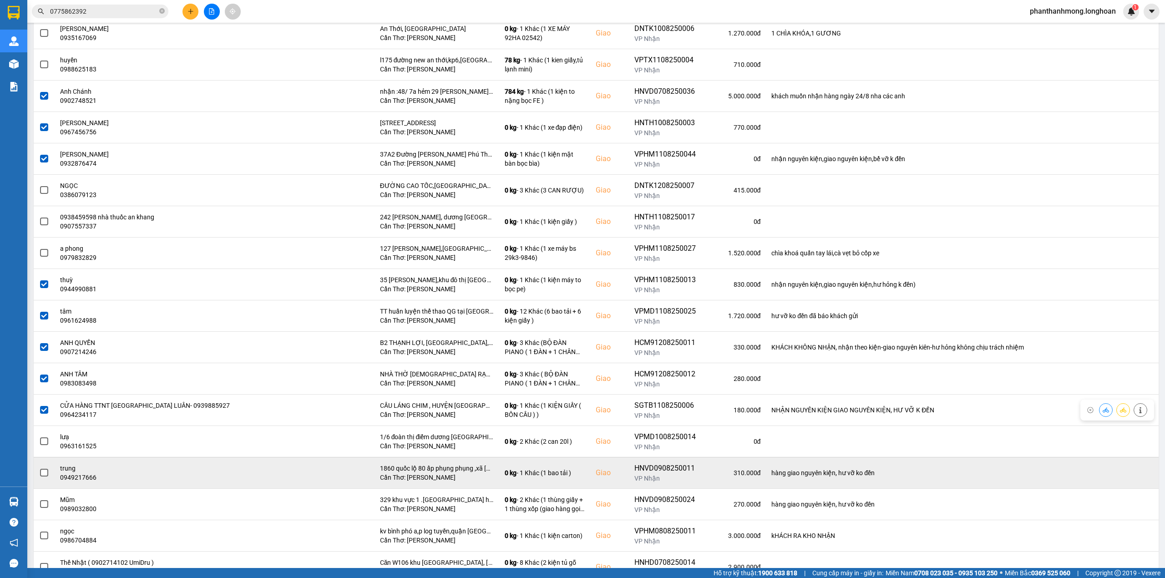
scroll to position [243, 0]
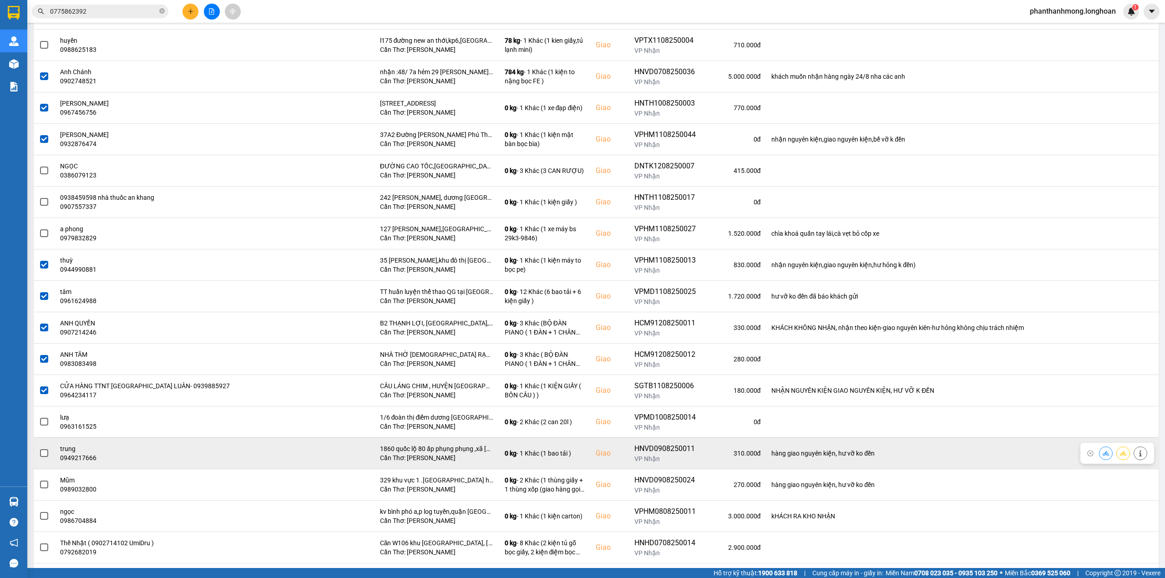
click at [45, 457] on span at bounding box center [44, 453] width 8 height 8
click at [39, 448] on input "checkbox" at bounding box center [39, 448] width 0 height 0
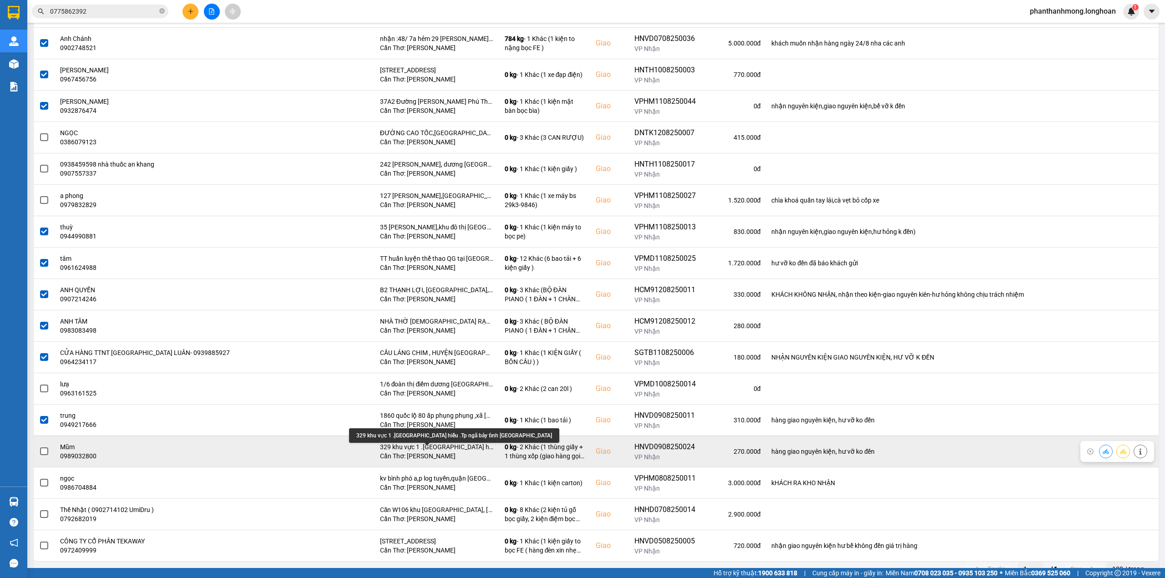
scroll to position [294, 0]
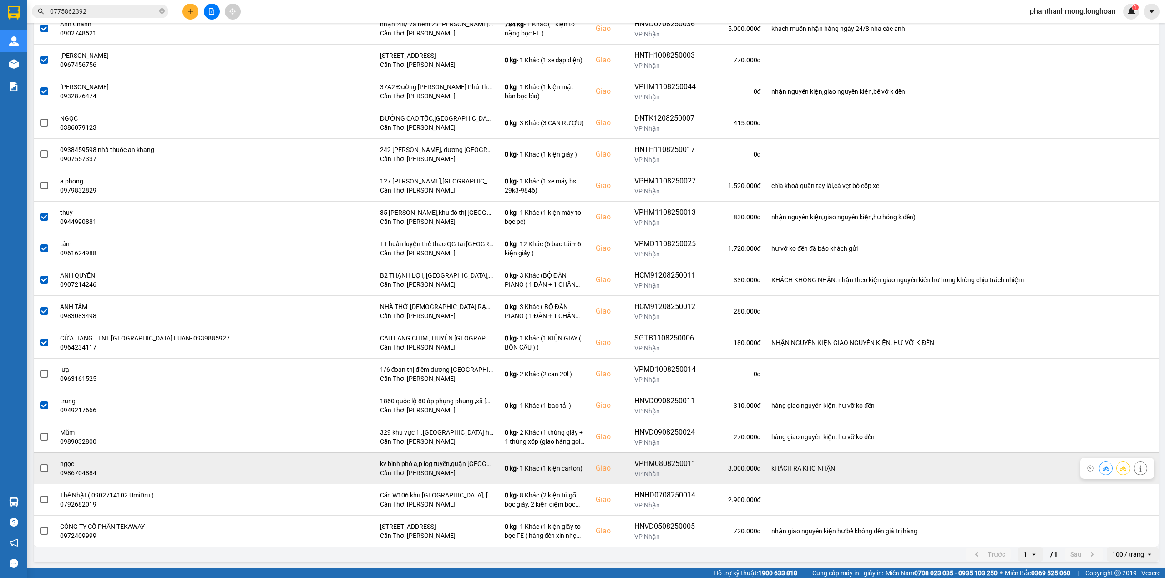
click at [44, 468] on span at bounding box center [44, 468] width 8 height 8
click at [39, 463] on input "checkbox" at bounding box center [39, 463] width 0 height 0
click at [48, 468] on span at bounding box center [44, 468] width 8 height 8
click at [39, 463] on input "checkbox" at bounding box center [39, 463] width 0 height 0
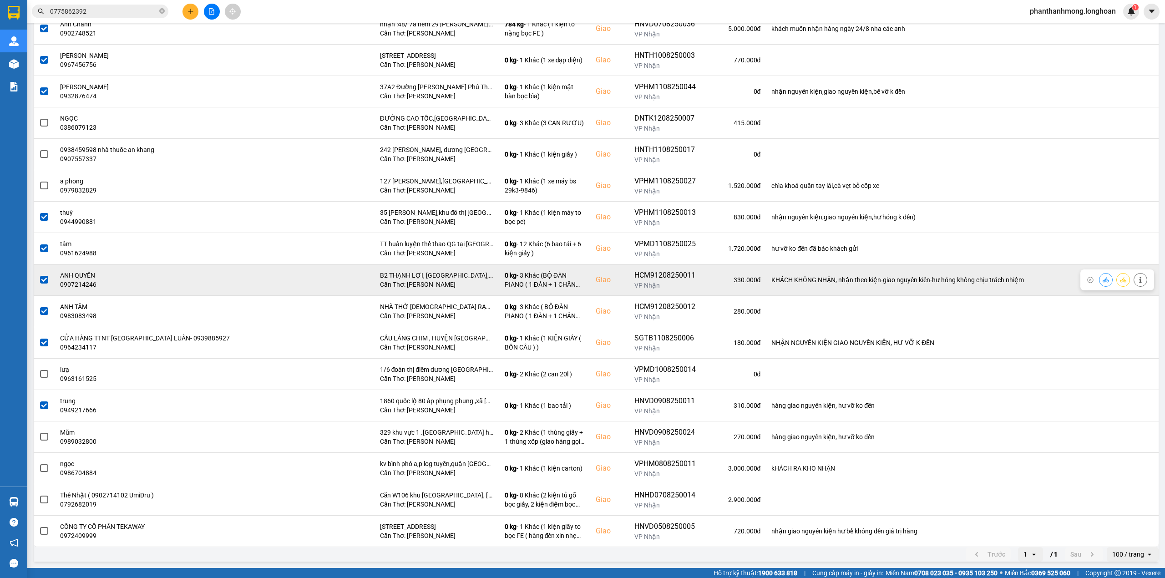
click at [42, 281] on span at bounding box center [44, 280] width 8 height 8
click at [39, 275] on input "checkbox" at bounding box center [39, 275] width 0 height 0
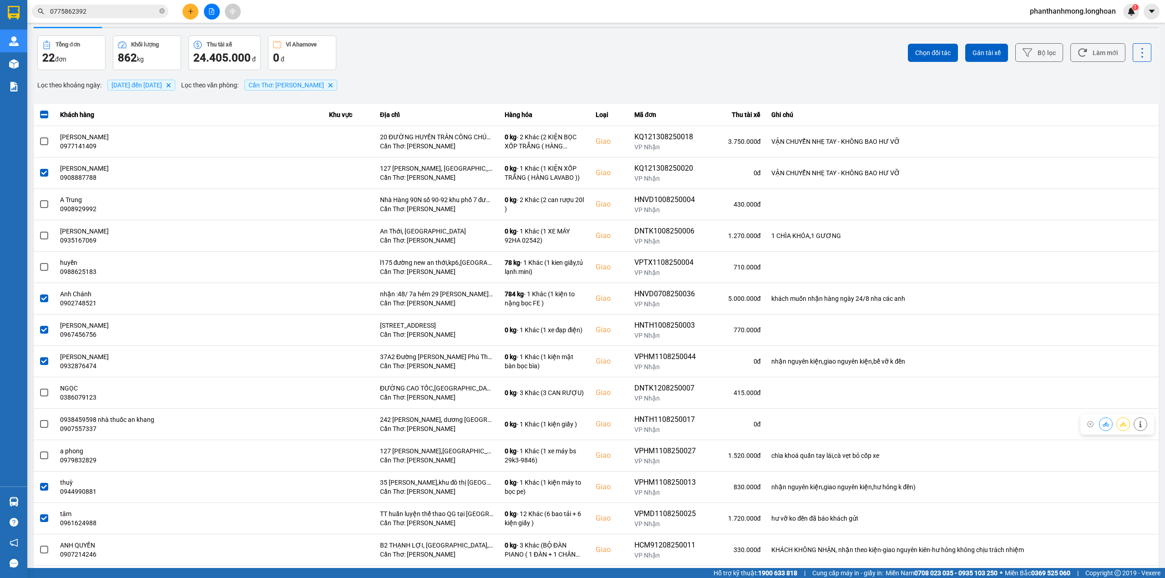
scroll to position [0, 0]
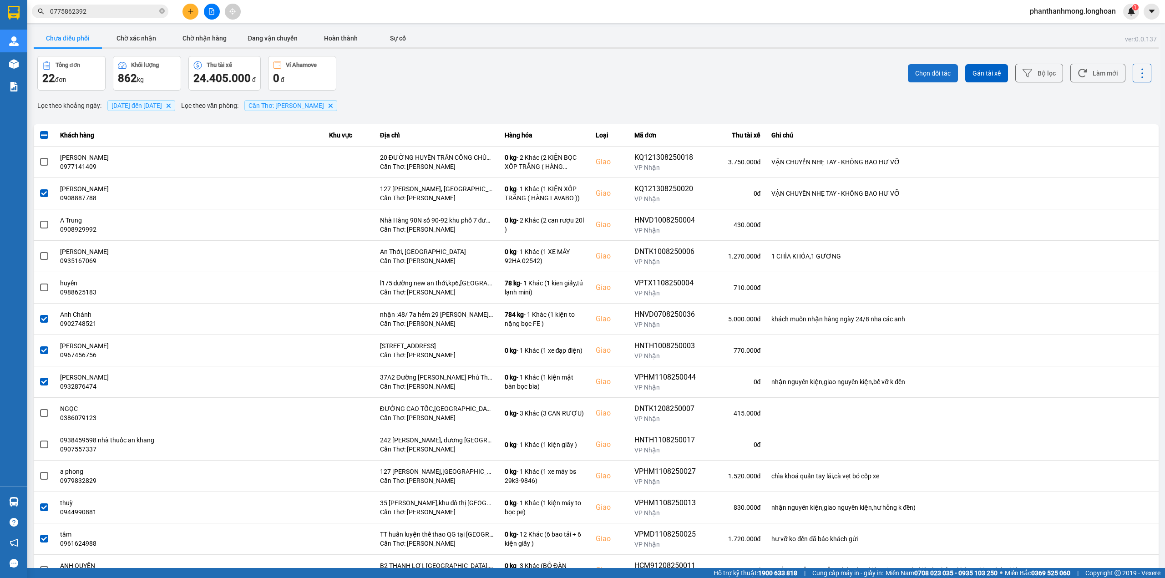
click at [944, 76] on button "Chọn đối tác" at bounding box center [933, 73] width 50 height 18
click at [973, 73] on span "Gán tài xế" at bounding box center [987, 73] width 28 height 9
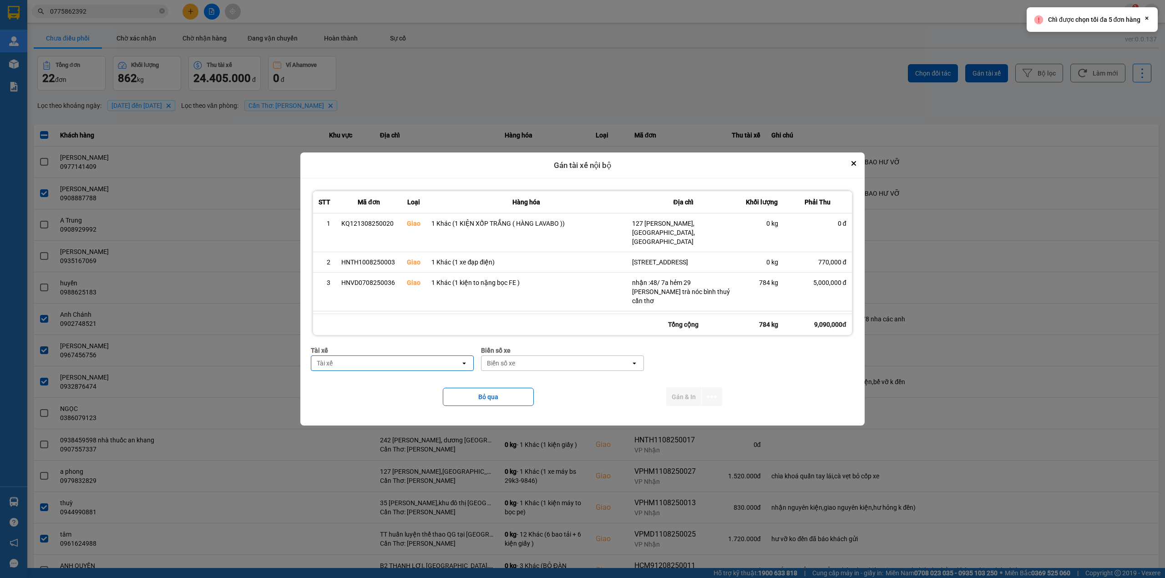
click at [384, 366] on div "Tài xế" at bounding box center [385, 363] width 149 height 15
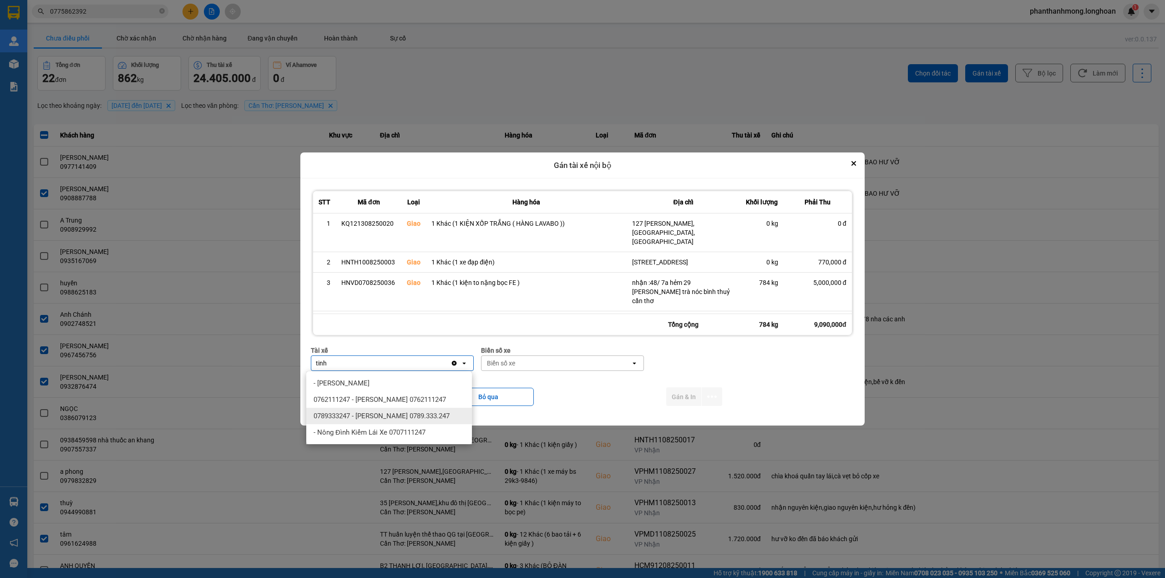
type input "tinh"
click at [418, 415] on span "0789333247 - [PERSON_NAME] 0789.333.247" at bounding box center [382, 415] width 136 height 9
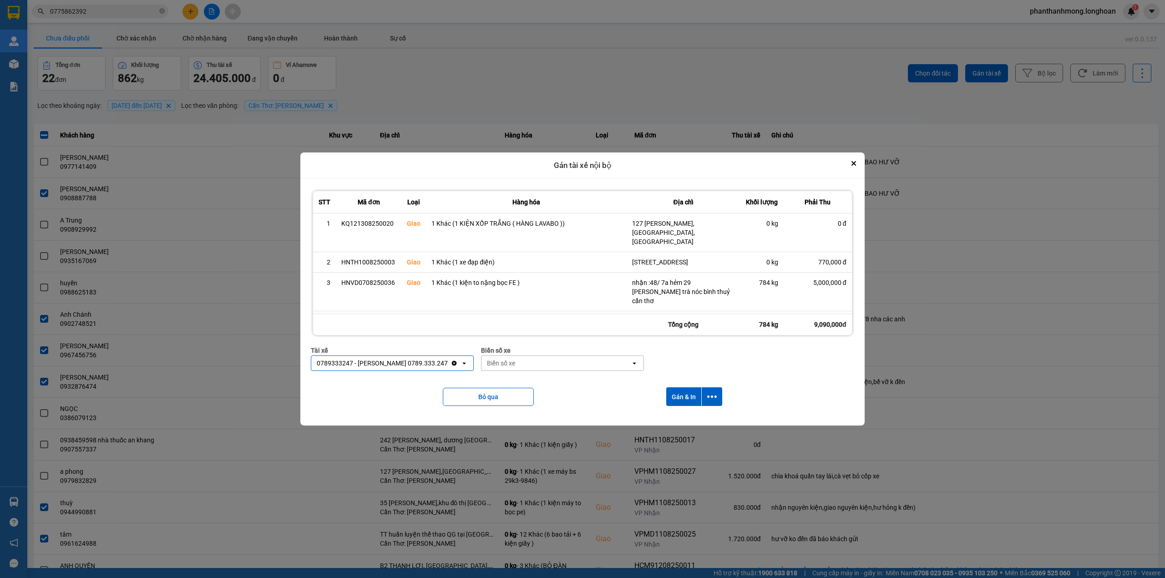
click at [549, 368] on div "Biển số xe" at bounding box center [556, 363] width 149 height 15
type input "778"
click at [532, 417] on div "29E-377.78" at bounding box center [563, 416] width 166 height 16
click at [709, 394] on icon "dialog" at bounding box center [712, 397] width 10 height 10
click at [677, 421] on span "Chỉ gán tài" at bounding box center [677, 421] width 30 height 9
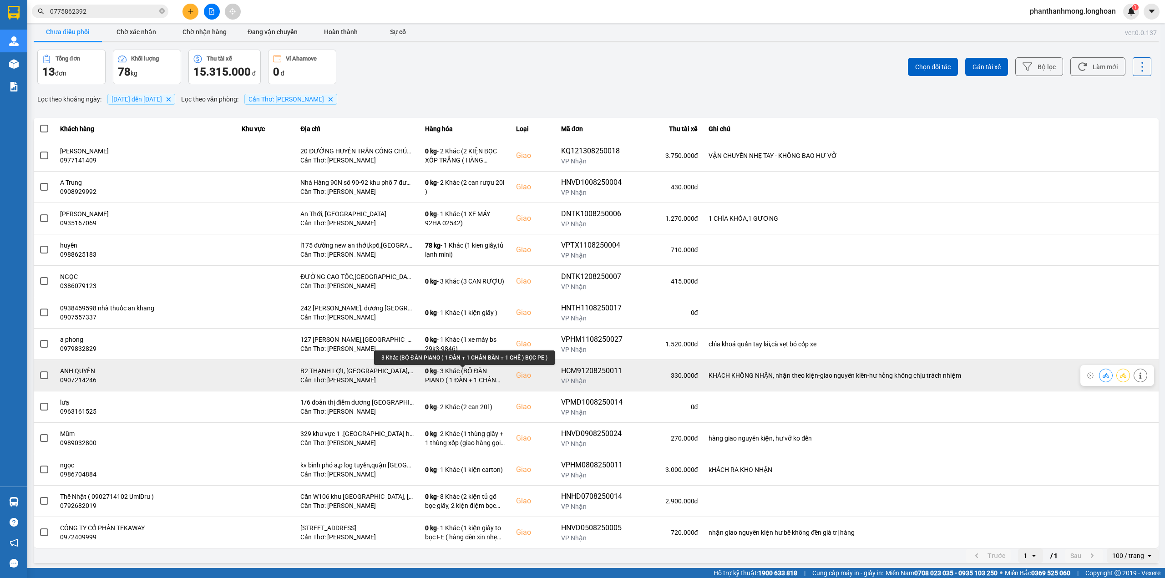
scroll to position [10, 0]
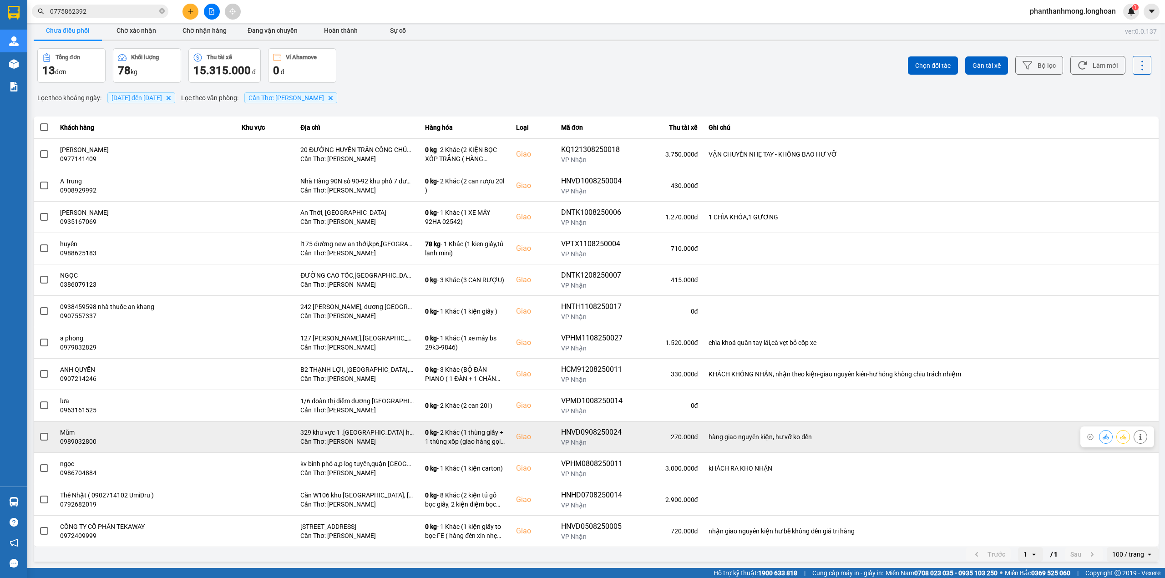
click at [44, 439] on span at bounding box center [44, 437] width 8 height 8
click at [39, 432] on input "checkbox" at bounding box center [39, 432] width 0 height 0
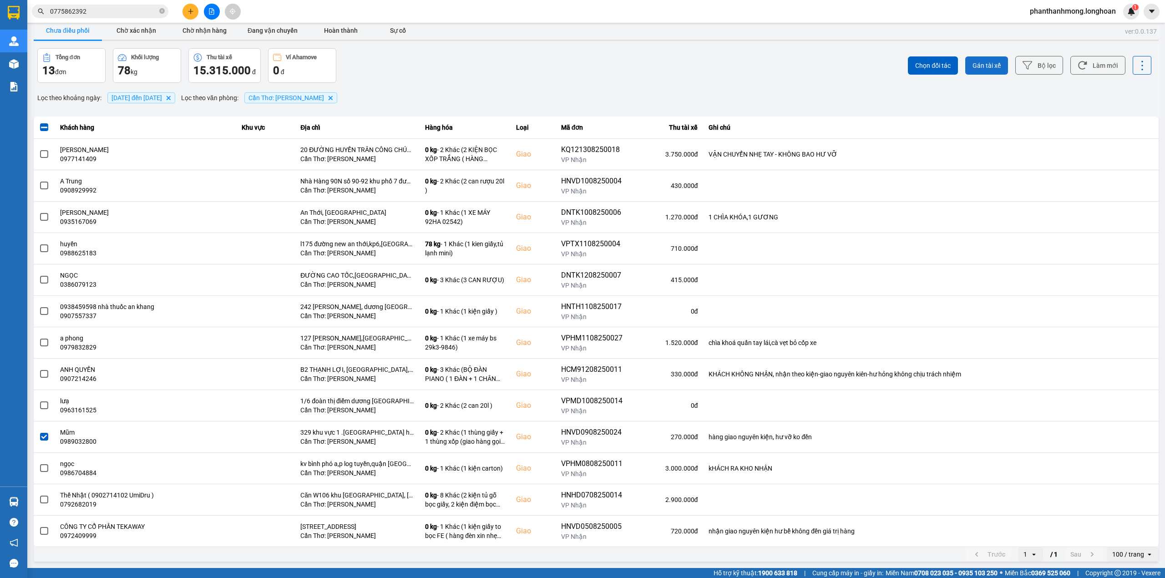
click at [966, 56] on button "Gán tài xế" at bounding box center [986, 65] width 43 height 18
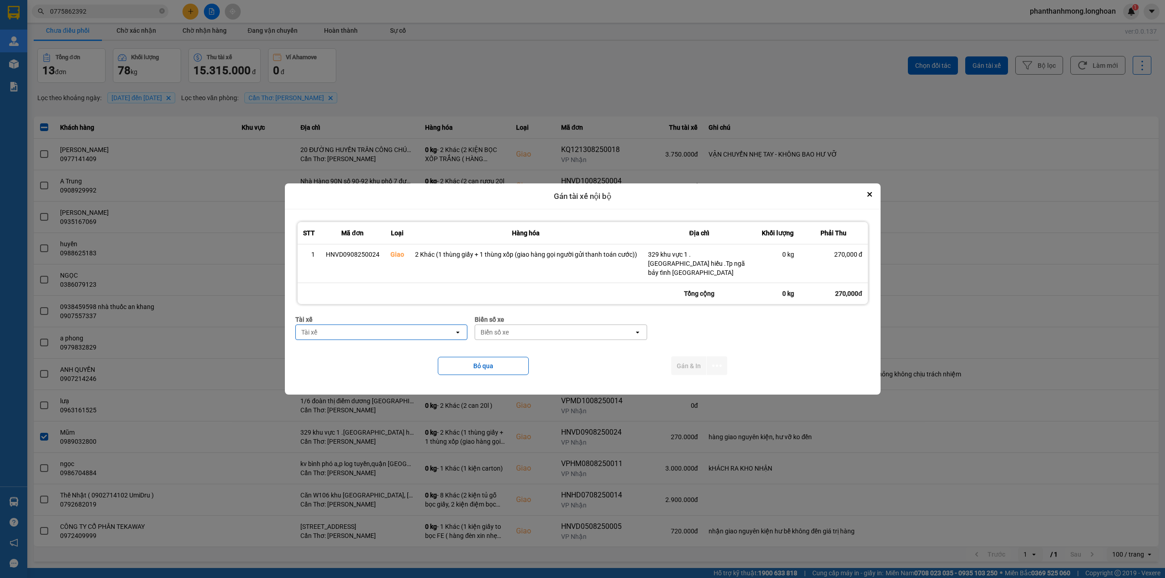
click at [400, 325] on div "Tài xế" at bounding box center [375, 332] width 159 height 15
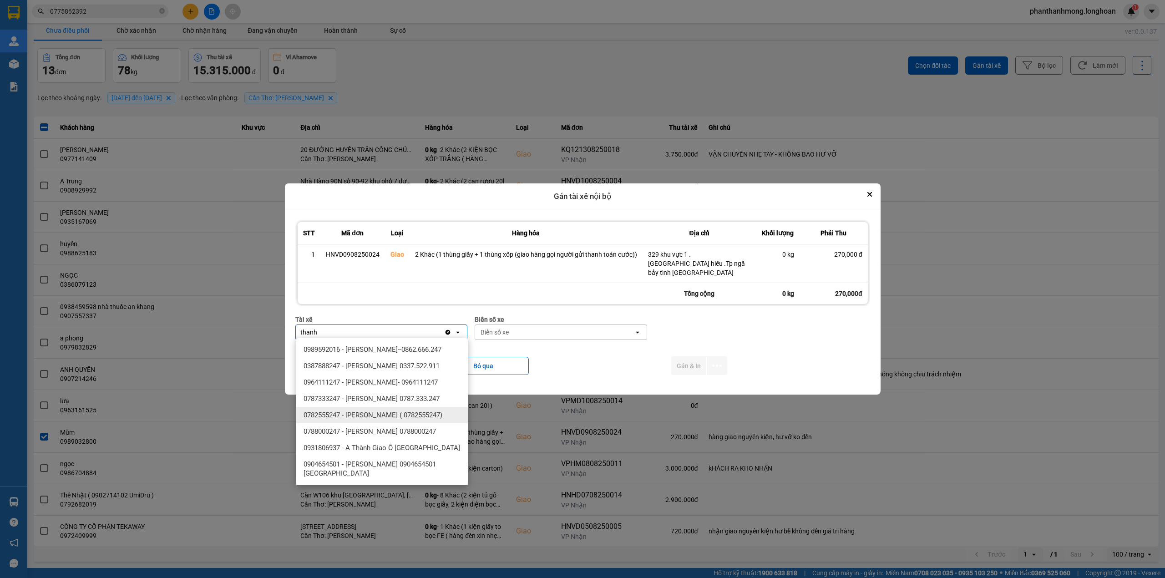
type input "thanh"
click at [399, 411] on span "0782555247 - [PERSON_NAME] ( 0782555247)" at bounding box center [373, 415] width 139 height 9
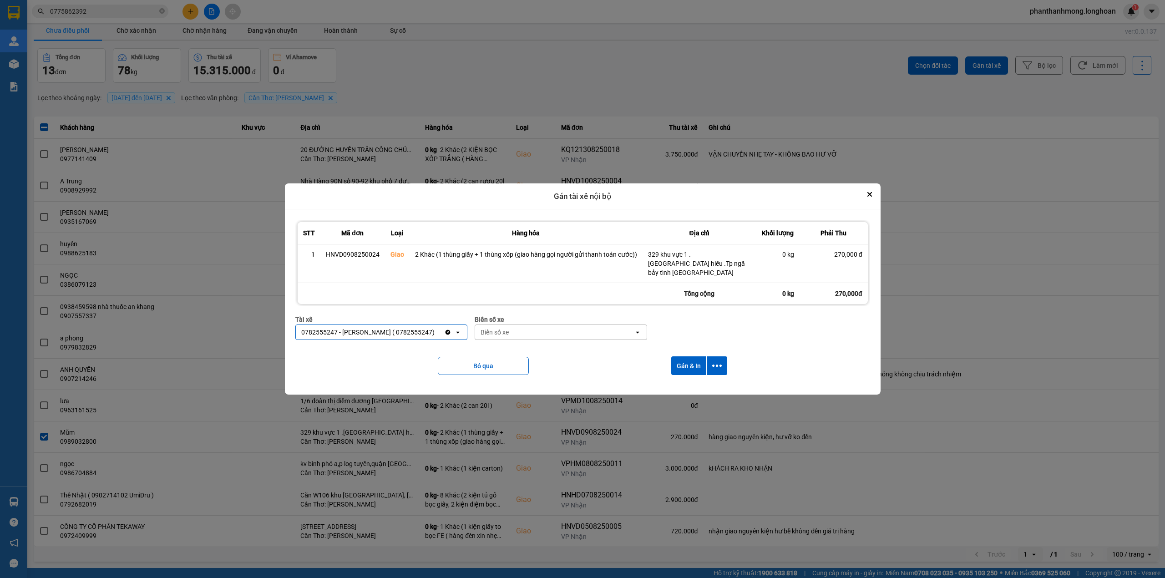
click at [550, 326] on div "Biển số xe" at bounding box center [554, 332] width 159 height 15
type input "2030"
click at [532, 348] on div "29E-120.30" at bounding box center [568, 349] width 172 height 16
click at [709, 362] on button "dialog" at bounding box center [717, 365] width 20 height 19
click at [681, 385] on span "Chỉ gán tài" at bounding box center [680, 388] width 30 height 9
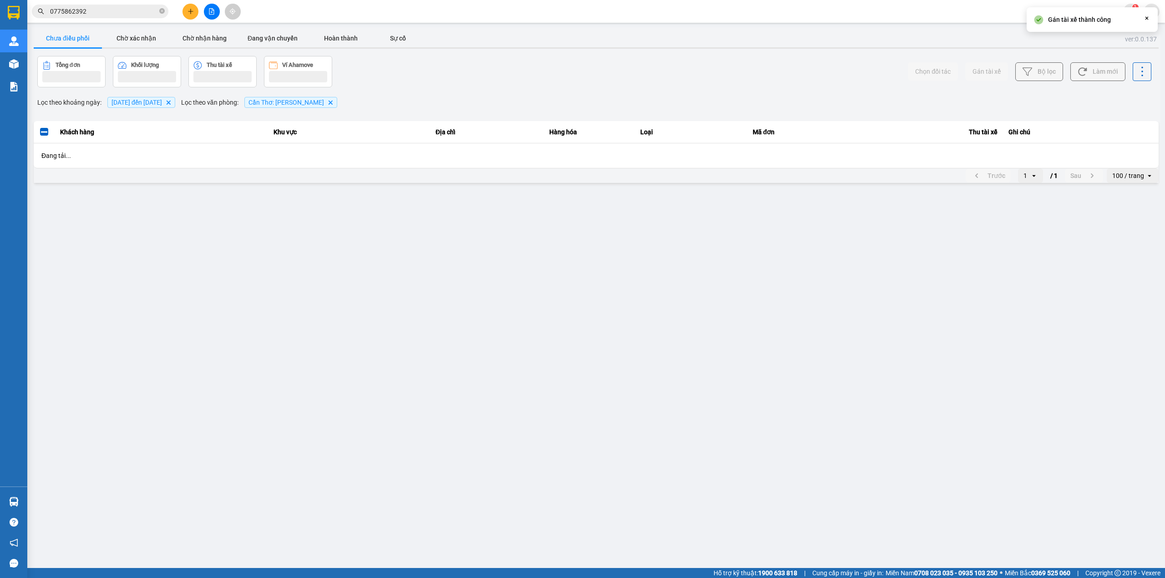
scroll to position [0, 0]
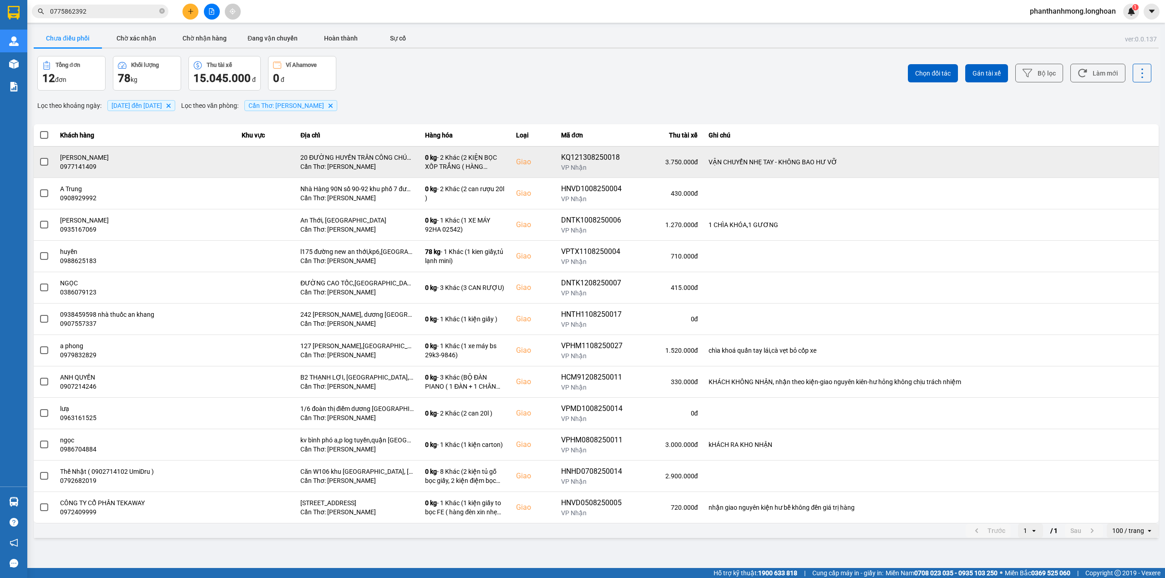
click at [573, 154] on div "KQ121308250018" at bounding box center [591, 157] width 61 height 11
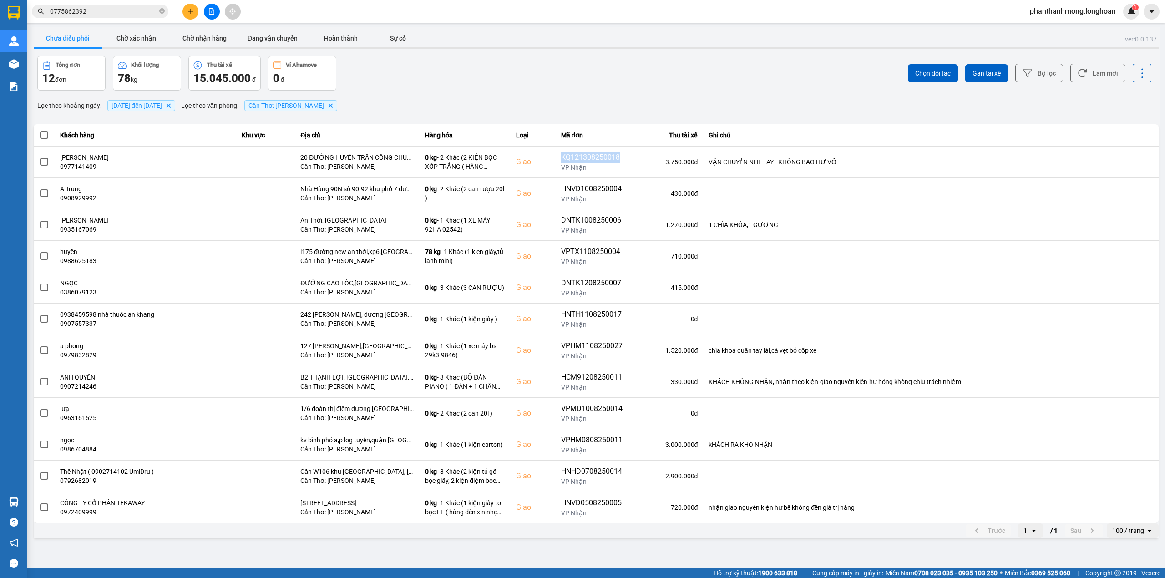
copy div "KQ121308250018"
click at [101, 5] on span "0775862392" at bounding box center [100, 12] width 137 height 14
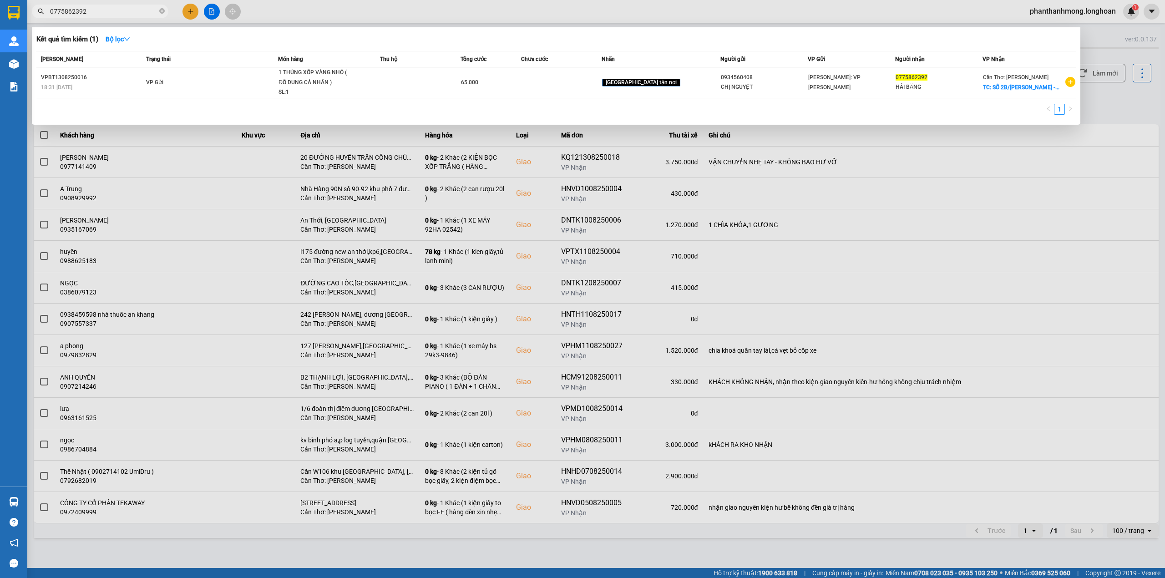
click at [101, 5] on span "0775862392" at bounding box center [100, 12] width 137 height 14
click at [101, 16] on span "0775862392" at bounding box center [100, 12] width 137 height 14
click at [104, 10] on input "0775862392" at bounding box center [103, 11] width 107 height 10
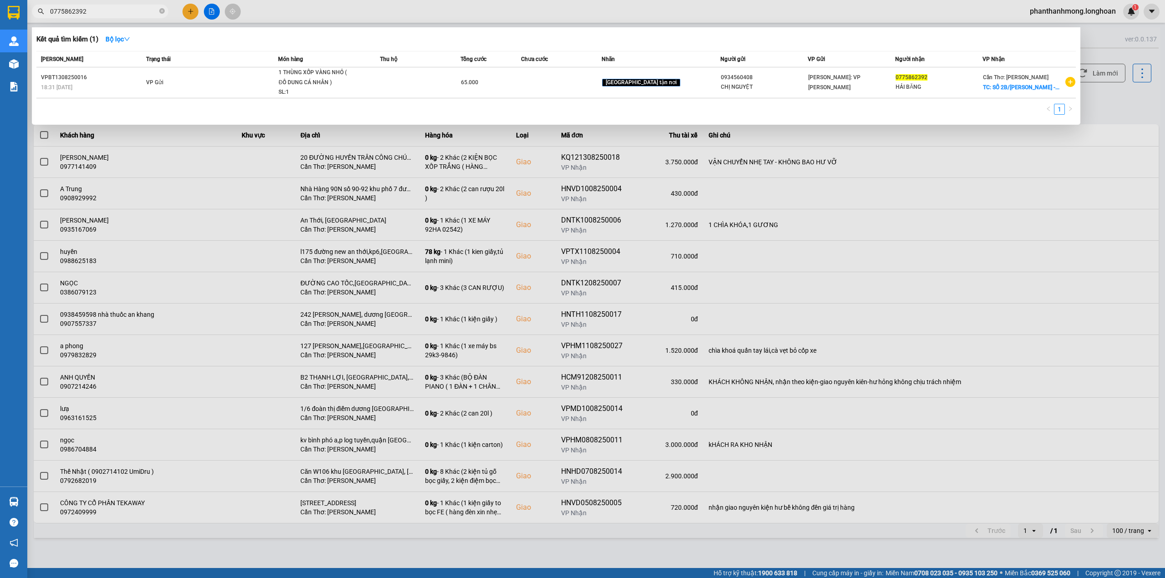
paste input "KQ121308250018"
click at [588, 444] on div at bounding box center [582, 289] width 1165 height 578
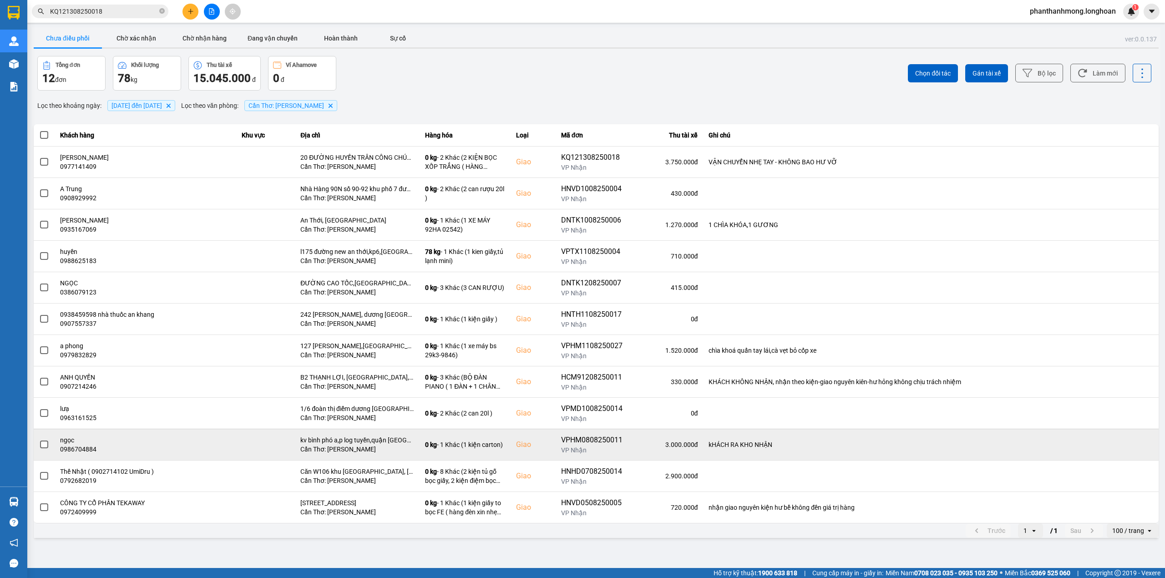
click at [591, 441] on div "VPHM0808250011" at bounding box center [591, 440] width 61 height 11
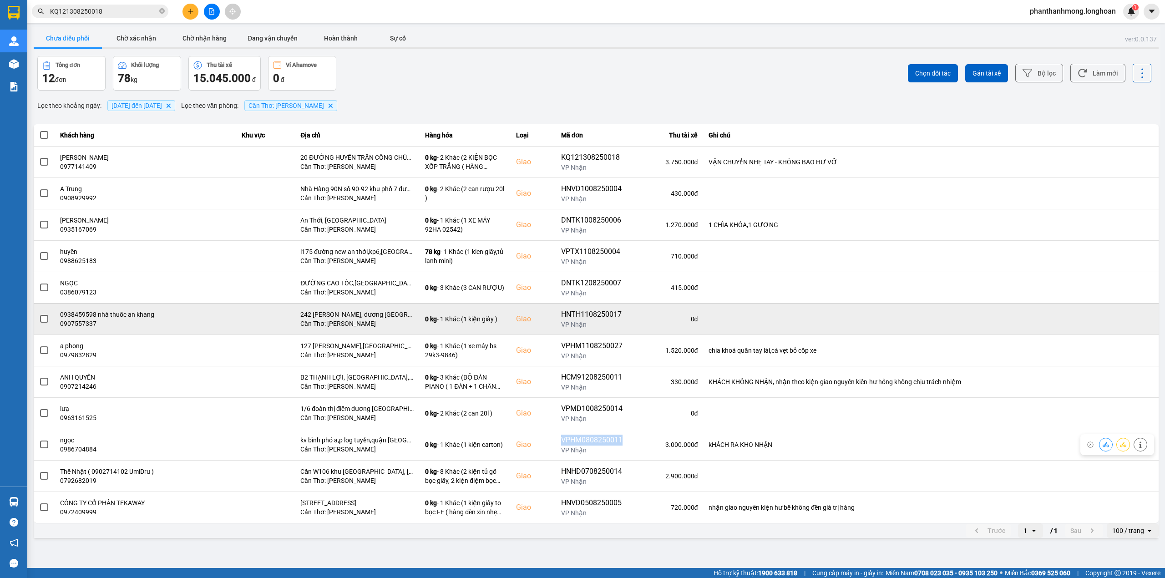
copy div "VPHM0808250011"
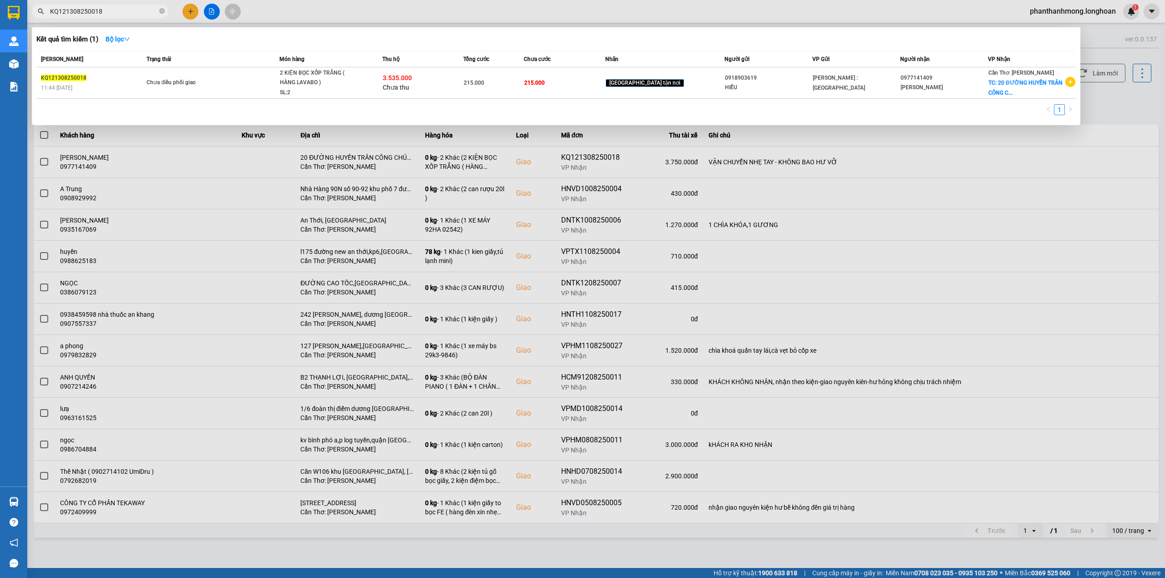
click at [124, 8] on input "KQ121308250018" at bounding box center [103, 11] width 107 height 10
paste input "VPHM0808250011"
click at [591, 474] on div at bounding box center [582, 289] width 1165 height 578
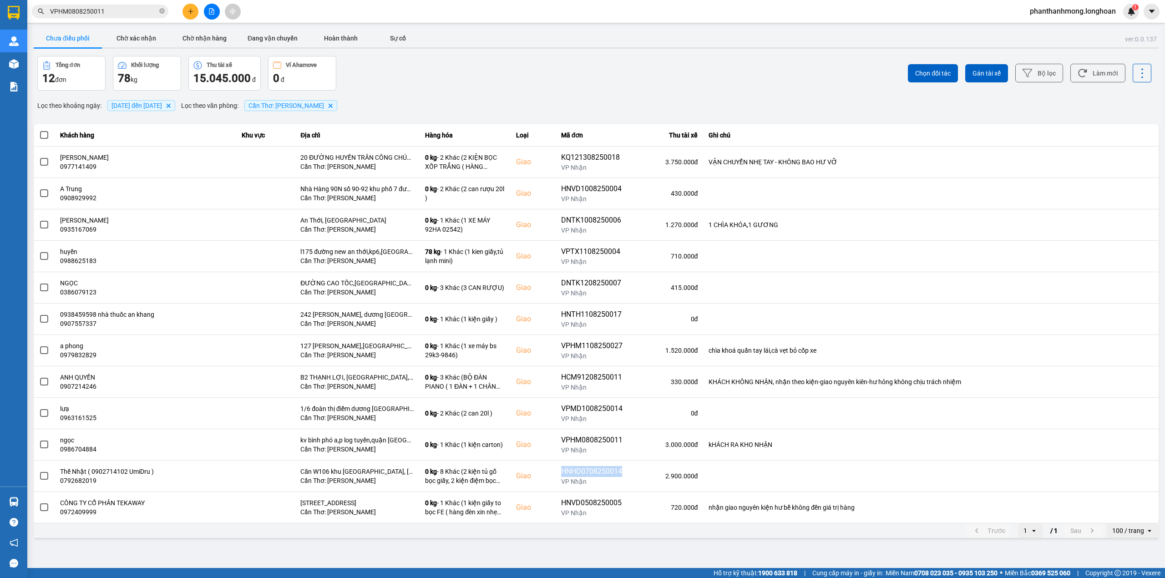
click at [591, 474] on div "HNHD0708250014" at bounding box center [591, 471] width 61 height 11
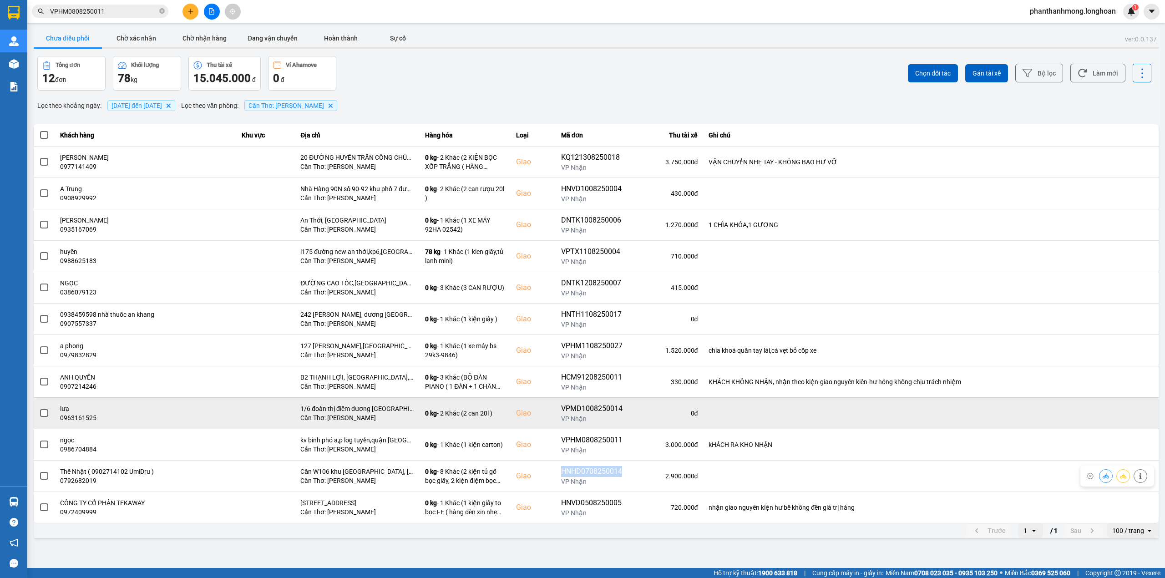
copy div "HNHD0708250014"
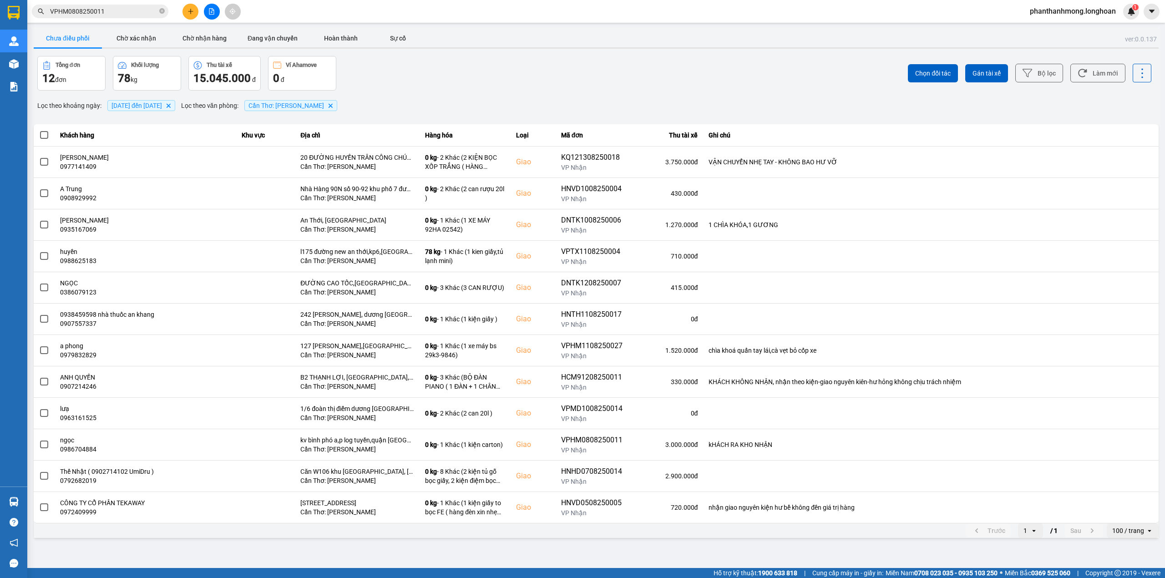
click at [139, 10] on input "VPHM0808250011" at bounding box center [103, 11] width 107 height 10
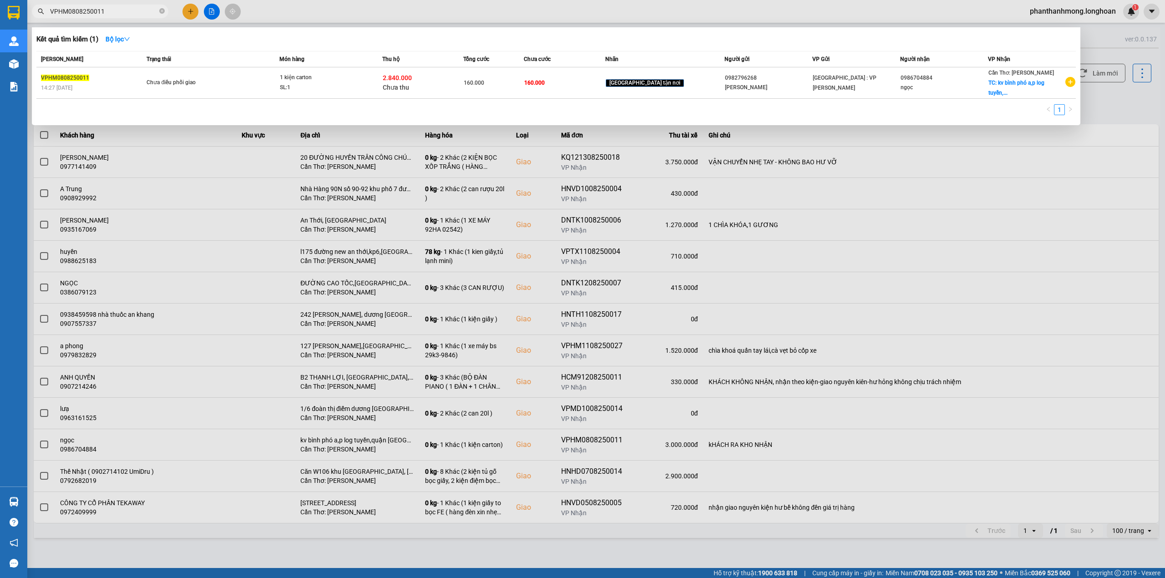
click at [138, 10] on input "VPHM0808250011" at bounding box center [103, 11] width 107 height 10
paste input "HNHD0708250014"
click at [596, 476] on div at bounding box center [582, 289] width 1165 height 578
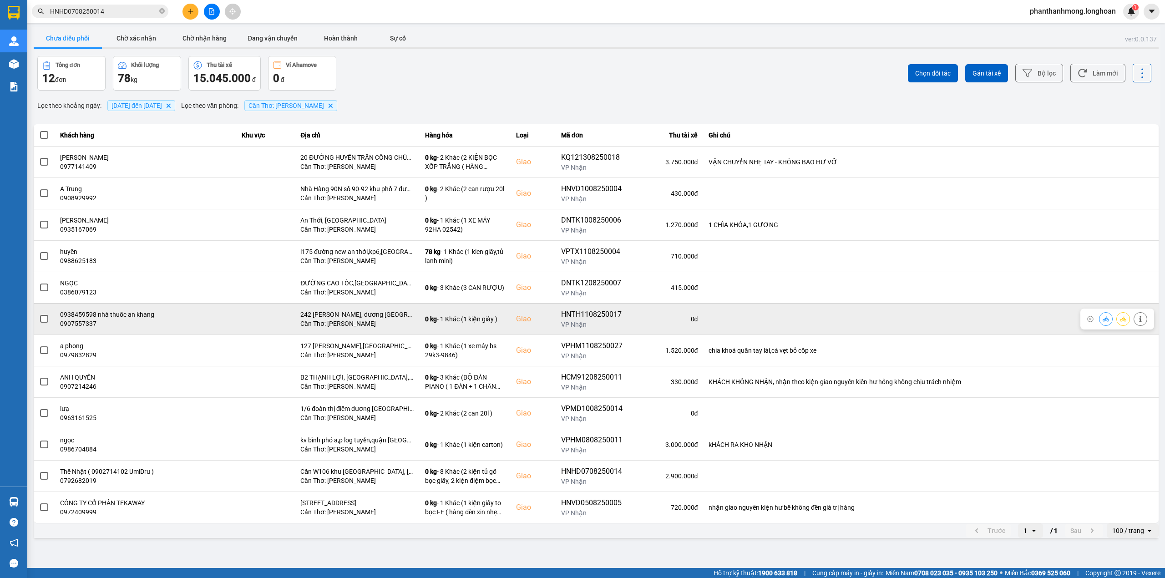
click at [576, 312] on div "HNTH1108250017" at bounding box center [591, 314] width 61 height 11
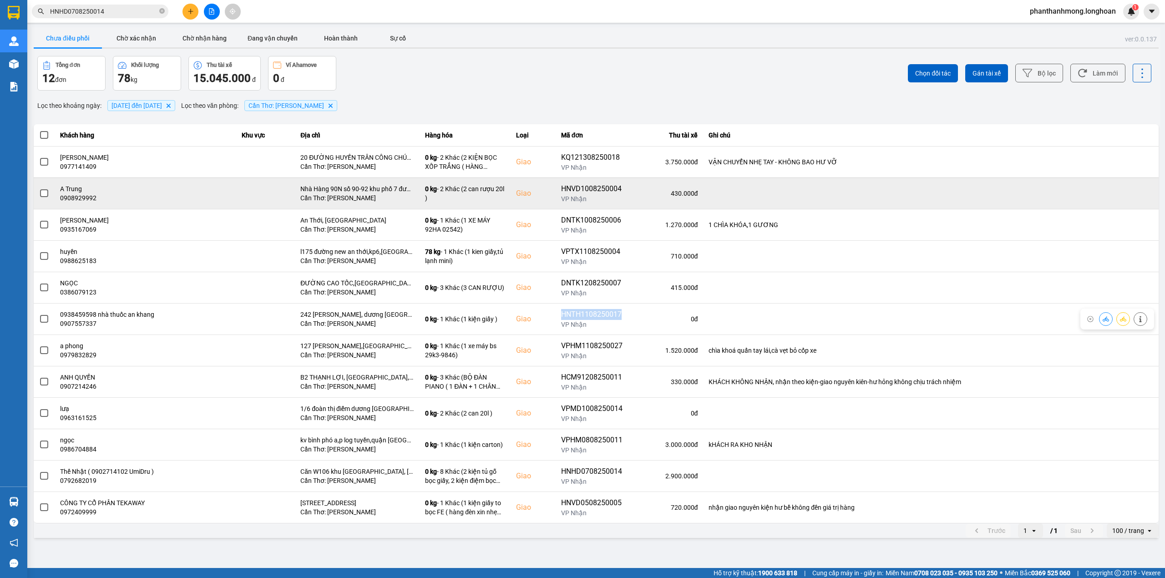
copy div "HNTH1108250017"
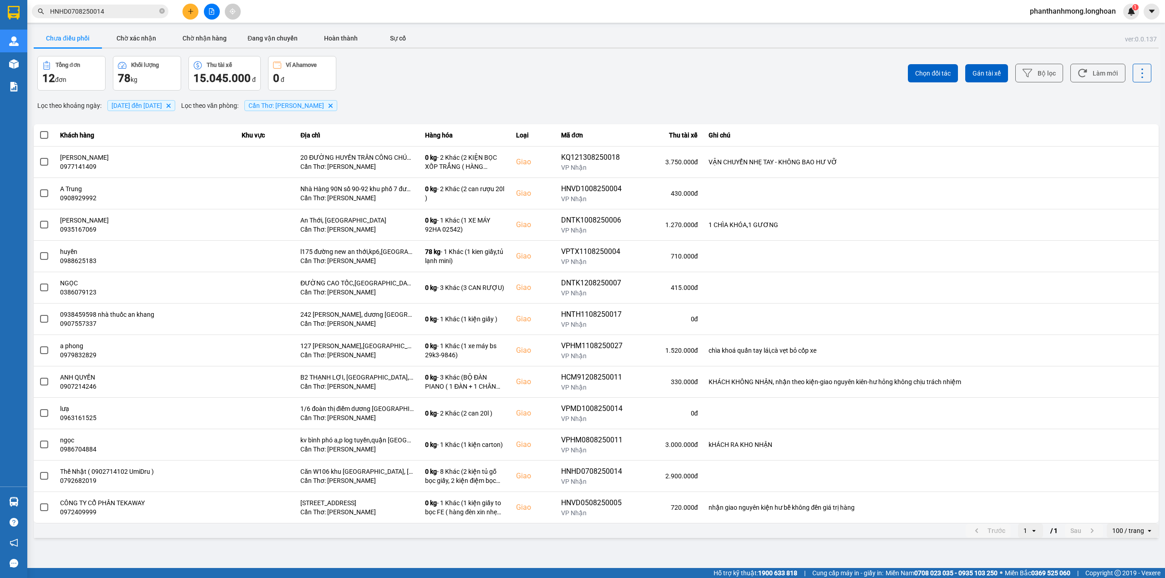
click at [126, 19] on div "Kết quả tìm kiếm ( 1 ) Bộ lọc Mã ĐH Trạng thái Món hàng Thu hộ Tổng cước Chưa c…" at bounding box center [89, 12] width 178 height 16
click at [125, 10] on input "HNHD0708250014" at bounding box center [103, 11] width 107 height 10
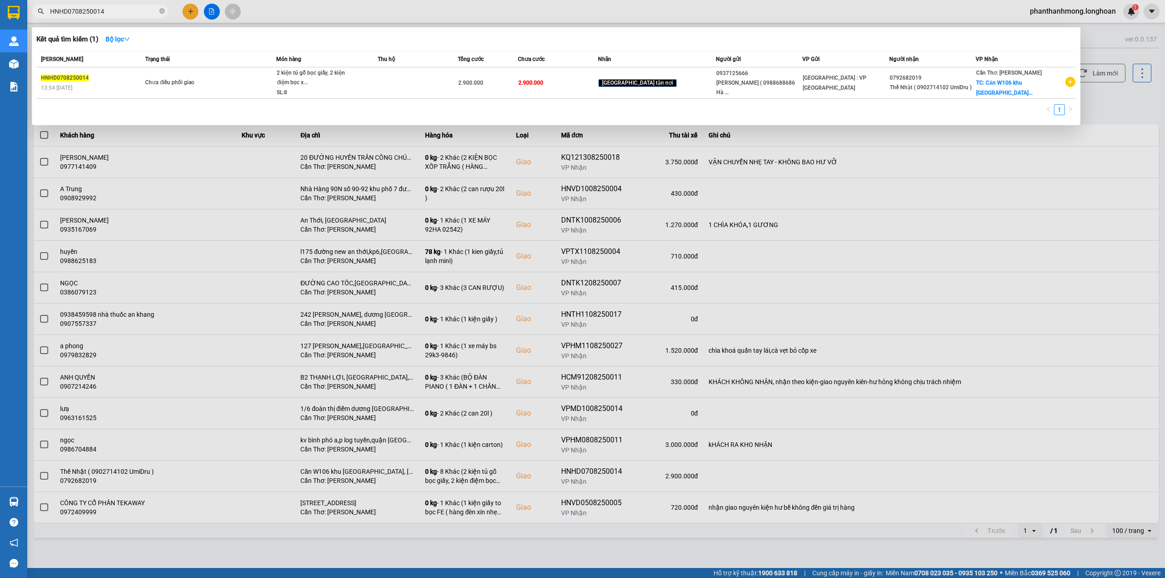
click at [125, 10] on input "HNHD0708250014" at bounding box center [103, 11] width 107 height 10
paste input "TH1108250017"
type input "HNTH1108250017"
click at [421, 260] on div at bounding box center [582, 289] width 1165 height 578
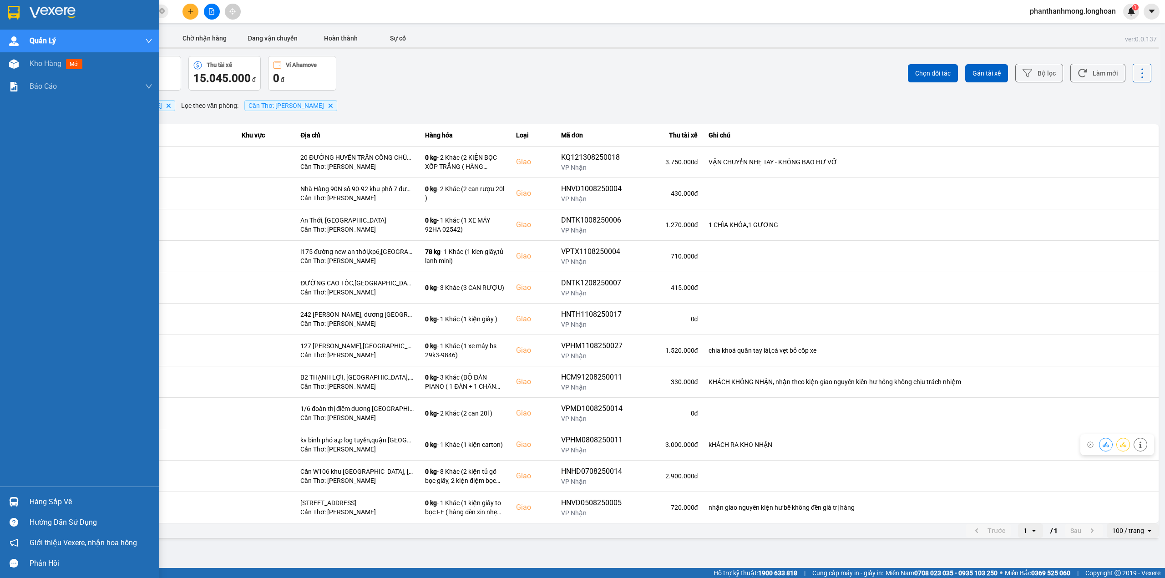
click at [17, 500] on img at bounding box center [14, 502] width 10 height 10
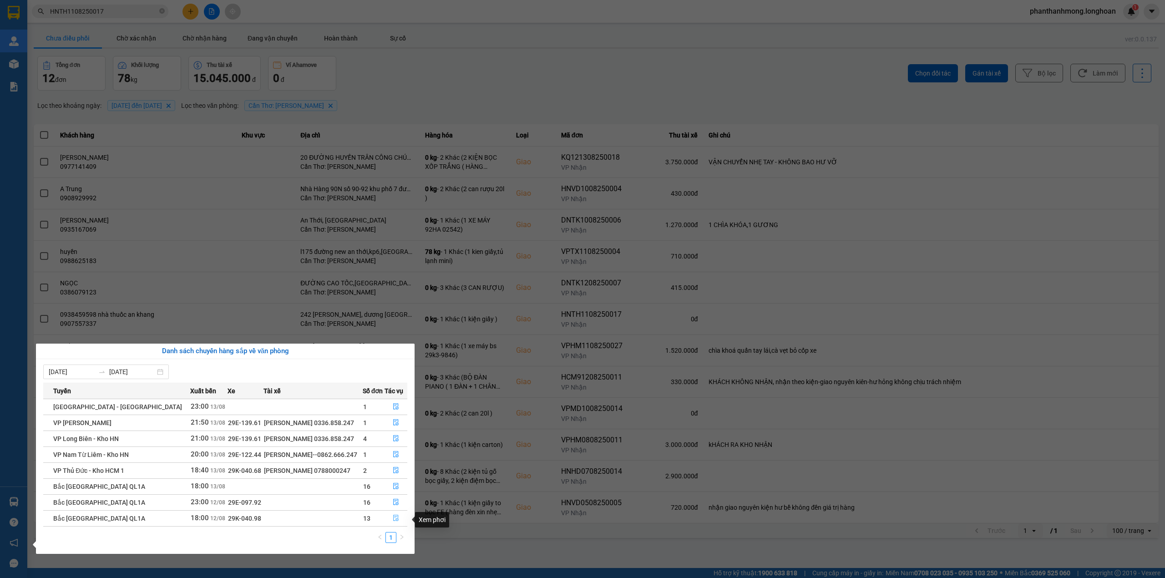
click at [393, 519] on icon "file-done" at bounding box center [396, 518] width 6 height 6
click at [392, 519] on main "ver: 0.0.137 Chưa điều phối Chờ xác nhận Chờ nhận hàng Đang vận chuyển Hoàn thà…" at bounding box center [582, 284] width 1165 height 568
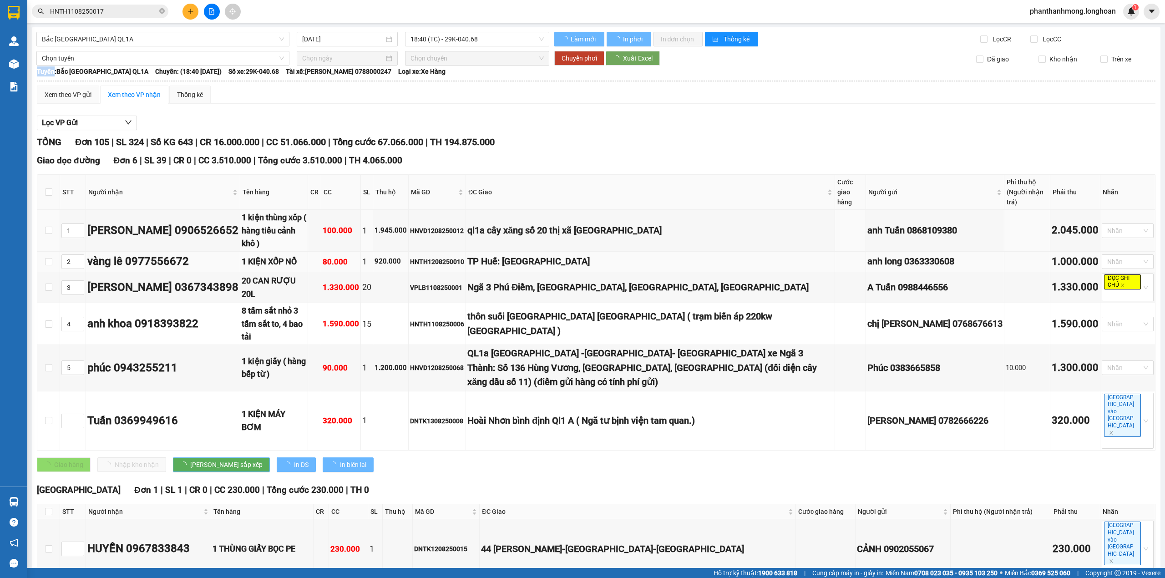
type input "[DATE]"
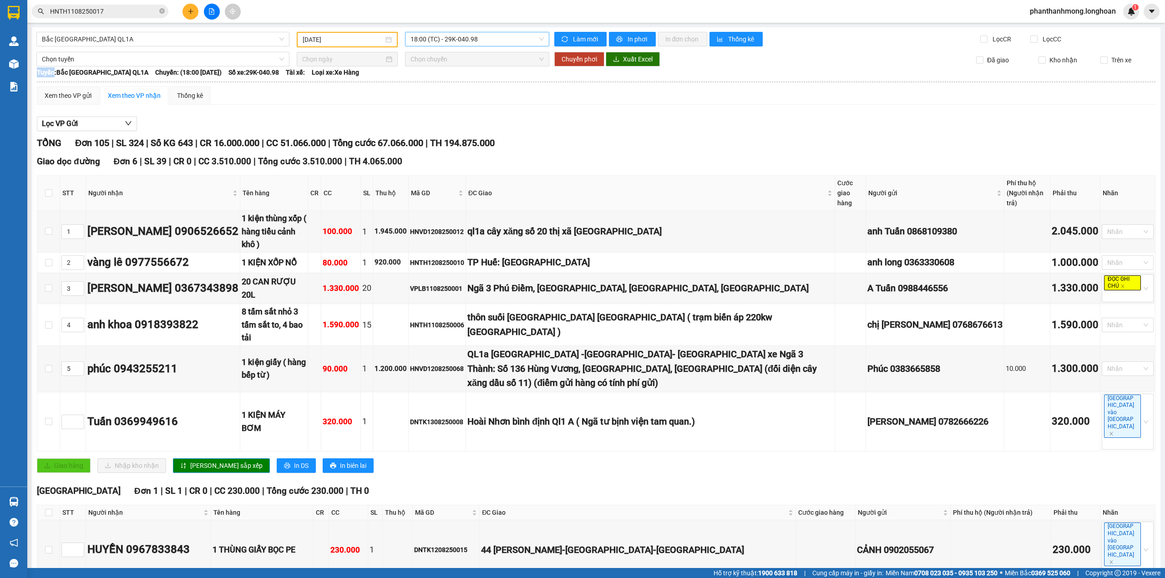
click at [497, 38] on span "18:00 (TC) - 29K-040.98" at bounding box center [478, 39] width 134 height 14
click at [468, 88] on div "23:00 (TC) - 29E-097.92" at bounding box center [442, 86] width 71 height 10
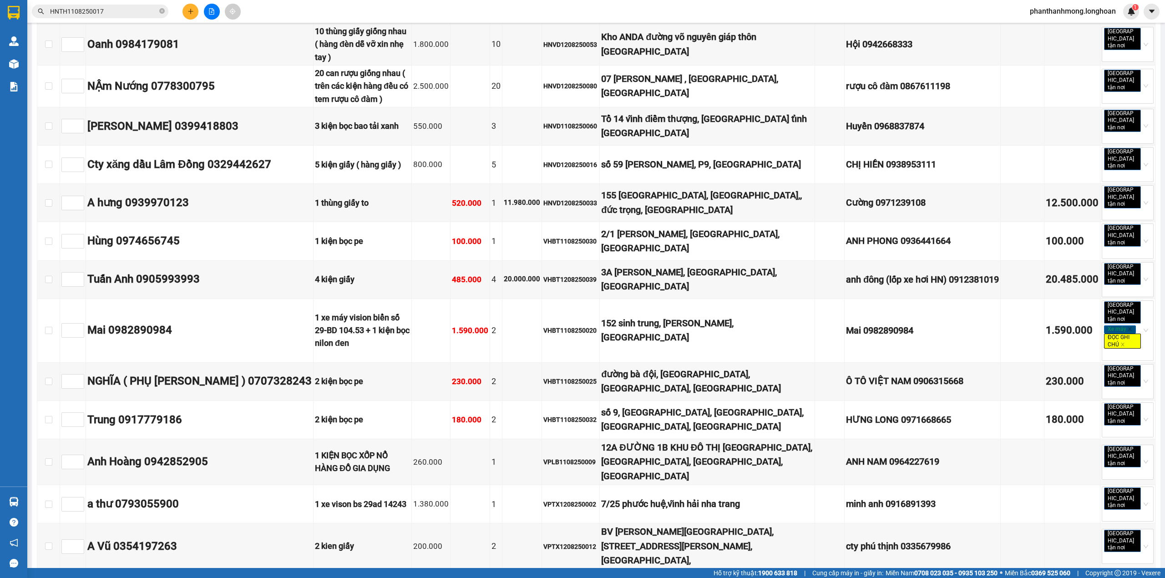
scroll to position [6264, 0]
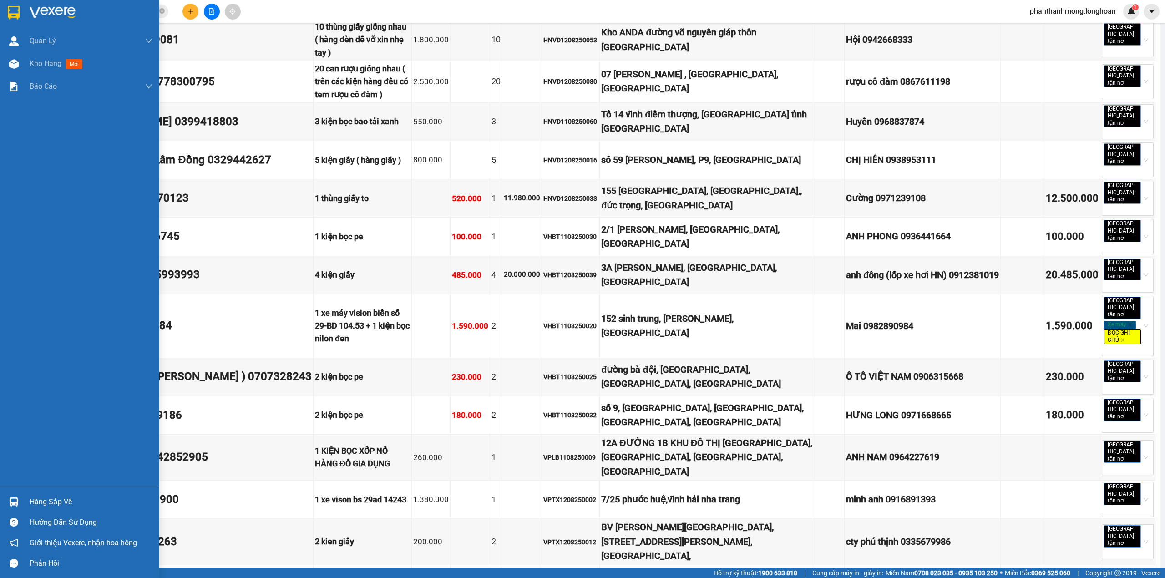
click at [27, 8] on div at bounding box center [79, 15] width 159 height 30
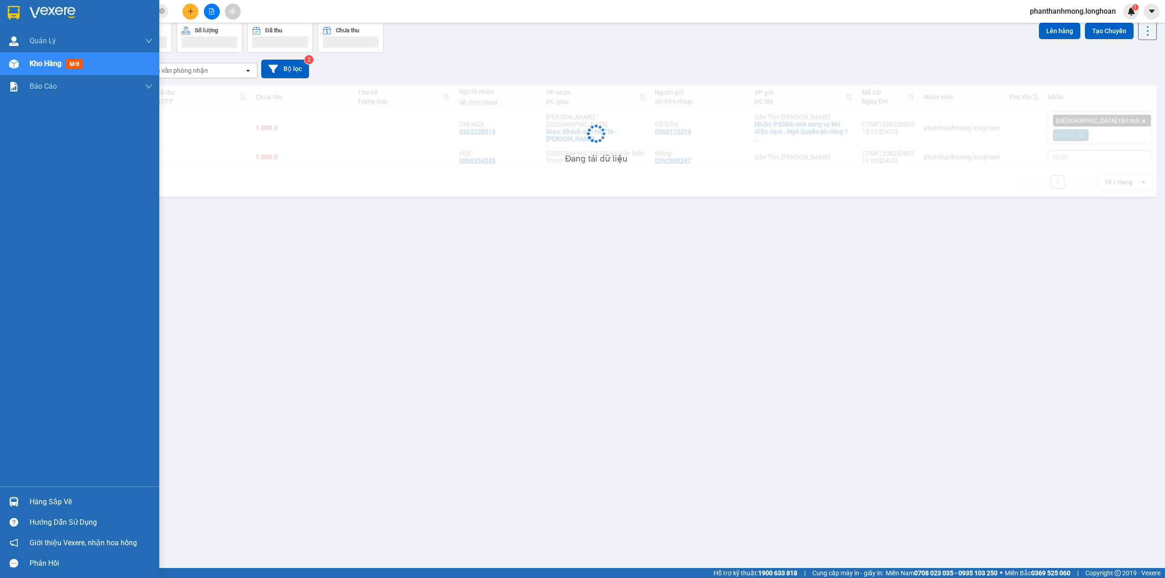
scroll to position [42, 0]
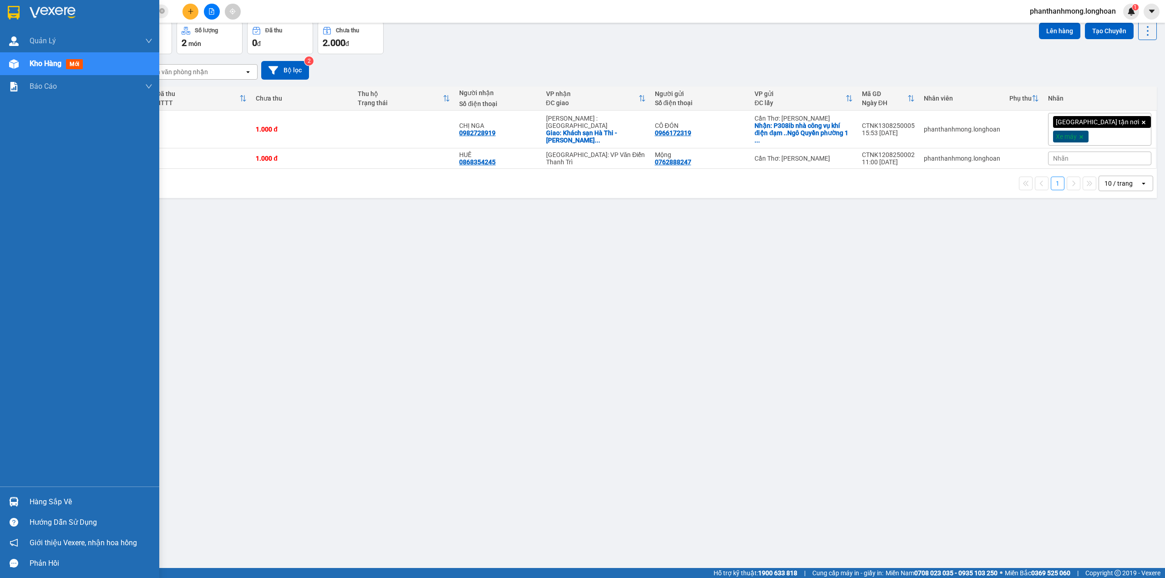
click at [11, 11] on img at bounding box center [14, 13] width 12 height 14
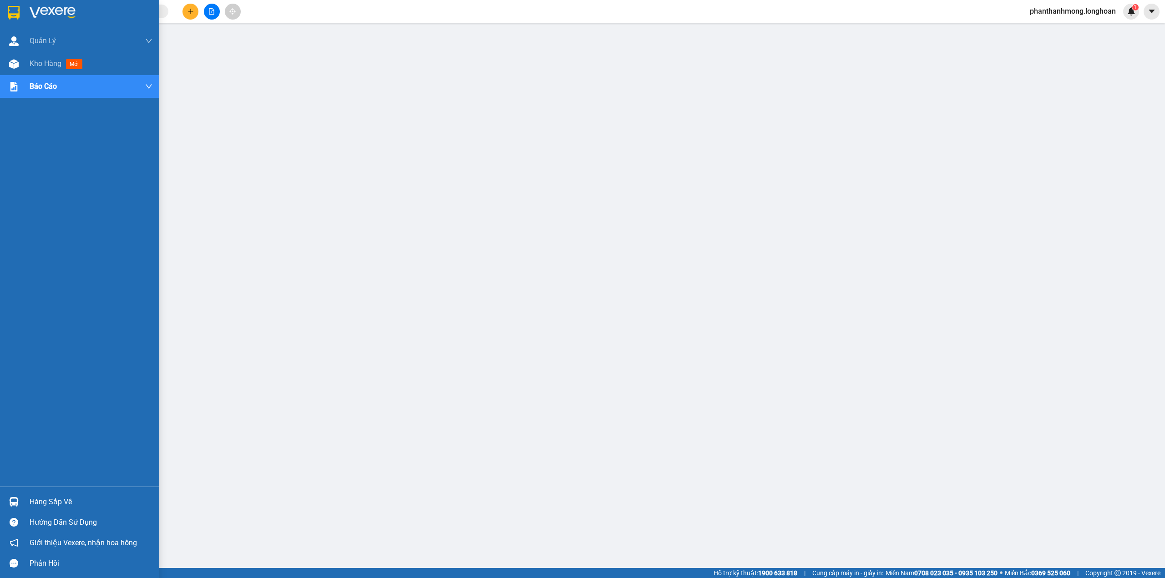
click at [17, 11] on img at bounding box center [14, 13] width 12 height 14
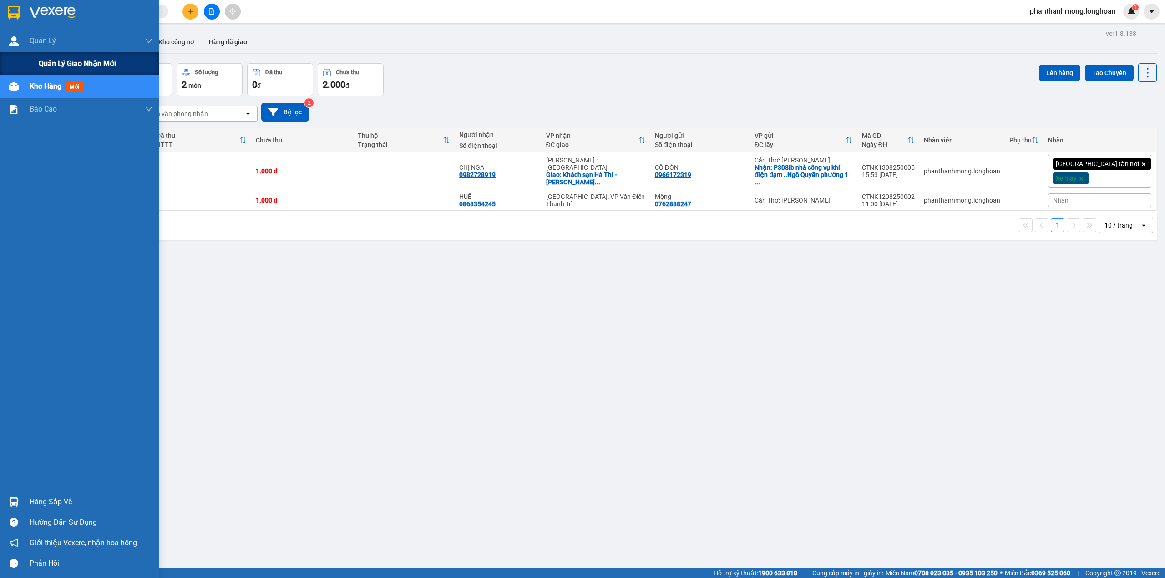
click at [62, 66] on span "Quản lý giao nhận mới" at bounding box center [77, 63] width 77 height 11
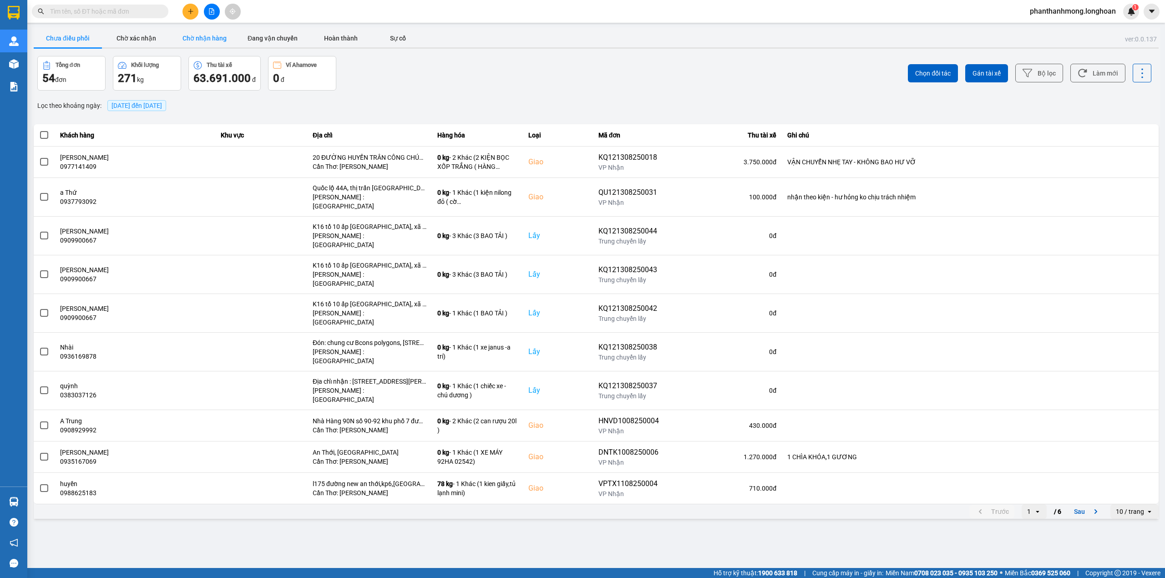
click at [188, 42] on button "Chờ nhận hàng" at bounding box center [204, 38] width 68 height 18
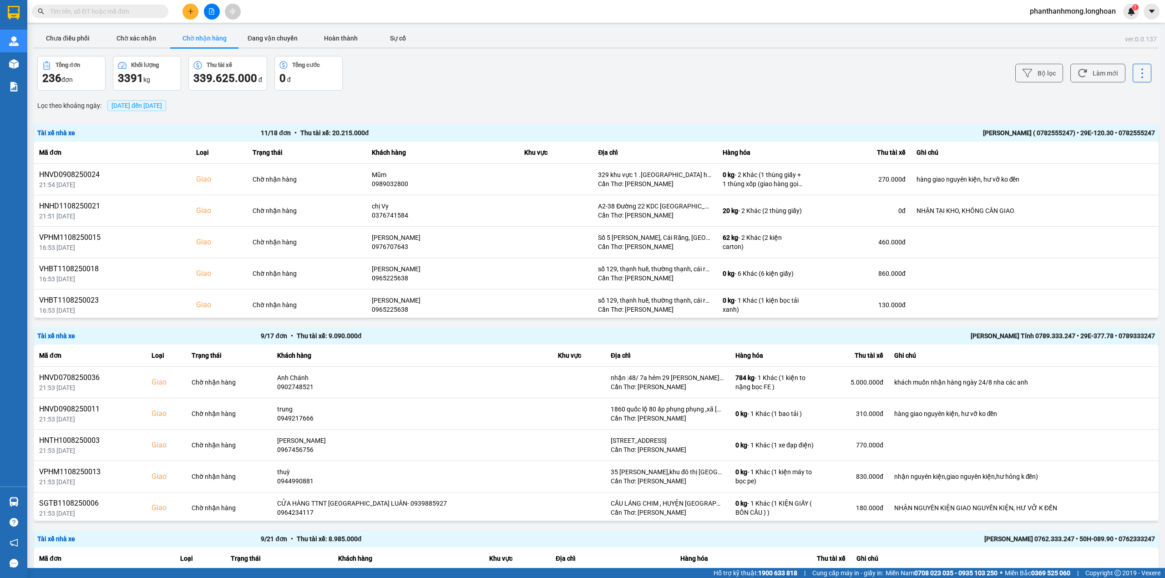
click at [975, 133] on div "[PERSON_NAME] ( 0782555247) • 29E-120.30 • 0782555247" at bounding box center [931, 133] width 447 height 10
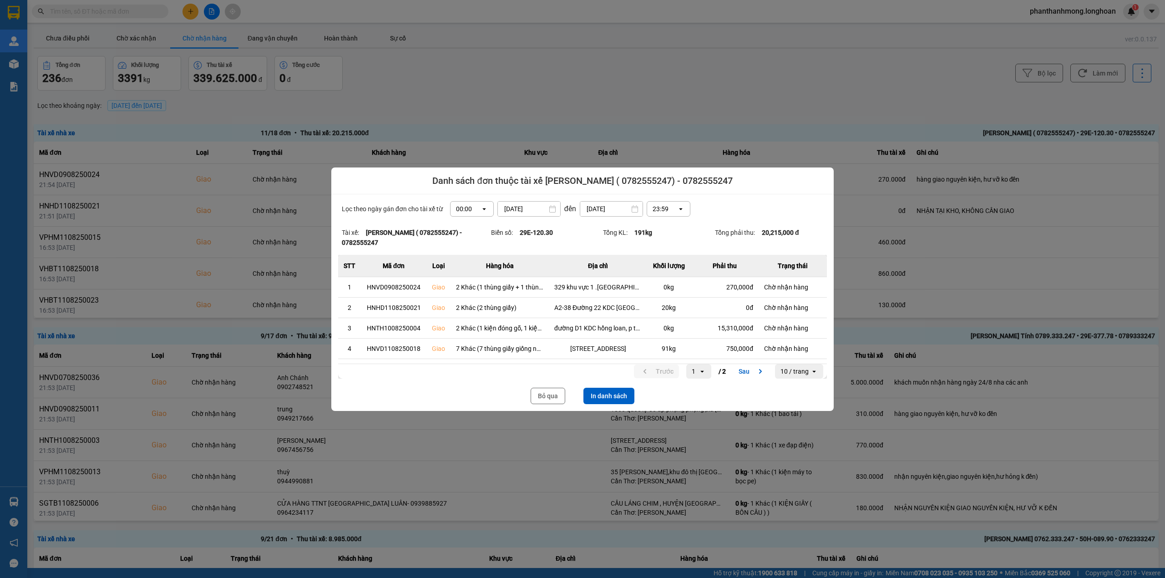
click at [611, 383] on div "Lọc theo ngày gán đơn cho tài xế từ 00:00 open 13/08/2025 Press the down arrow …" at bounding box center [582, 302] width 502 height 217
click at [610, 392] on button "In danh sách" at bounding box center [609, 396] width 51 height 16
click at [550, 393] on button "Bỏ qua" at bounding box center [548, 396] width 35 height 16
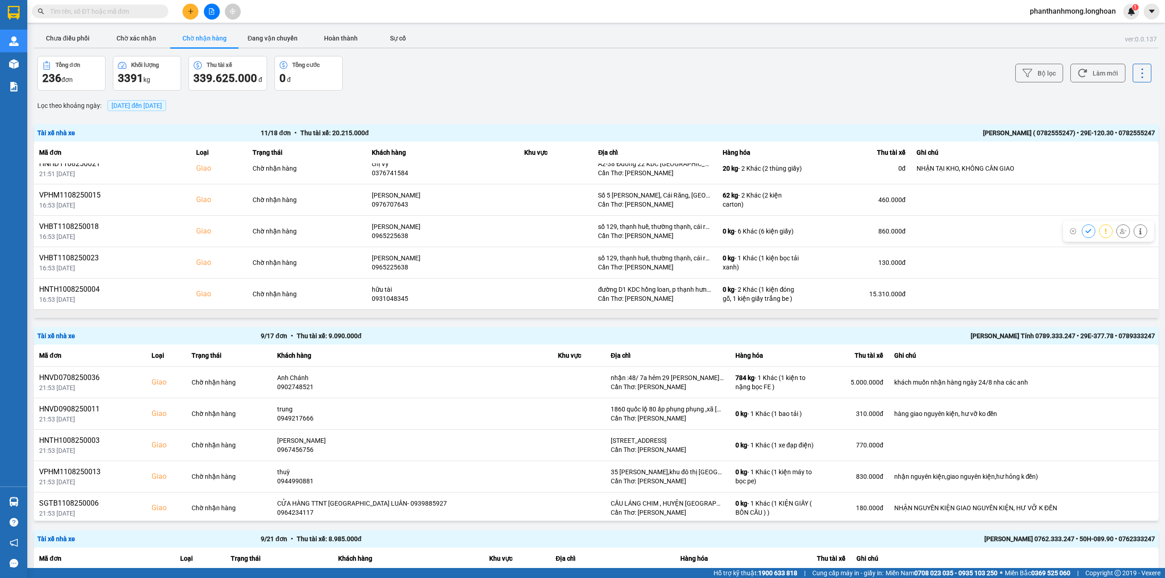
scroll to position [61, 0]
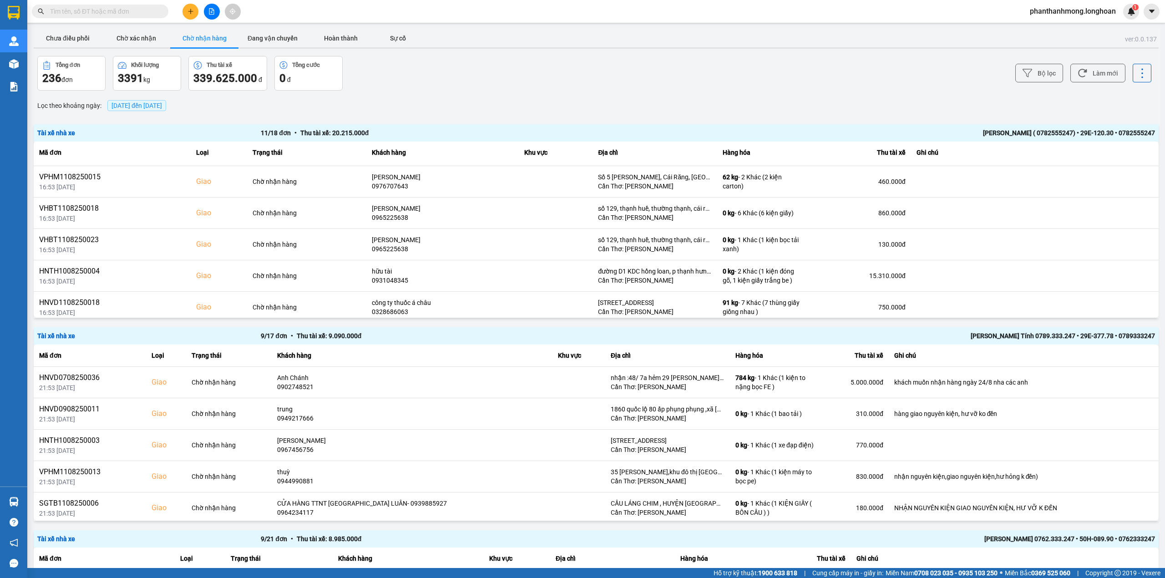
click at [993, 334] on div "Nguyễn Trung Tính 0789.333.247 • 29E-377.78 • 0789333247" at bounding box center [931, 336] width 447 height 10
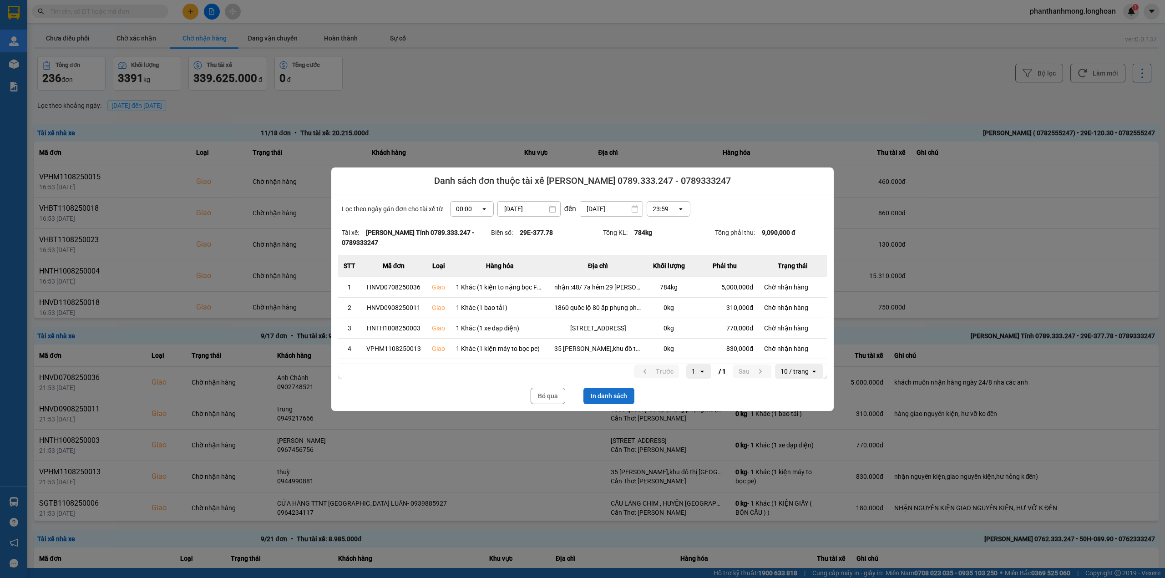
drag, startPoint x: 602, startPoint y: 382, endPoint x: 602, endPoint y: 391, distance: 9.1
click at [602, 383] on div "Lọc theo ngày gán đơn cho tài xế từ 00:00 open 13/08/2025 Press the down arrow …" at bounding box center [582, 302] width 502 height 217
drag, startPoint x: 602, startPoint y: 391, endPoint x: 608, endPoint y: 393, distance: 6.6
click at [602, 392] on button "In danh sách" at bounding box center [609, 396] width 51 height 16
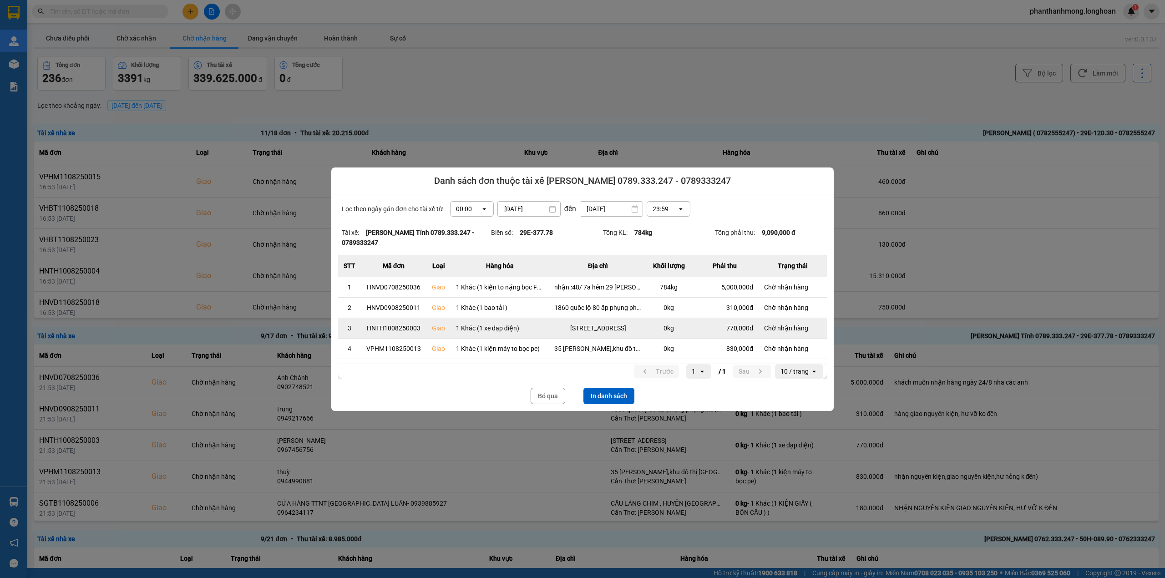
scroll to position [0, 0]
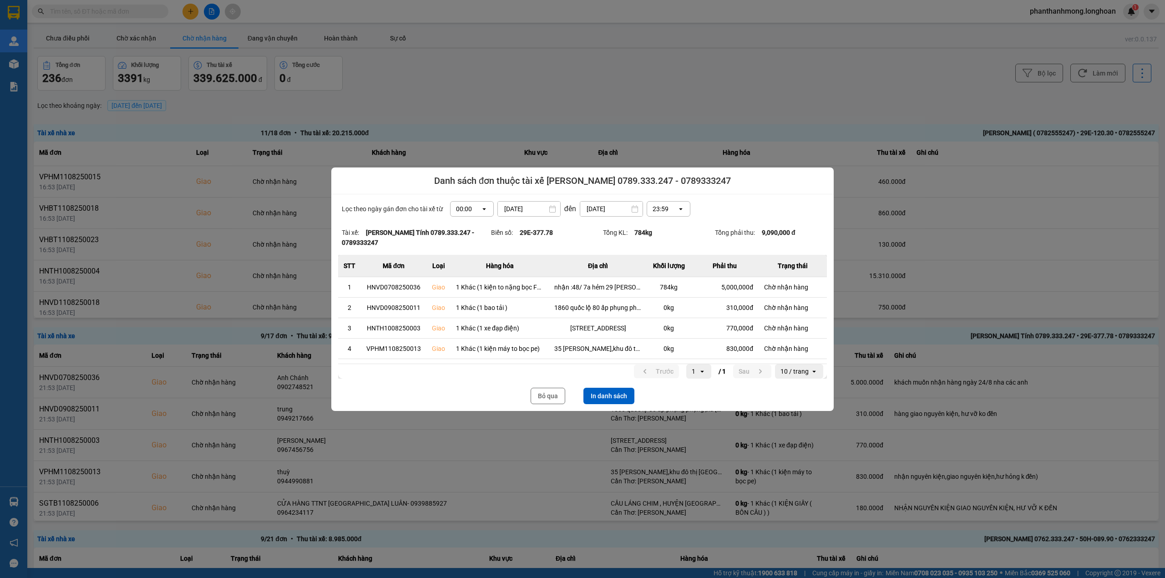
drag, startPoint x: 1160, startPoint y: 145, endPoint x: 1164, endPoint y: 197, distance: 52.0
click at [1164, 197] on div at bounding box center [582, 289] width 1165 height 578
drag, startPoint x: 1164, startPoint y: 142, endPoint x: 1110, endPoint y: 201, distance: 80.2
click at [1164, 170] on div at bounding box center [582, 289] width 1165 height 578
click at [553, 396] on button "Bỏ qua" at bounding box center [548, 396] width 35 height 16
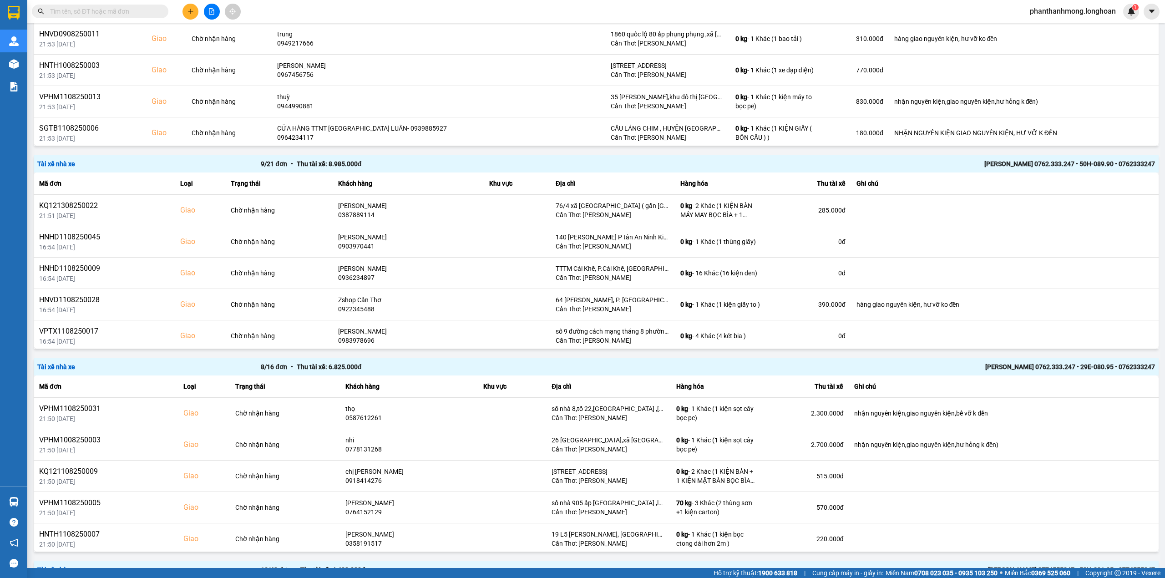
scroll to position [385, 0]
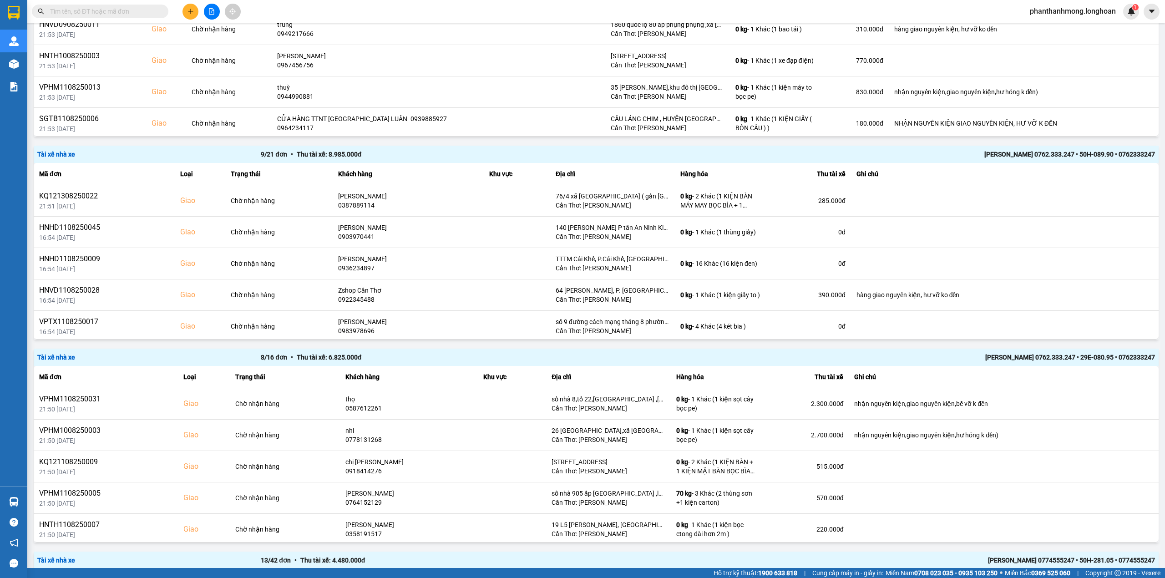
click at [1005, 150] on div "[PERSON_NAME] 0762.333.247 • 50H-089.90 • 0762333247" at bounding box center [931, 154] width 447 height 10
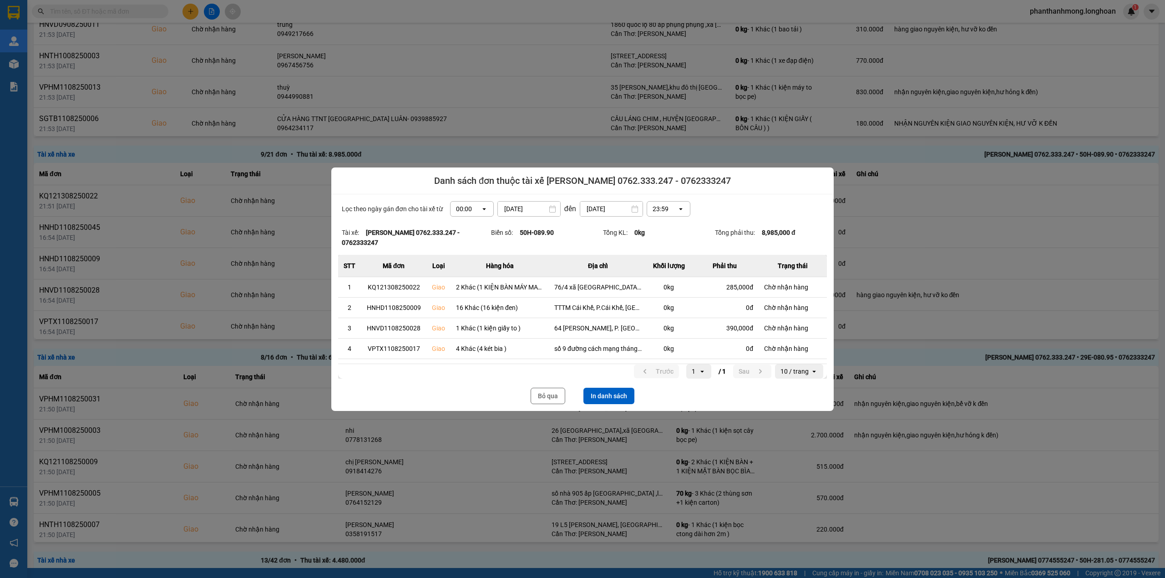
drag, startPoint x: 600, startPoint y: 395, endPoint x: 633, endPoint y: 390, distance: 33.2
click at [599, 395] on button "In danh sách" at bounding box center [609, 396] width 51 height 16
drag, startPoint x: 544, startPoint y: 397, endPoint x: 1164, endPoint y: 230, distance: 641.9
click at [545, 396] on button "Bỏ qua" at bounding box center [548, 396] width 35 height 16
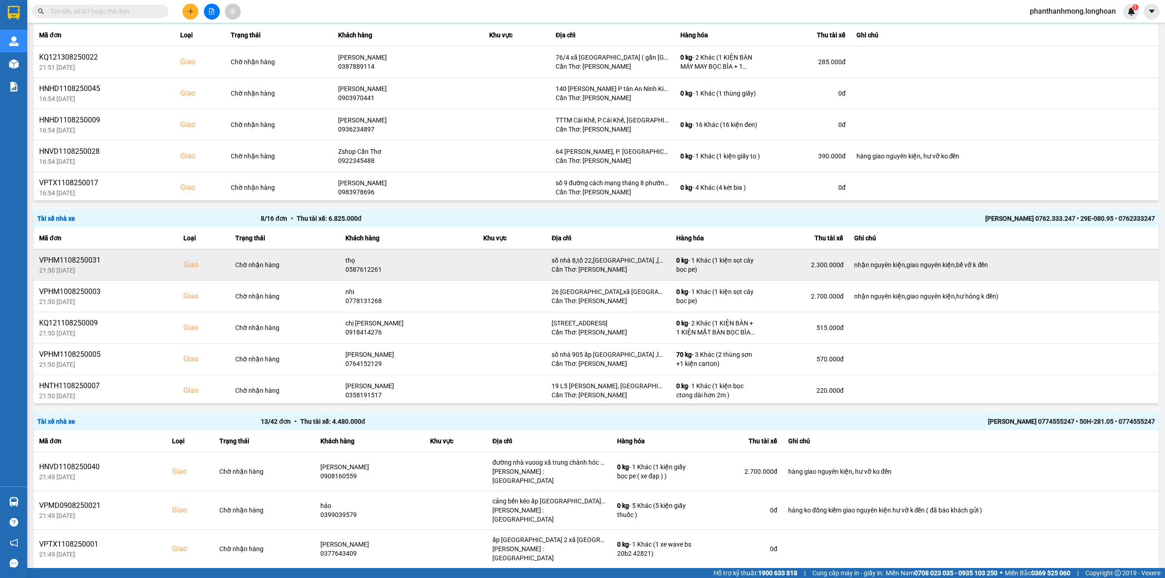
scroll to position [530, 0]
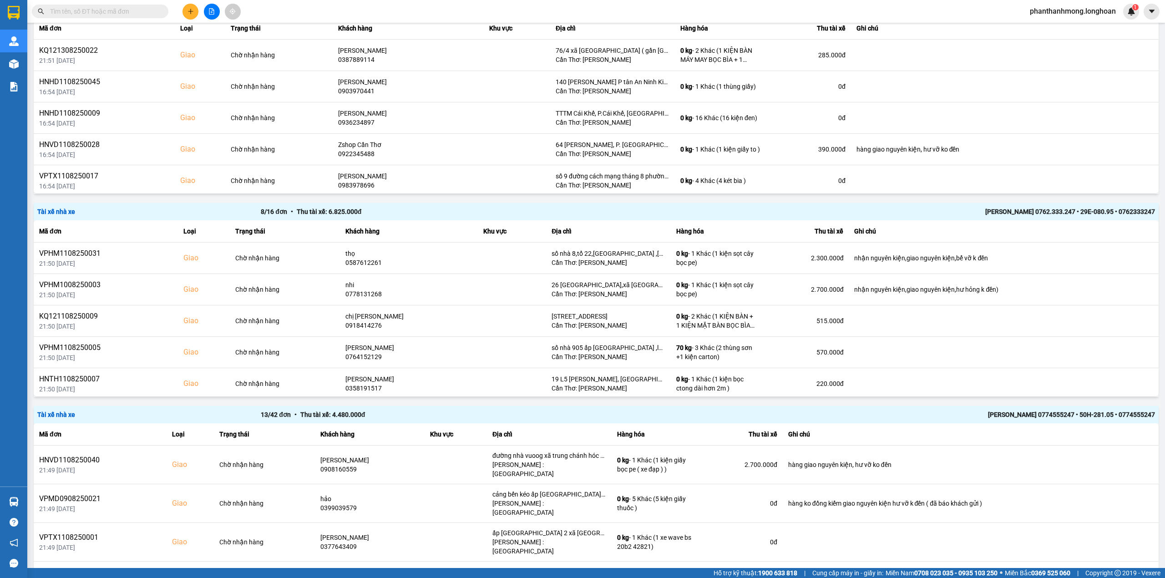
click at [1061, 207] on div "[PERSON_NAME] 0762.333.247 • 29E-080.95 • 0762333247" at bounding box center [931, 212] width 447 height 10
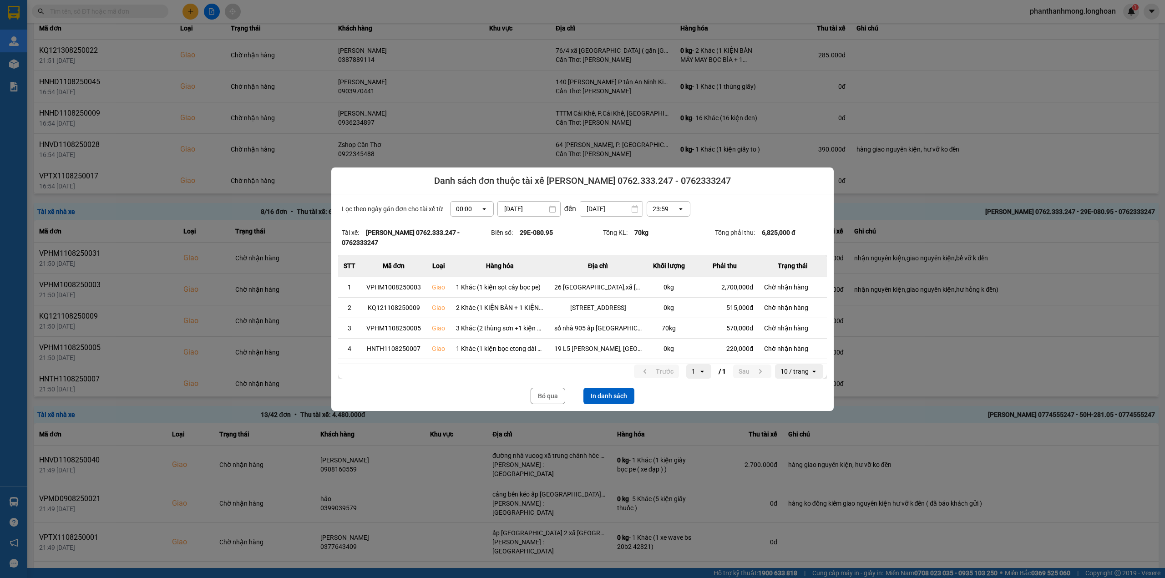
drag, startPoint x: 619, startPoint y: 391, endPoint x: 619, endPoint y: 397, distance: 6.8
click at [618, 391] on button "In danh sách" at bounding box center [609, 396] width 51 height 16
click at [558, 400] on button "Bỏ qua" at bounding box center [548, 396] width 35 height 16
